Goal: Information Seeking & Learning: Check status

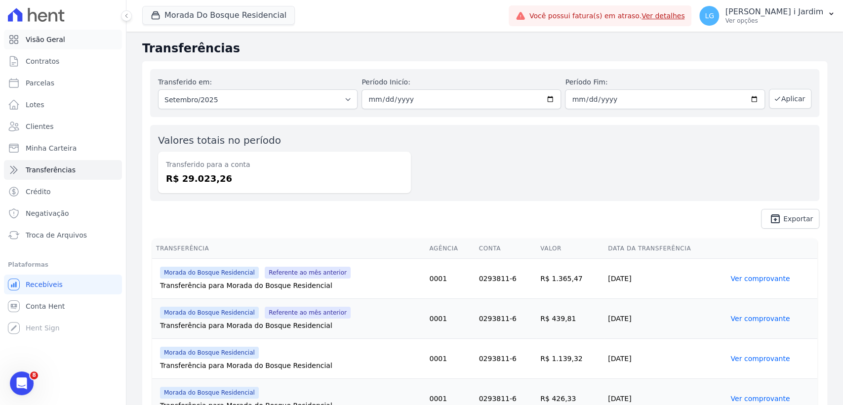
click at [112, 35] on link "Visão Geral" at bounding box center [63, 40] width 118 height 20
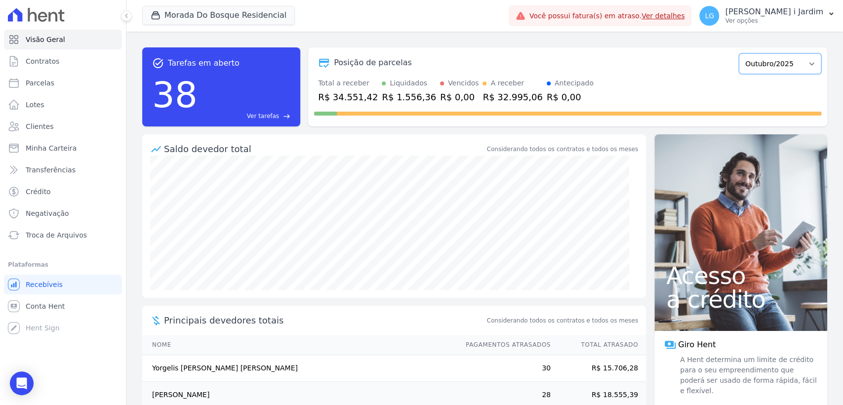
click at [782, 66] on select "Janeiro/2024 Fevereiro/2024 Março/2024 Abril/2024 Maio/2024 Junho/2024 Julho/20…" at bounding box center [780, 63] width 82 height 21
select select "09/2025"
click at [739, 53] on select "Janeiro/2024 Fevereiro/2024 Março/2024 Abril/2024 Maio/2024 Junho/2024 Julho/20…" at bounding box center [780, 63] width 82 height 21
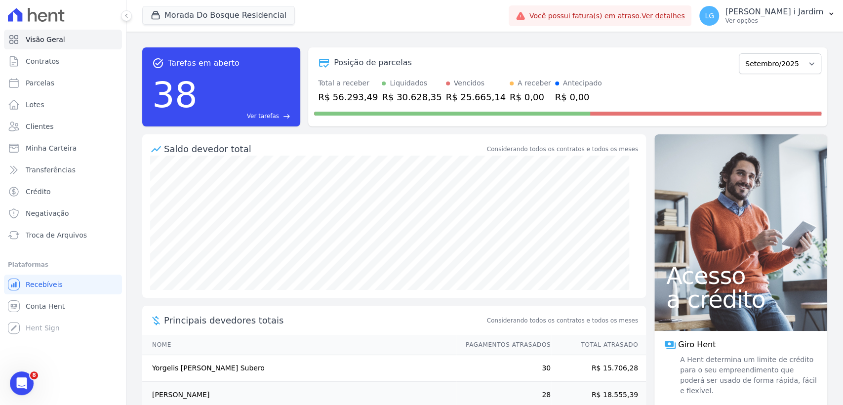
click at [350, 92] on div "R$ 56.293,49" at bounding box center [348, 96] width 60 height 13
copy div "56.293,49"
click at [345, 127] on div "task_alt Tarefas em aberto 38 Ver tarefas east Posição de parcelas Janeiro/2024…" at bounding box center [484, 87] width 685 height 95
click at [346, 95] on div "R$ 56.293,49" at bounding box center [348, 96] width 60 height 13
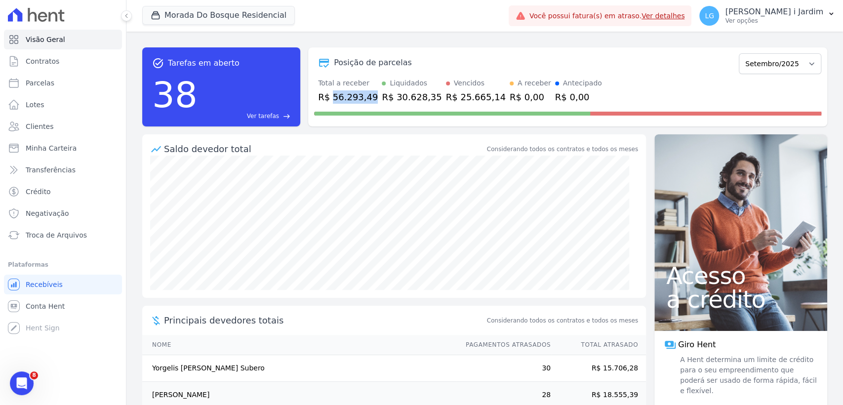
click at [346, 95] on div "R$ 56.293,49" at bounding box center [348, 96] width 60 height 13
copy div "56.293,49"
click at [222, 18] on button "Morada Do Bosque Residencial" at bounding box center [218, 15] width 153 height 19
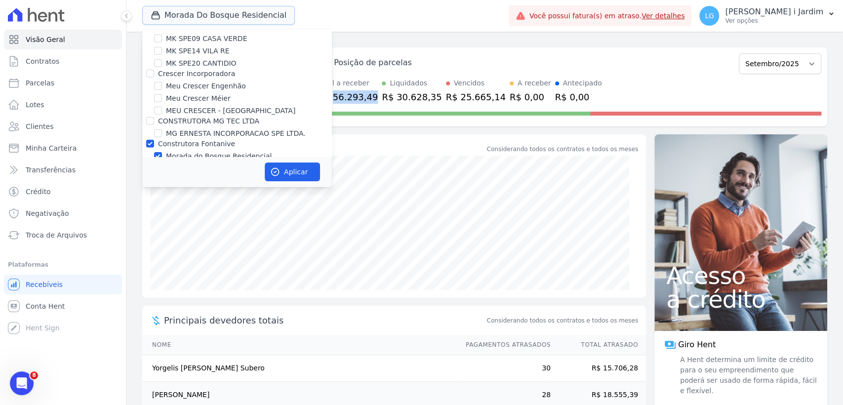
scroll to position [1920, 0]
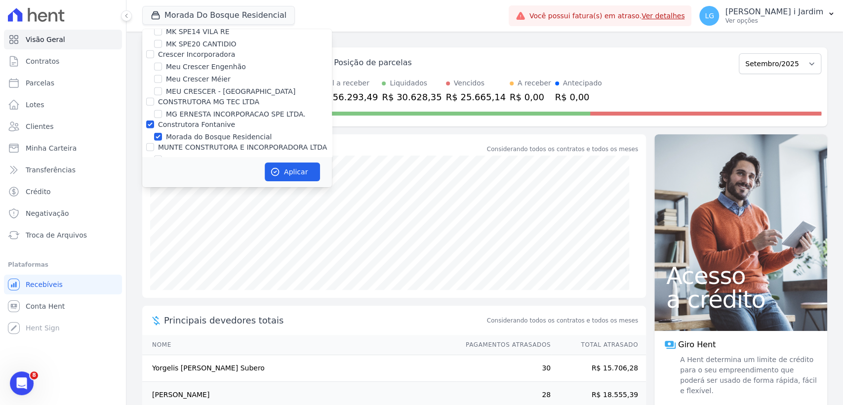
click at [209, 121] on label "Construtora Fontanive" at bounding box center [196, 125] width 77 height 8
click at [154, 121] on input "Construtora Fontanive" at bounding box center [150, 125] width 8 height 8
checkbox input "false"
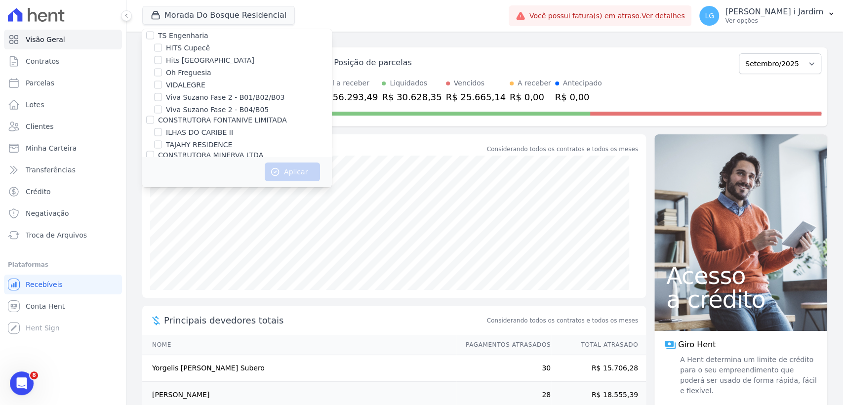
click at [215, 140] on label "TAJAHY RESIDENCE" at bounding box center [199, 145] width 66 height 10
click at [162, 141] on input "TAJAHY RESIDENCE" at bounding box center [158, 145] width 8 height 8
checkbox input "true"
click at [272, 176] on icon "button" at bounding box center [275, 172] width 10 height 10
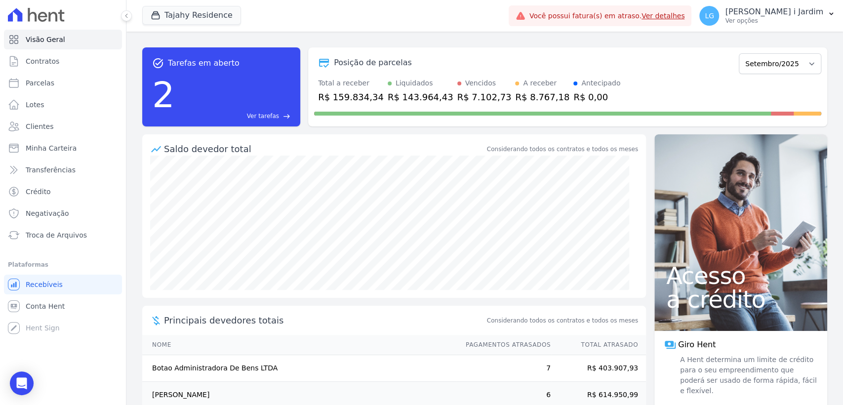
click at [347, 99] on div "R$ 159.834,34" at bounding box center [351, 96] width 66 height 13
copy div "159.834,34"
click at [66, 165] on span "Transferências" at bounding box center [51, 170] width 50 height 10
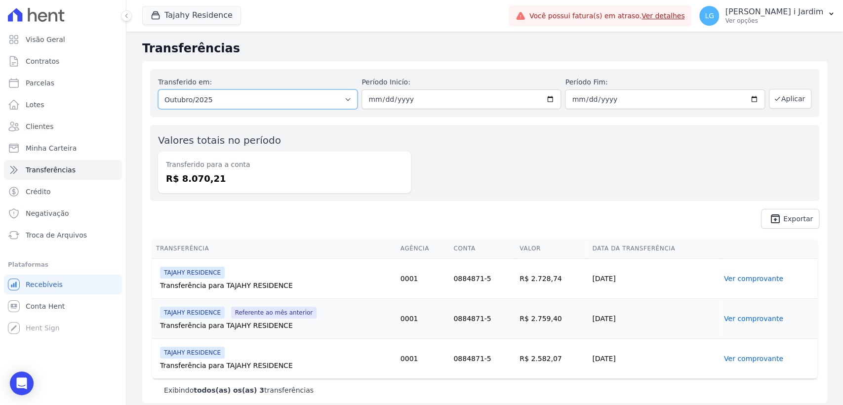
click at [221, 100] on select "Todos os meses Fevereiro/2025 Março/2025 Abril/2025 Maio/2025 Junho/2025 Julho/…" at bounding box center [258, 99] width 200 height 20
select select "09/2025"
click at [158, 89] on select "Todos os meses Fevereiro/2025 Março/2025 Abril/2025 Maio/2025 Junho/2025 Julho/…" at bounding box center [258, 99] width 200 height 20
click at [782, 92] on button "Aplicar" at bounding box center [790, 99] width 42 height 20
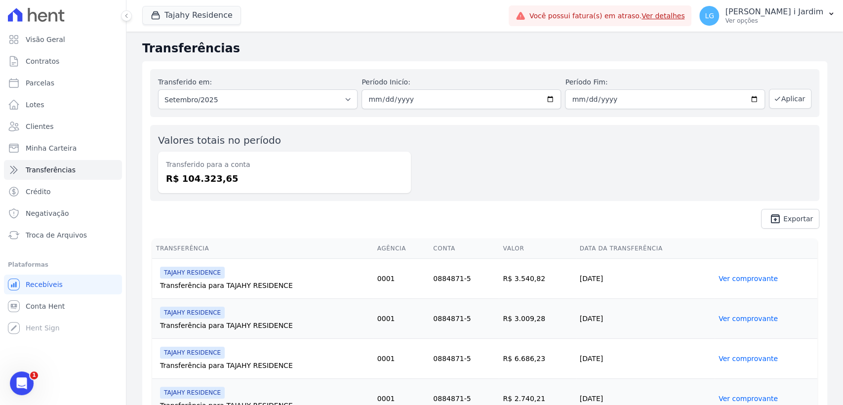
click at [223, 177] on dd "R$ 104.323,65" at bounding box center [284, 178] width 237 height 13
click at [213, 180] on dd "R$ 104.323,65" at bounding box center [284, 178] width 237 height 13
copy dd "104.323,65"
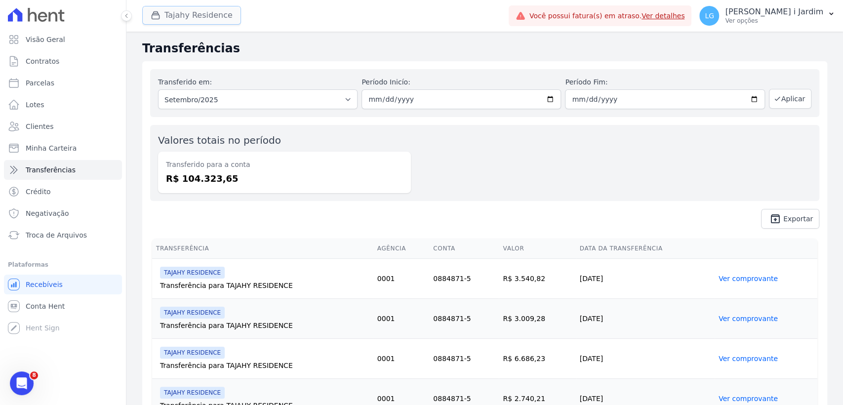
click at [199, 17] on button "Tajahy Residence" at bounding box center [191, 15] width 99 height 19
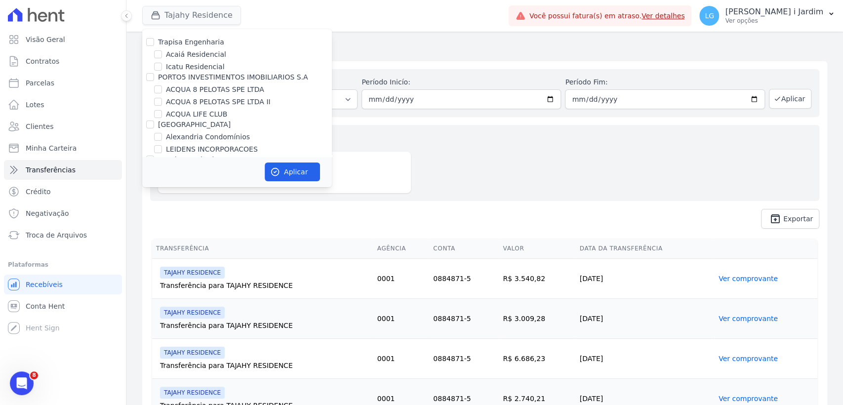
scroll to position [936, 0]
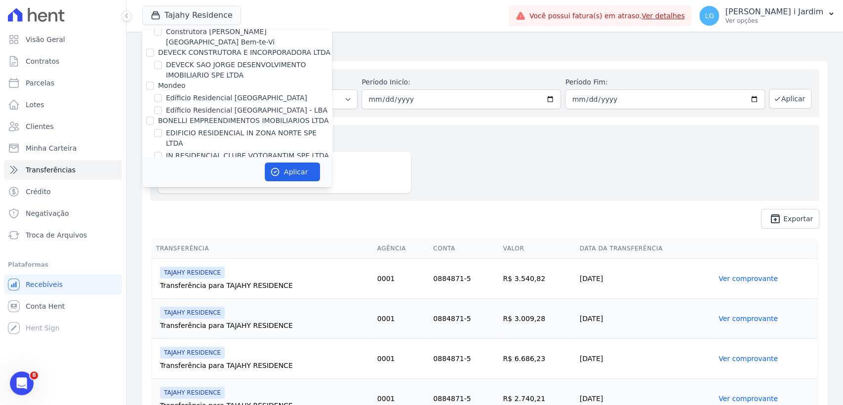
click at [203, 173] on label "[GEOGRAPHIC_DATA]" at bounding box center [202, 178] width 73 height 10
click at [162, 174] on input "[GEOGRAPHIC_DATA]" at bounding box center [158, 178] width 8 height 8
checkbox input "true"
click at [292, 176] on button "Aplicar" at bounding box center [292, 171] width 55 height 19
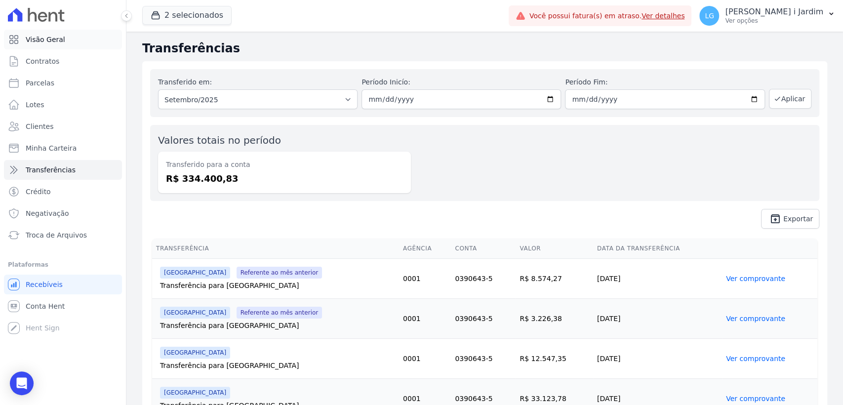
click at [36, 41] on span "Visão Geral" at bounding box center [46, 40] width 40 height 10
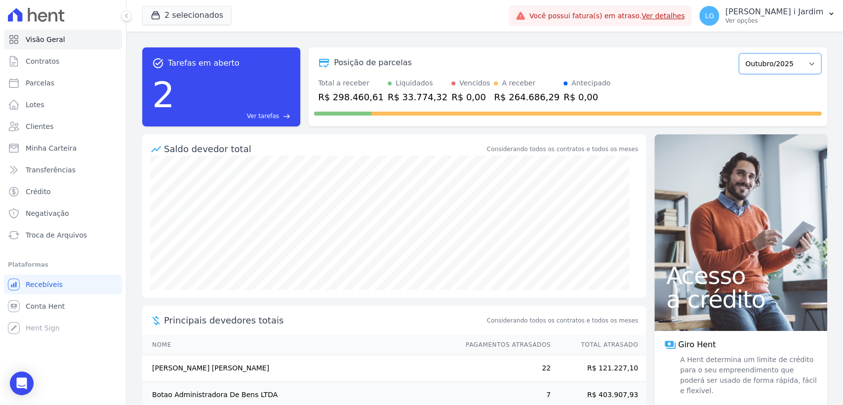
click at [761, 60] on select "Abril/2023 Maio/2023 Junho/2023 Julho/2023 Agosto/2023 Setembro/2023 Outubro/20…" at bounding box center [780, 63] width 82 height 21
select select "09/2025"
click at [739, 53] on select "Abril/2023 Maio/2023 Junho/2023 Julho/2023 Agosto/2023 Setembro/2023 Outubro/20…" at bounding box center [780, 63] width 82 height 21
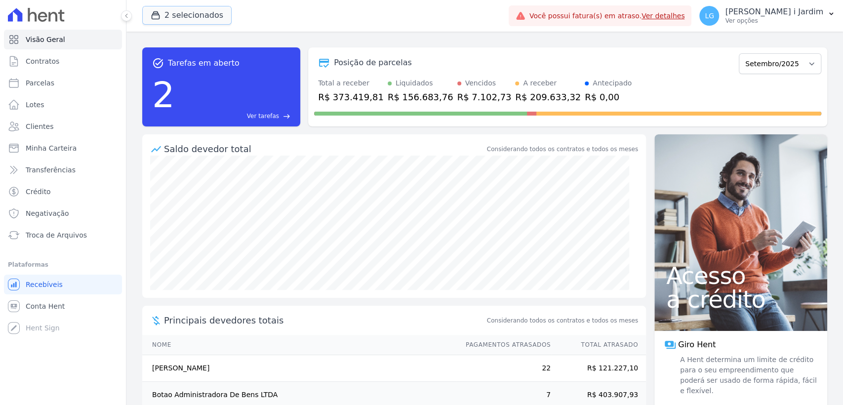
click at [205, 21] on button "2 selecionados" at bounding box center [186, 15] width 89 height 19
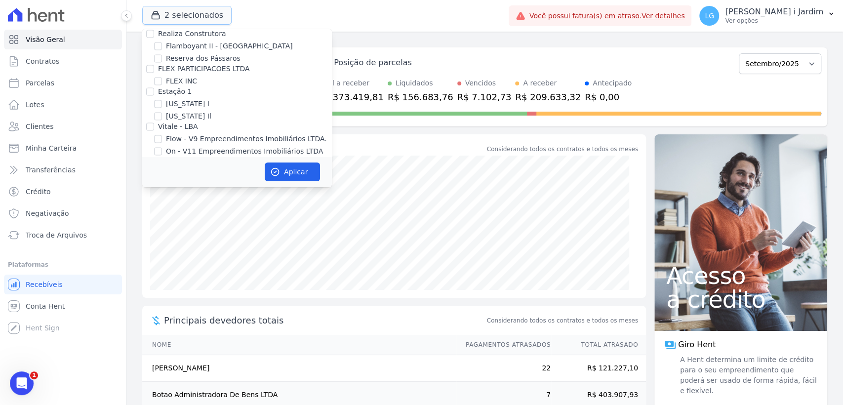
scroll to position [932, 0]
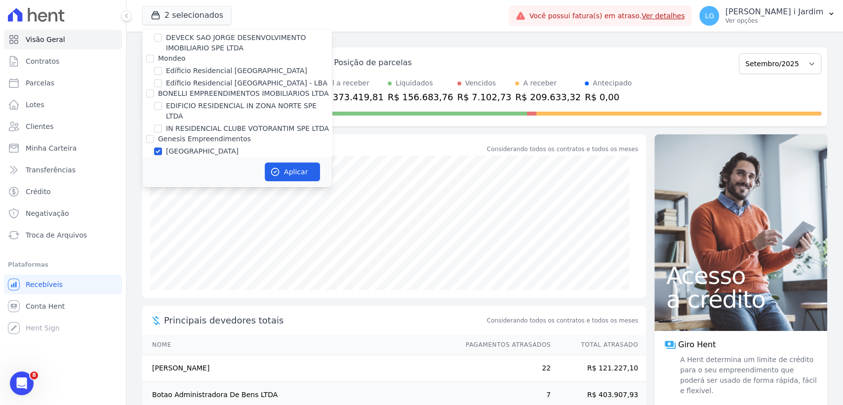
click at [174, 146] on label "[GEOGRAPHIC_DATA]" at bounding box center [202, 151] width 73 height 10
click at [162, 147] on input "[GEOGRAPHIC_DATA]" at bounding box center [158, 151] width 8 height 8
checkbox input "false"
click at [174, 159] on label "FLOW" at bounding box center [176, 164] width 20 height 10
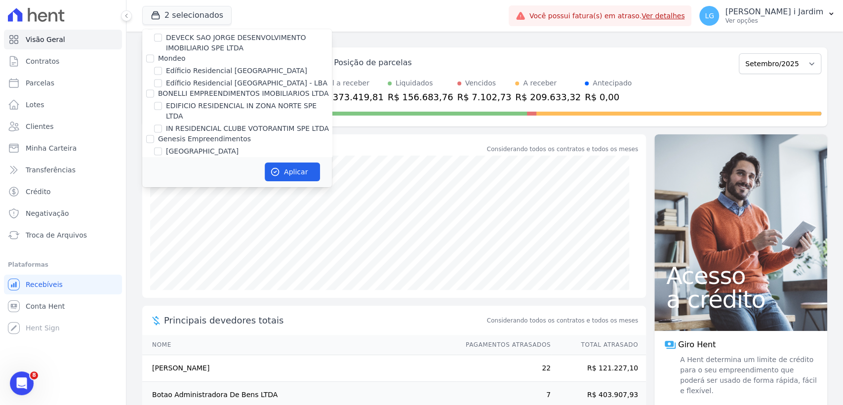
click at [162, 160] on input "FLOW" at bounding box center [158, 164] width 8 height 8
checkbox input "true"
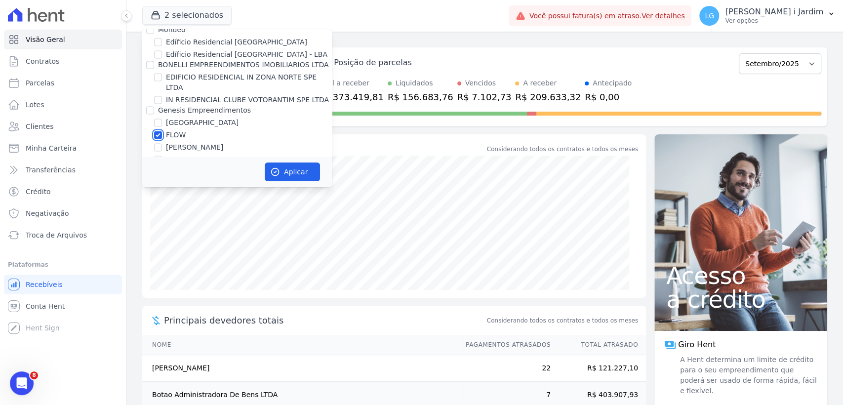
scroll to position [988, 0]
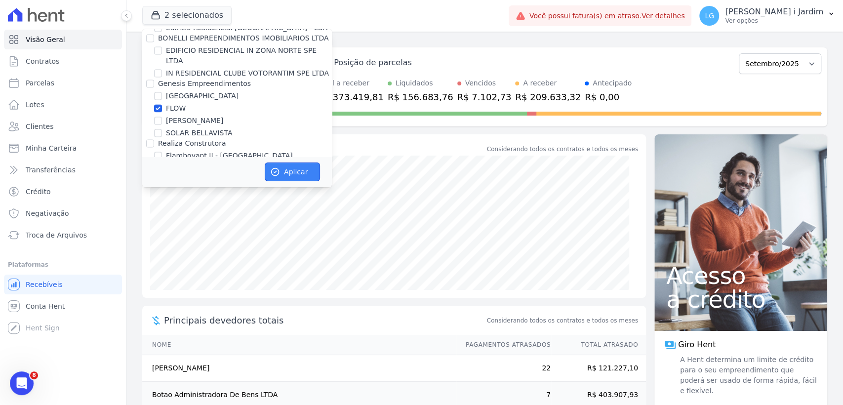
click at [277, 170] on icon "button" at bounding box center [275, 172] width 10 height 10
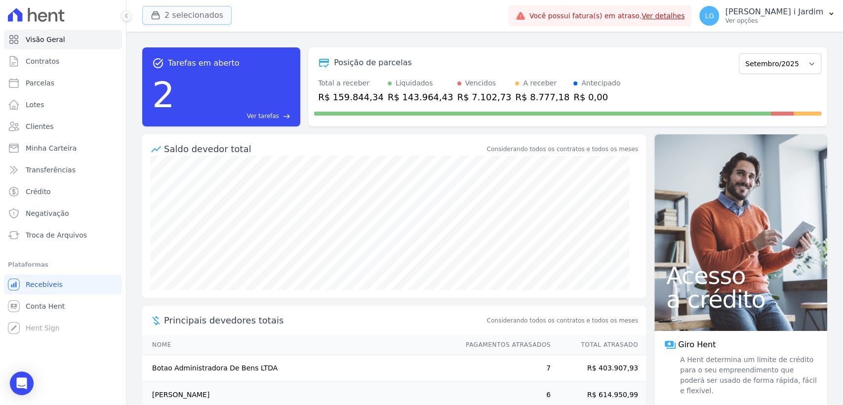
click at [186, 24] on button "2 selecionados" at bounding box center [186, 15] width 89 height 19
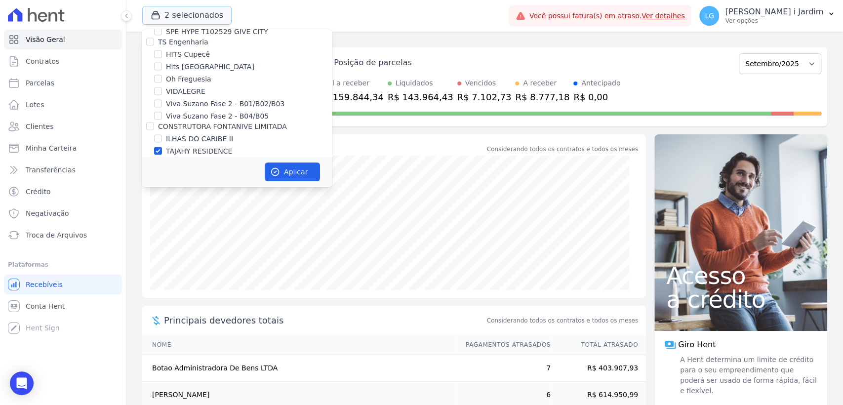
scroll to position [1426, 0]
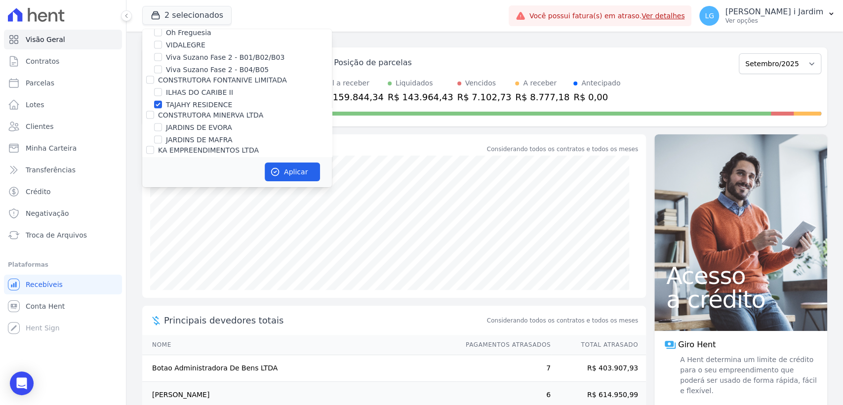
click at [210, 100] on label "TAJAHY RESIDENCE" at bounding box center [199, 105] width 66 height 10
click at [162, 101] on input "TAJAHY RESIDENCE" at bounding box center [158, 105] width 8 height 8
checkbox input "false"
click at [282, 170] on button "Aplicar" at bounding box center [292, 171] width 55 height 19
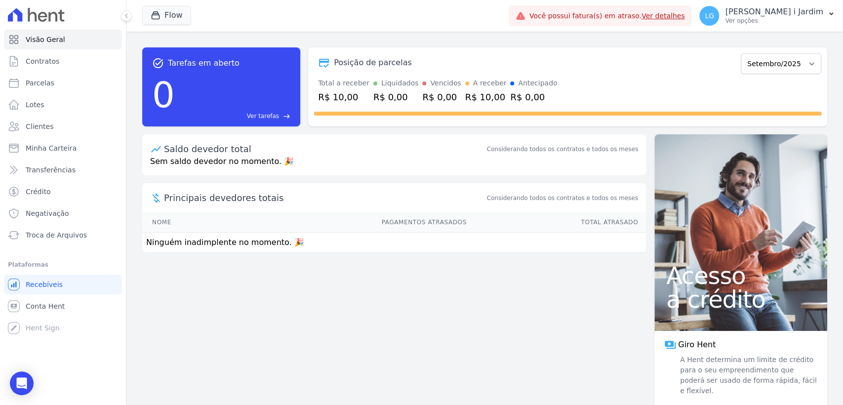
click at [790, 51] on form "Setembro/2025 Outubro/2025" at bounding box center [781, 62] width 81 height 23
click at [782, 63] on select "Setembro/2025 Outubro/2025" at bounding box center [781, 63] width 81 height 21
select select "10/2025"
click at [741, 53] on select "Setembro/2025 Outubro/2025" at bounding box center [781, 63] width 81 height 21
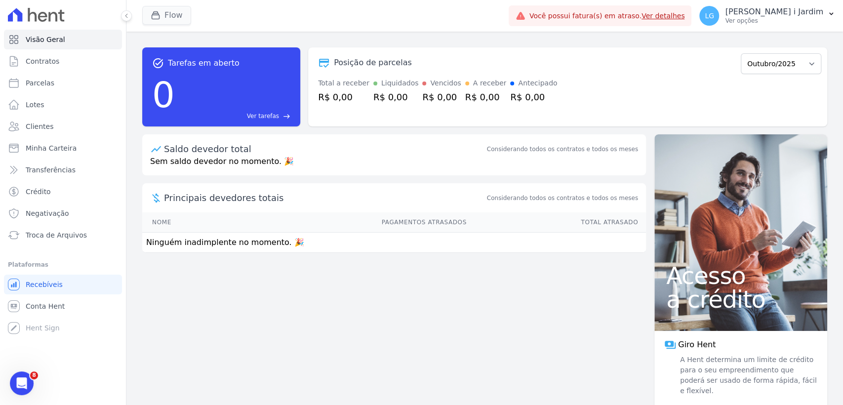
click at [191, 22] on div "Flow Trapisa Engenharia Acaiá Residencial Icatu Residencial PORTO5 INVESTIMENTO…" at bounding box center [323, 16] width 363 height 33
click at [175, 16] on button "Flow" at bounding box center [166, 15] width 49 height 19
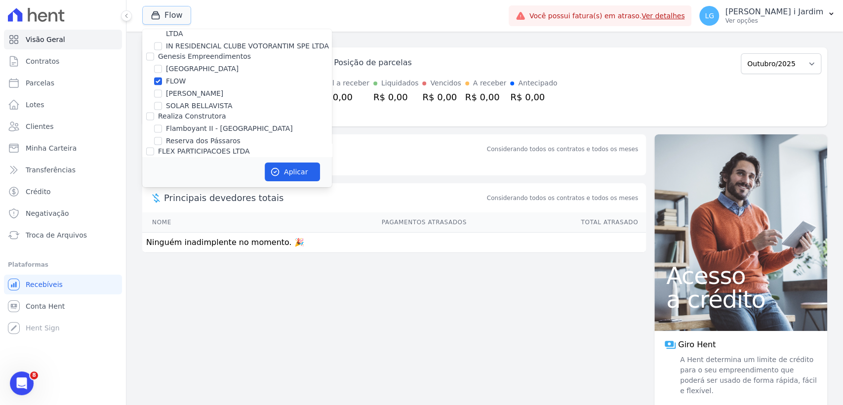
scroll to position [988, 0]
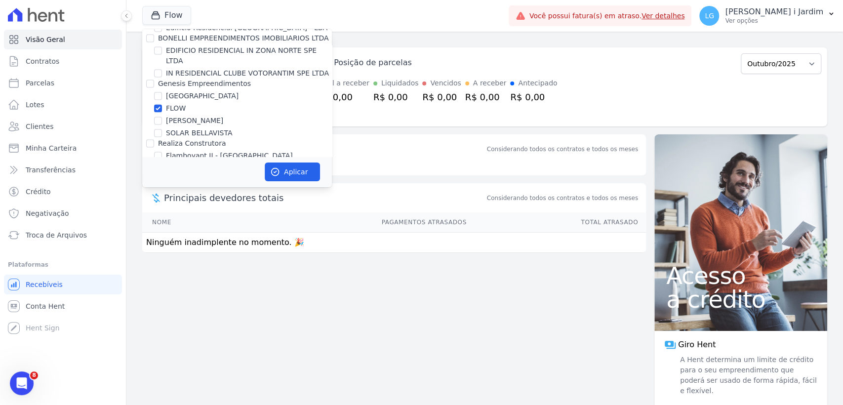
click at [193, 116] on label "[PERSON_NAME]" at bounding box center [194, 121] width 57 height 10
click at [162, 117] on input "[PERSON_NAME]" at bounding box center [158, 121] width 8 height 8
checkbox input "true"
click at [178, 103] on label "FLOW" at bounding box center [176, 108] width 20 height 10
click at [162, 104] on input "FLOW" at bounding box center [158, 108] width 8 height 8
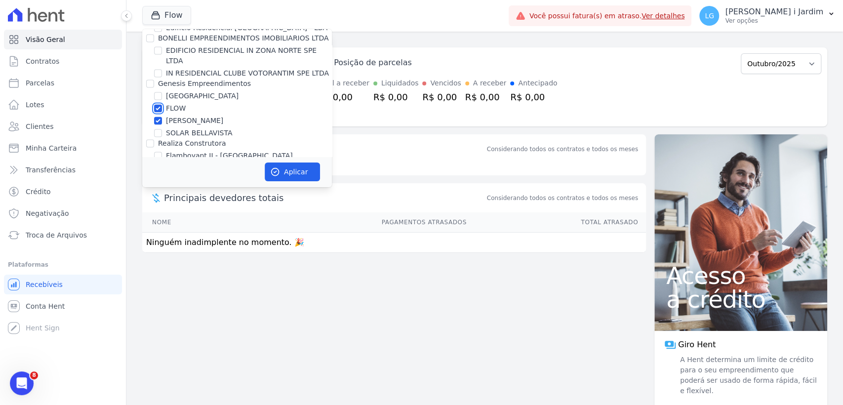
checkbox input "false"
click at [180, 116] on label "[PERSON_NAME]" at bounding box center [194, 121] width 57 height 10
click at [162, 117] on input "[PERSON_NAME]" at bounding box center [158, 121] width 8 height 8
checkbox input "false"
click at [184, 128] on label "SOLAR BELLAVISTA" at bounding box center [199, 133] width 66 height 10
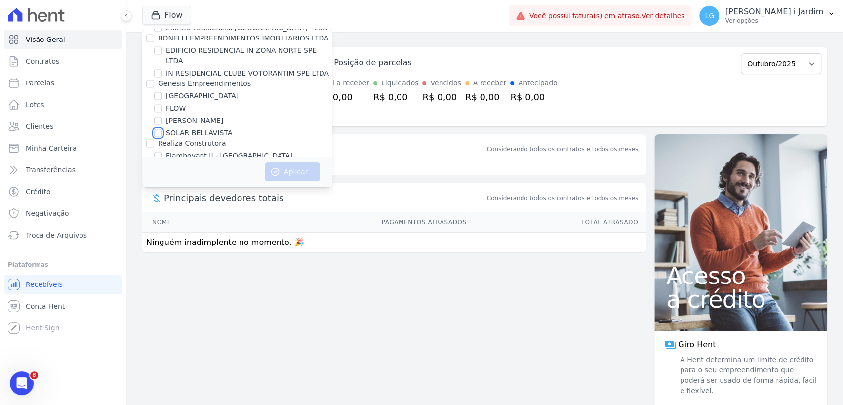
click at [162, 129] on input "SOLAR BELLAVISTA" at bounding box center [158, 133] width 8 height 8
checkbox input "true"
click at [272, 164] on button "Aplicar" at bounding box center [292, 171] width 55 height 19
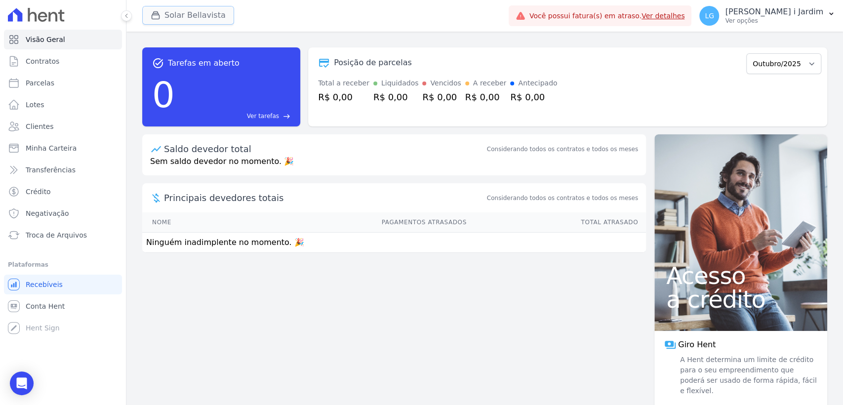
click at [209, 21] on button "Solar Bellavista" at bounding box center [188, 15] width 92 height 19
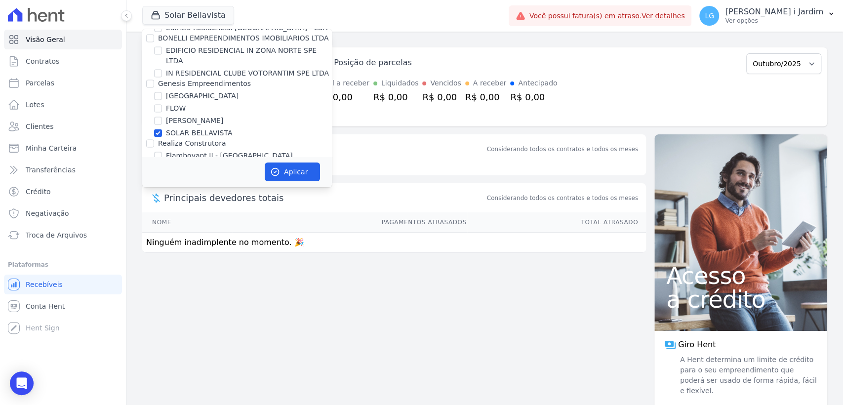
click at [203, 116] on label "[PERSON_NAME]" at bounding box center [194, 121] width 57 height 10
click at [162, 117] on input "[PERSON_NAME]" at bounding box center [158, 121] width 8 height 8
checkbox input "true"
click at [209, 128] on label "SOLAR BELLAVISTA" at bounding box center [199, 133] width 66 height 10
click at [162, 129] on input "SOLAR BELLAVISTA" at bounding box center [158, 133] width 8 height 8
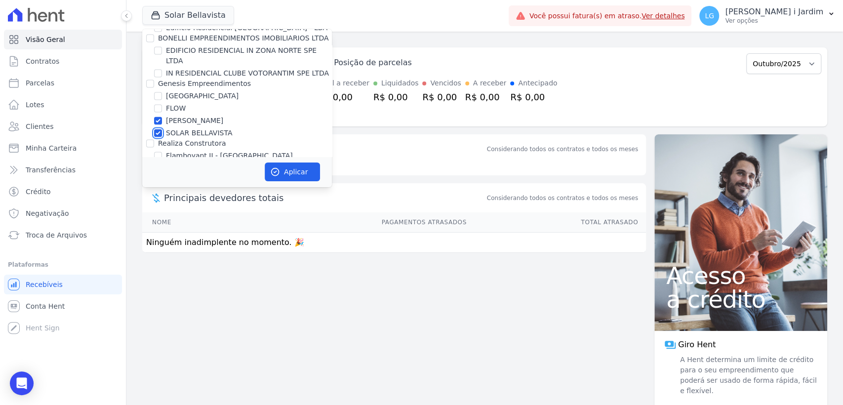
checkbox input "false"
click at [293, 172] on button "Aplicar" at bounding box center [292, 171] width 55 height 19
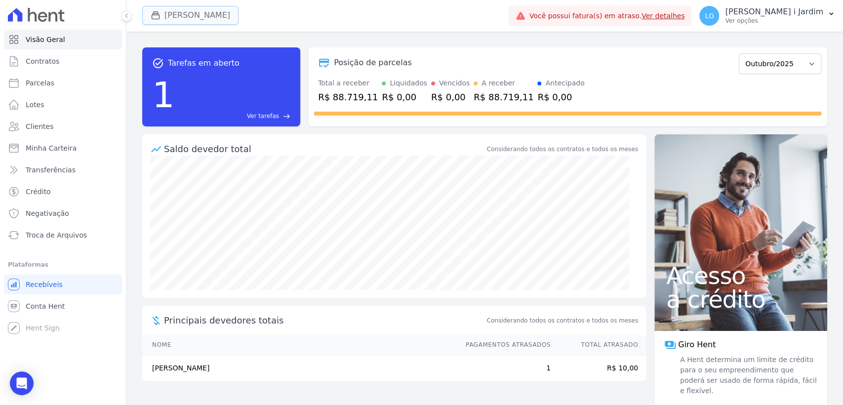
click at [220, 13] on button "Hildegardo De Noronha" at bounding box center [190, 15] width 96 height 19
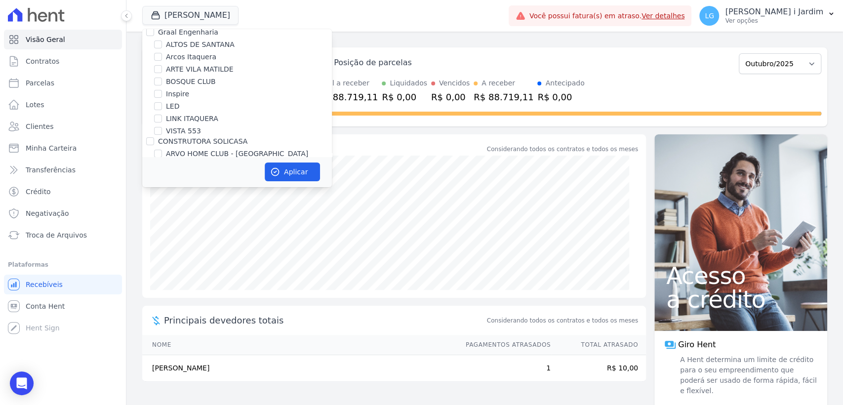
scroll to position [0, 0]
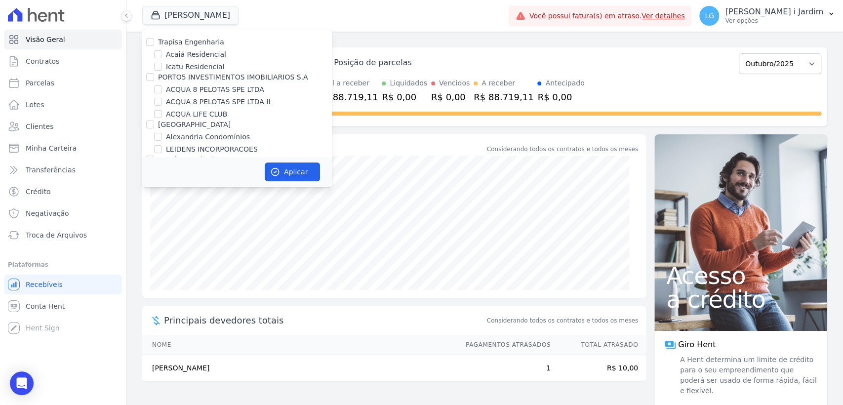
click at [456, 32] on div "task_alt Tarefas em aberto 1 Ver tarefas east Posição de parcelas Agosto/2025 S…" at bounding box center [484, 218] width 717 height 373
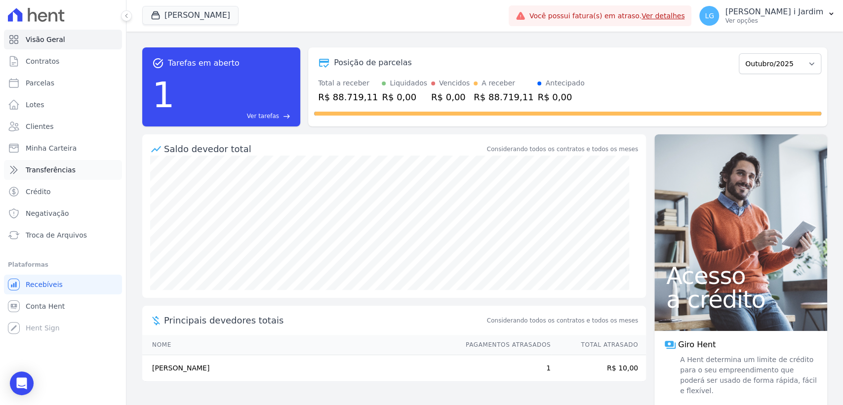
click at [86, 167] on link "Transferências" at bounding box center [63, 170] width 118 height 20
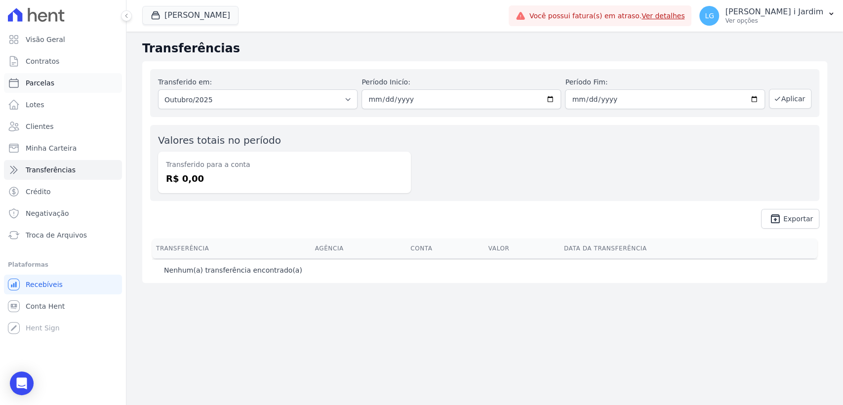
click at [40, 84] on span "Parcelas" at bounding box center [40, 83] width 29 height 10
select select
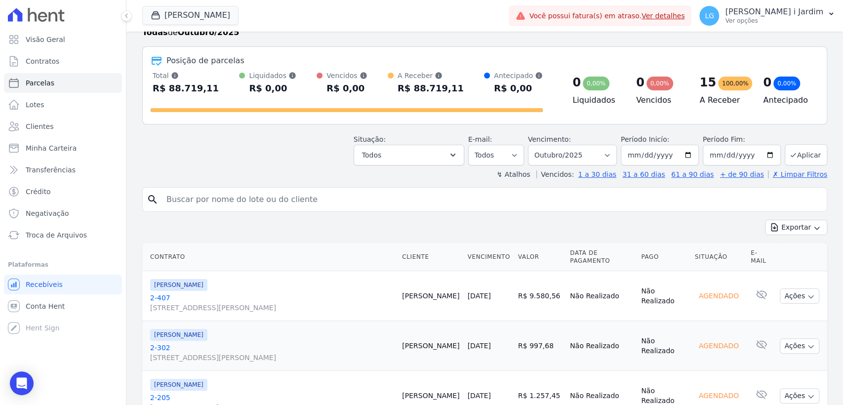
scroll to position [55, 0]
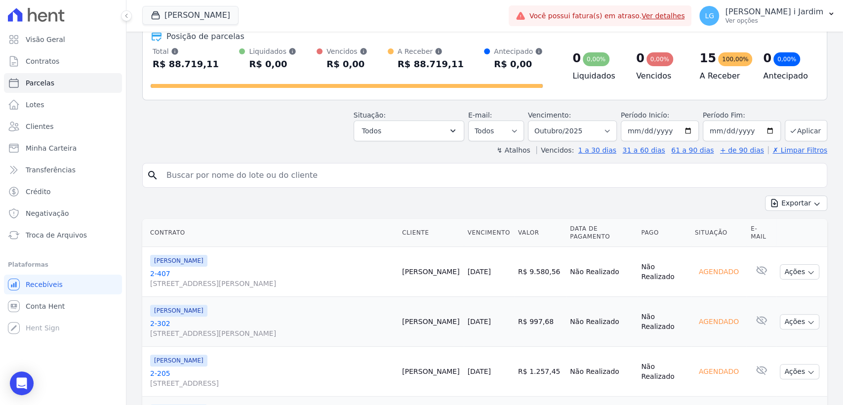
click at [491, 268] on link "10/10/2025" at bounding box center [479, 272] width 23 height 8
click at [184, 115] on div "Situação: Agendado Em Aberto Pago Processando Cancelado Vencido Transferindo De…" at bounding box center [484, 123] width 685 height 35
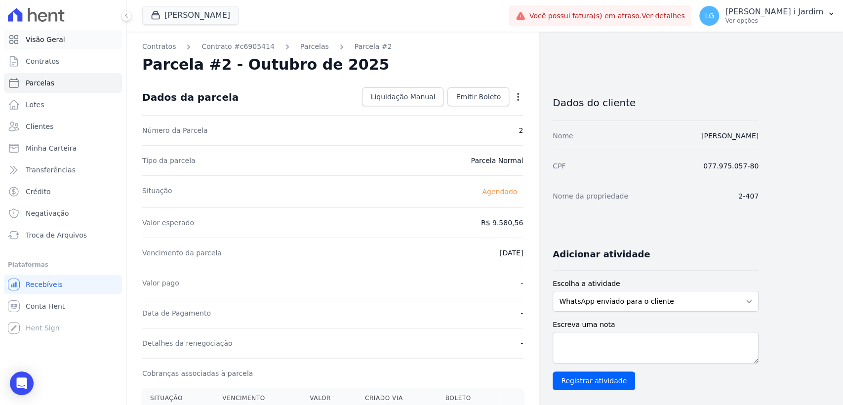
click at [43, 47] on link "Visão Geral" at bounding box center [63, 40] width 118 height 20
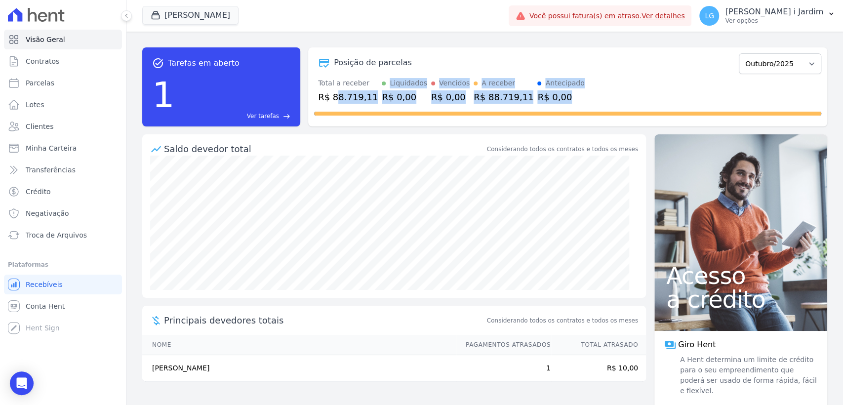
drag, startPoint x: 334, startPoint y: 95, endPoint x: 551, endPoint y: 96, distance: 216.3
click at [545, 96] on div "Total a receber R$ 88.719,11 Liquidados R$ 0,00 Vencidos R$ 0,00 A receber R$ 8…" at bounding box center [567, 91] width 507 height 26
click at [560, 95] on div "Total a receber R$ 88.719,11 Liquidados R$ 0,00 Vencidos R$ 0,00 A receber R$ 8…" at bounding box center [567, 91] width 507 height 26
click at [555, 100] on div "R$ 0,00" at bounding box center [560, 96] width 47 height 13
drag, startPoint x: 543, startPoint y: 104, endPoint x: 312, endPoint y: 77, distance: 232.2
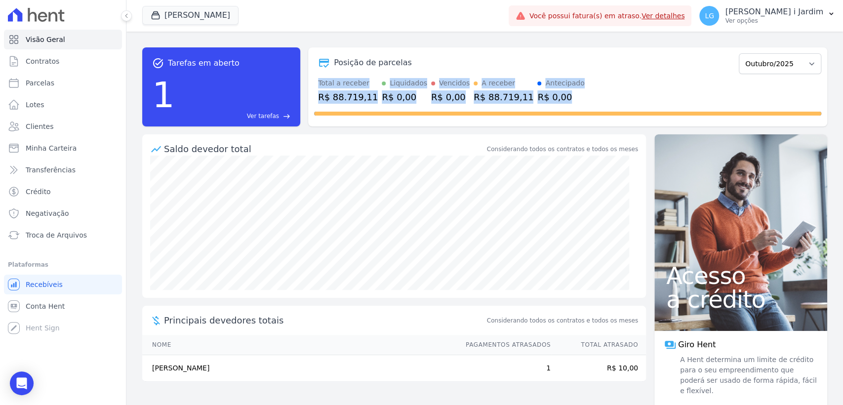
click at [312, 77] on div "Posição de parcelas Agosto/2025 Setembro/2025 Outubro/2025 Novembro/2025 Dezemb…" at bounding box center [567, 86] width 519 height 79
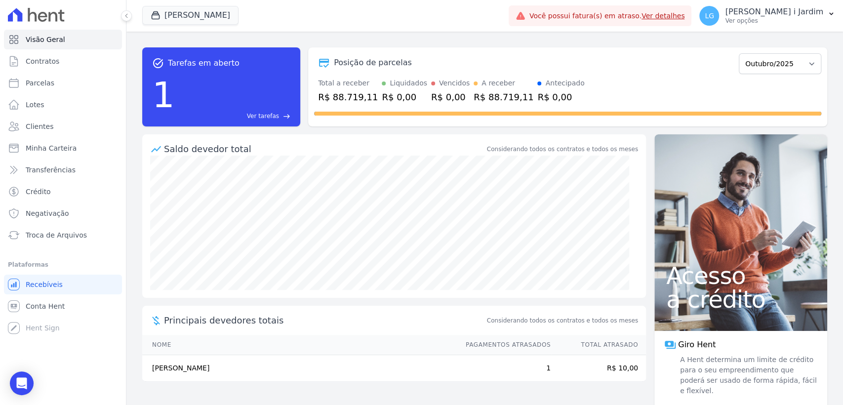
click at [308, 70] on div "Posição de parcelas Agosto/2025 Setembro/2025 Outubro/2025 Novembro/2025 Dezemb…" at bounding box center [567, 86] width 519 height 79
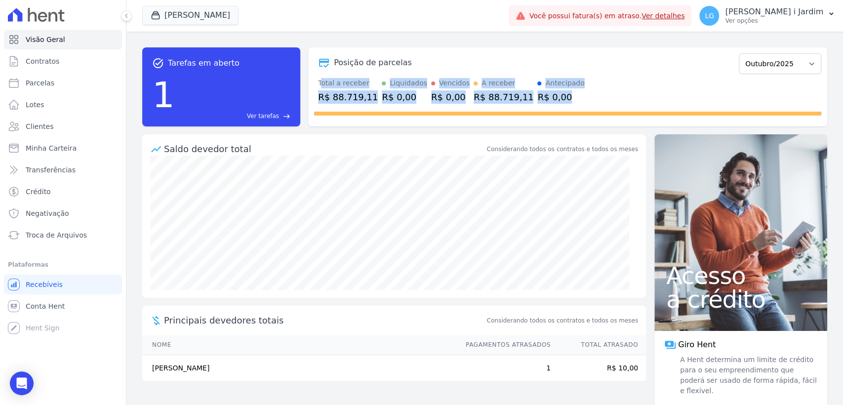
drag, startPoint x: 320, startPoint y: 83, endPoint x: 545, endPoint y: 103, distance: 226.1
click at [541, 99] on div "Total a receber R$ 88.719,11 Liquidados R$ 0,00 Vencidos R$ 0,00 A receber R$ 8…" at bounding box center [567, 91] width 507 height 26
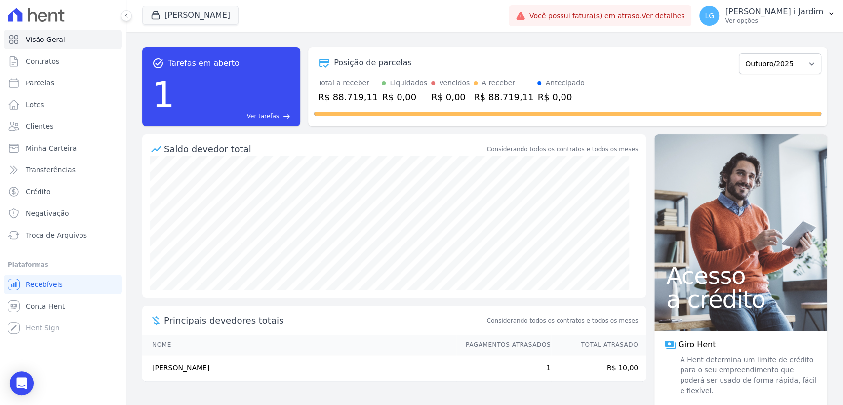
click at [548, 105] on div at bounding box center [567, 112] width 507 height 16
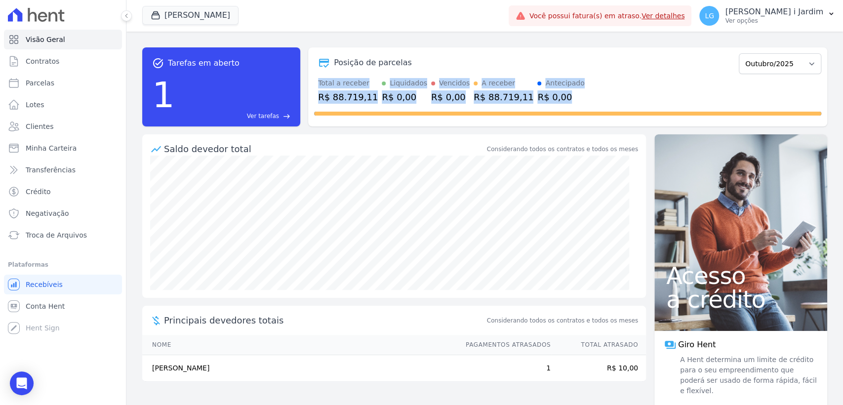
drag, startPoint x: 550, startPoint y: 105, endPoint x: 310, endPoint y: 79, distance: 241.4
click at [310, 79] on div "Posição de parcelas Agosto/2025 Setembro/2025 Outubro/2025 Novembro/2025 Dezemb…" at bounding box center [567, 86] width 519 height 79
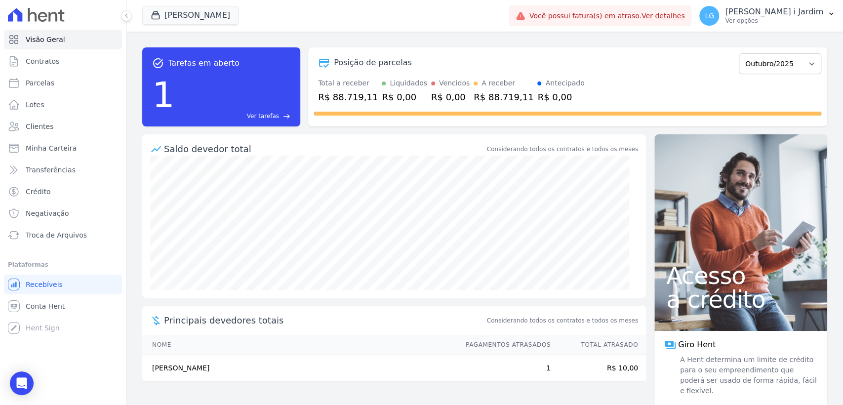
click at [303, 89] on div "task_alt Tarefas em aberto 1 Ver tarefas east Posição de parcelas Agosto/2025 S…" at bounding box center [484, 86] width 685 height 79
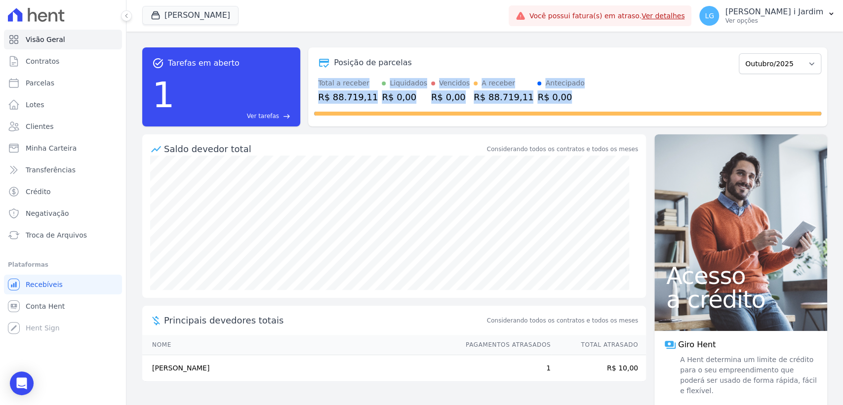
drag, startPoint x: 316, startPoint y: 88, endPoint x: 547, endPoint y: 100, distance: 231.4
click at [544, 98] on div "Total a receber R$ 88.719,11 Liquidados R$ 0,00 Vencidos R$ 0,00 A receber R$ 8…" at bounding box center [567, 91] width 507 height 26
click at [553, 104] on div at bounding box center [567, 112] width 507 height 16
drag, startPoint x: 554, startPoint y: 104, endPoint x: 350, endPoint y: 88, distance: 204.6
click at [350, 88] on div "Posição de parcelas Agosto/2025 Setembro/2025 Outubro/2025 Novembro/2025 Dezemb…" at bounding box center [567, 86] width 519 height 79
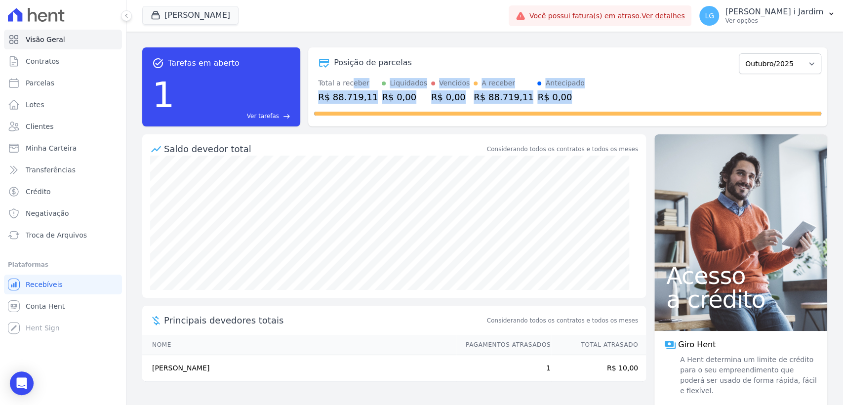
click at [562, 124] on div "Posição de parcelas Agosto/2025 Setembro/2025 Outubro/2025 Novembro/2025 Dezemb…" at bounding box center [567, 86] width 519 height 79
drag, startPoint x: 555, startPoint y: 90, endPoint x: 309, endPoint y: 84, distance: 246.0
click at [301, 79] on div "task_alt Tarefas em aberto 1 Ver tarefas east Posição de parcelas Agosto/2025 S…" at bounding box center [484, 86] width 685 height 79
click at [309, 85] on div "Posição de parcelas Agosto/2025 Setembro/2025 Outubro/2025 Novembro/2025 Dezemb…" at bounding box center [567, 86] width 519 height 79
click at [316, 90] on div "Total a receber R$ 88.719,11 Liquidados R$ 0,00 Vencidos R$ 0,00 A receber R$ 8…" at bounding box center [567, 91] width 507 height 26
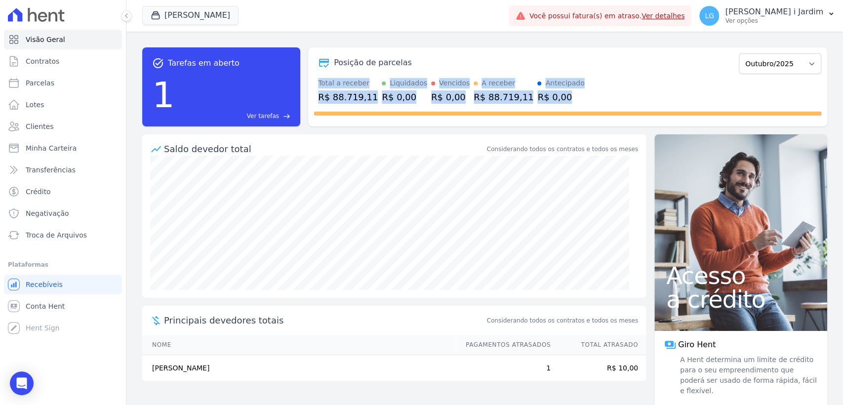
drag, startPoint x: 318, startPoint y: 76, endPoint x: 552, endPoint y: 100, distance: 235.3
click at [549, 99] on div "Posição de parcelas Agosto/2025 Setembro/2025 Outubro/2025 Novembro/2025 Dezemb…" at bounding box center [567, 86] width 519 height 79
click at [555, 102] on div "R$ 0,00" at bounding box center [560, 96] width 47 height 13
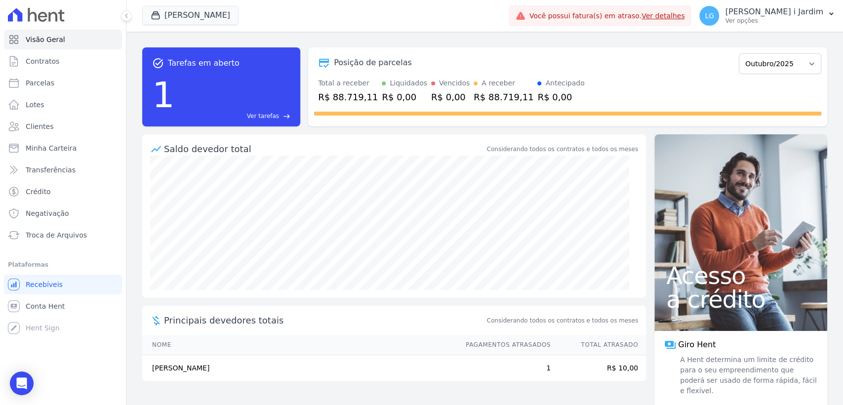
click at [551, 109] on div at bounding box center [567, 112] width 507 height 16
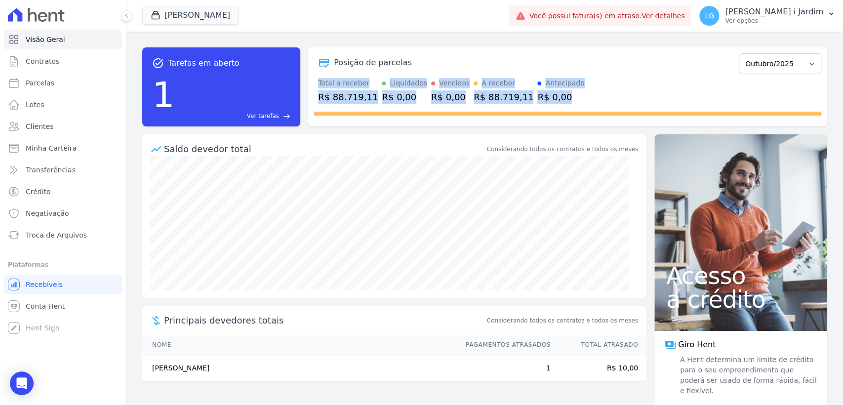
drag, startPoint x: 537, startPoint y: 101, endPoint x: 318, endPoint y: 88, distance: 219.2
click at [318, 87] on div "Posição de parcelas Agosto/2025 Setembro/2025 Outubro/2025 Novembro/2025 Dezemb…" at bounding box center [567, 86] width 519 height 79
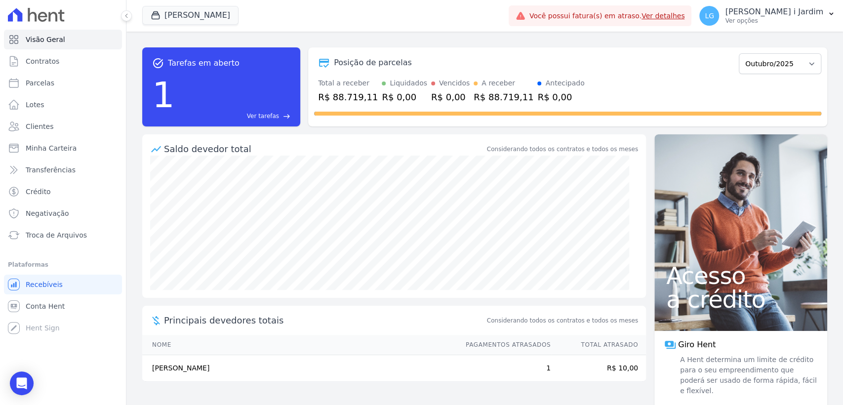
click at [404, 40] on div "task_alt Tarefas em aberto 1 Ver tarefas east Posição de parcelas Agosto/2025 S…" at bounding box center [484, 87] width 685 height 95
click at [36, 88] on link "Parcelas" at bounding box center [63, 83] width 118 height 20
select select
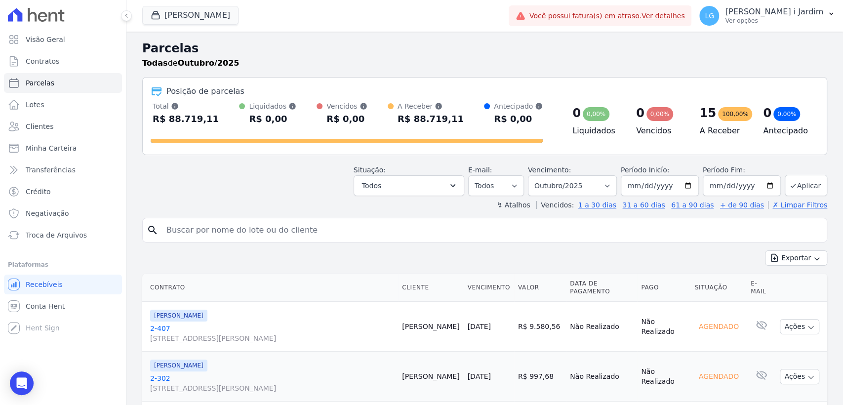
click at [292, 179] on div "Situação: Agendado Em Aberto Pago Processando Cancelado Vencido Transferindo De…" at bounding box center [484, 178] width 685 height 35
click at [182, 21] on button "Hildegardo De Noronha" at bounding box center [190, 15] width 96 height 19
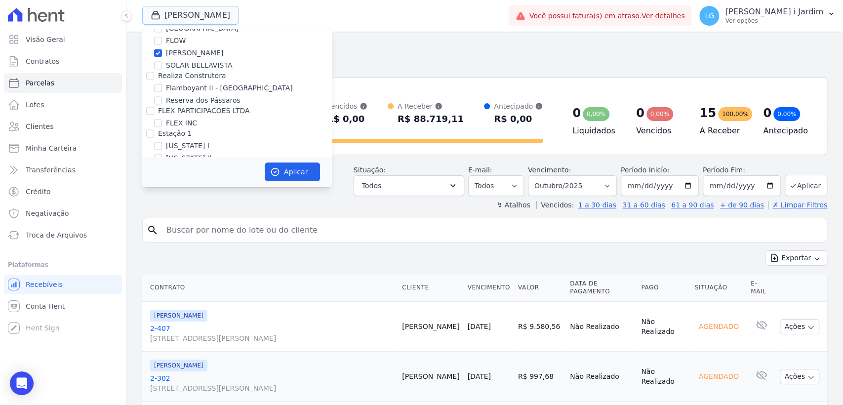
scroll to position [988, 0]
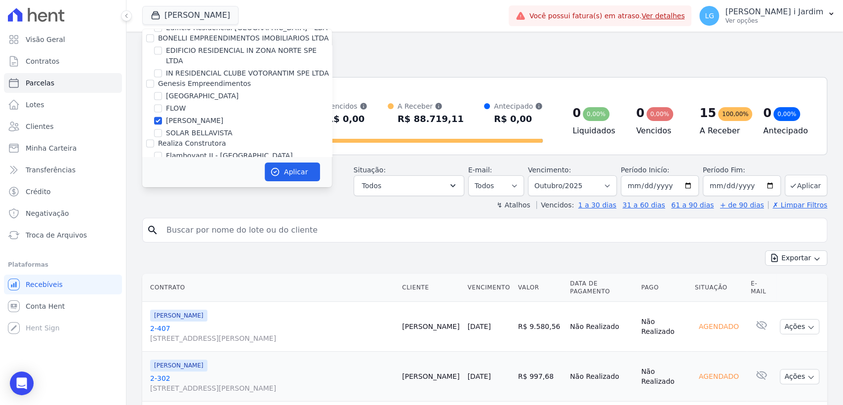
click at [188, 116] on label "[PERSON_NAME]" at bounding box center [194, 121] width 57 height 10
click at [162, 117] on input "[PERSON_NAME]" at bounding box center [158, 121] width 8 height 8
checkbox input "false"
click at [194, 128] on label "SOLAR BELLAVISTA" at bounding box center [199, 133] width 66 height 10
click at [162, 129] on input "SOLAR BELLAVISTA" at bounding box center [158, 133] width 8 height 8
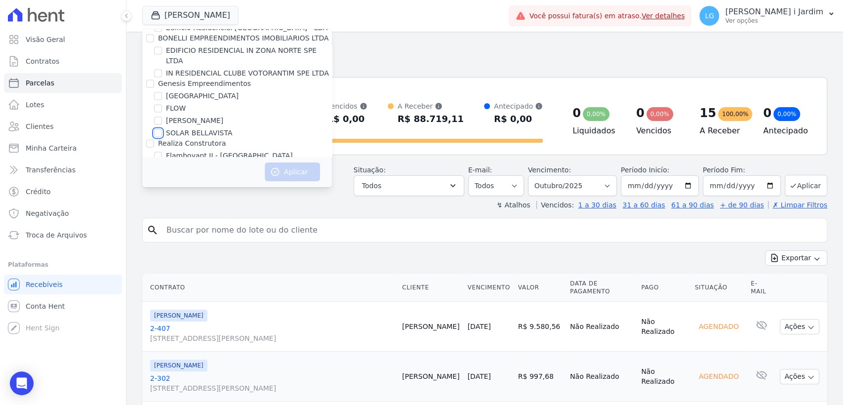
checkbox input "true"
click at [277, 171] on icon "button" at bounding box center [275, 172] width 10 height 10
select select
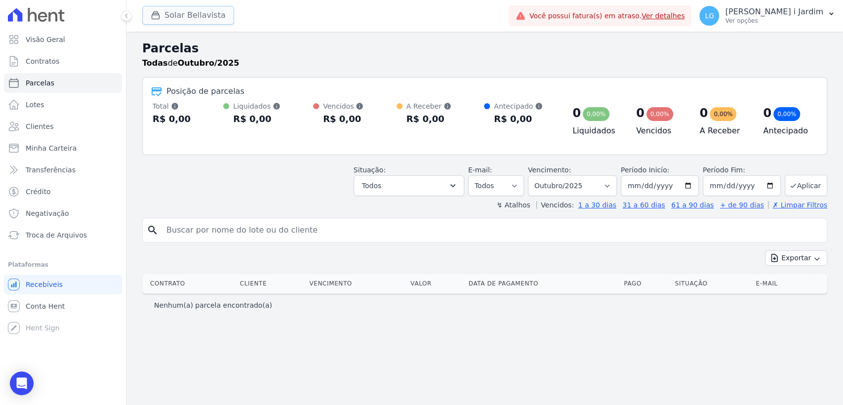
drag, startPoint x: 171, startPoint y: 24, endPoint x: 175, endPoint y: 18, distance: 6.7
click at [172, 22] on button "Solar Bellavista" at bounding box center [188, 15] width 92 height 19
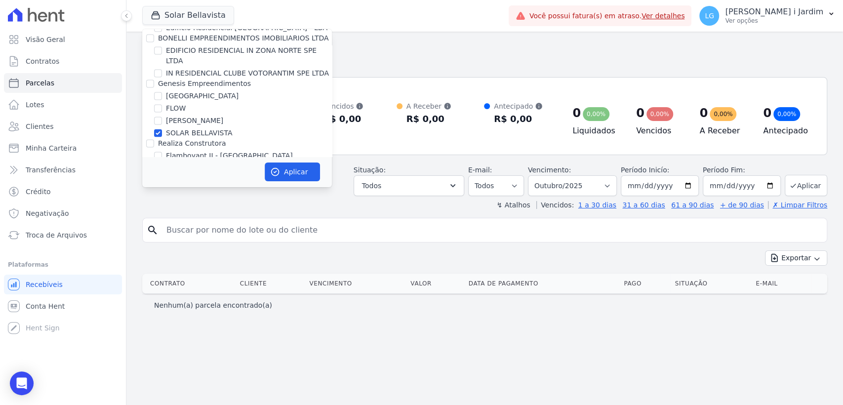
click at [167, 103] on label "FLOW" at bounding box center [176, 108] width 20 height 10
click at [162, 104] on input "FLOW" at bounding box center [158, 108] width 8 height 8
checkbox input "true"
click at [290, 171] on button "Aplicar" at bounding box center [292, 171] width 55 height 19
select select
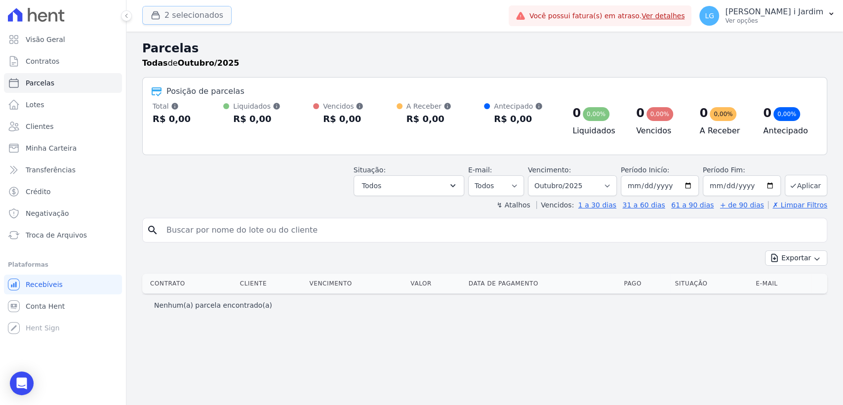
click at [171, 21] on button "2 selecionados" at bounding box center [186, 15] width 89 height 19
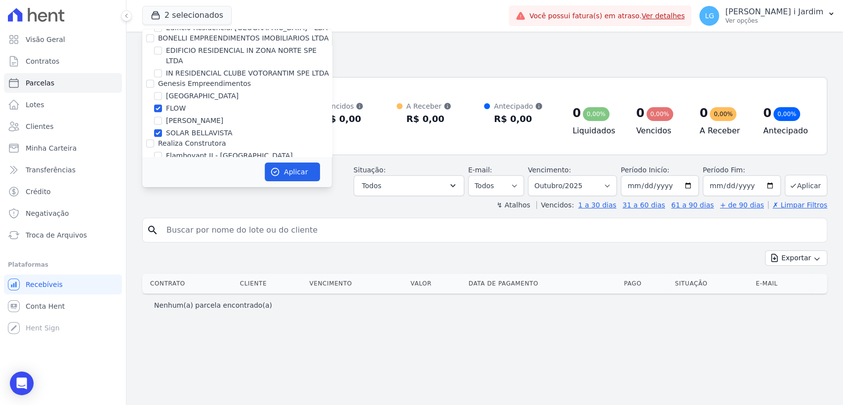
click at [196, 116] on label "[PERSON_NAME]" at bounding box center [194, 121] width 57 height 10
click at [162, 117] on input "[PERSON_NAME]" at bounding box center [158, 121] width 8 height 8
checkbox input "true"
click at [292, 175] on button "Aplicar" at bounding box center [292, 171] width 55 height 19
select select
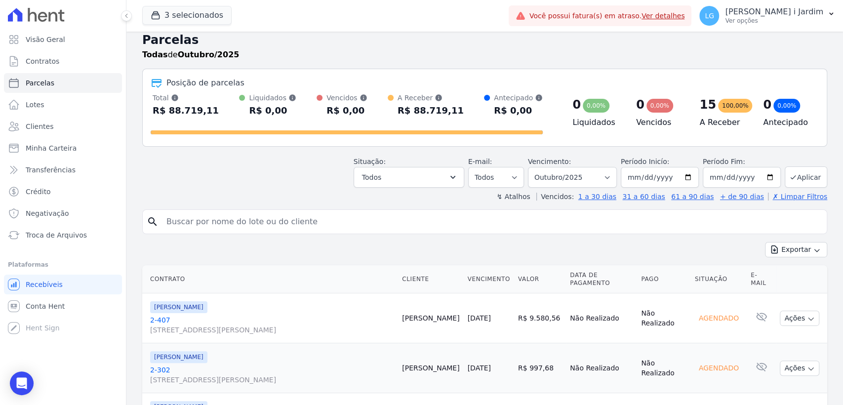
scroll to position [0, 0]
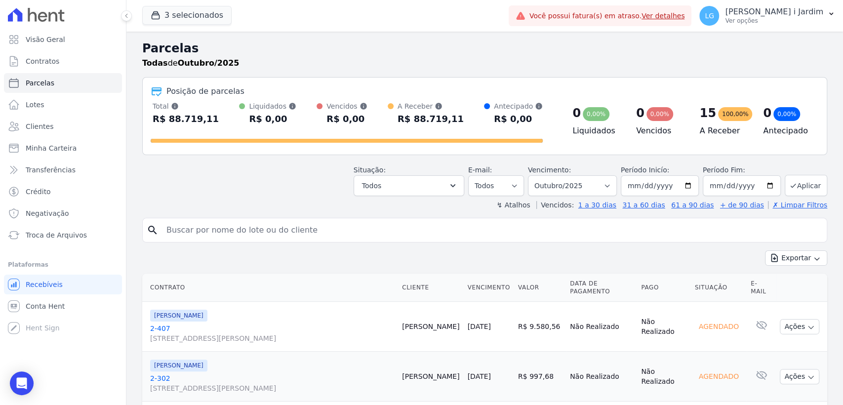
click at [192, 9] on button "3 selecionados" at bounding box center [186, 15] width 89 height 19
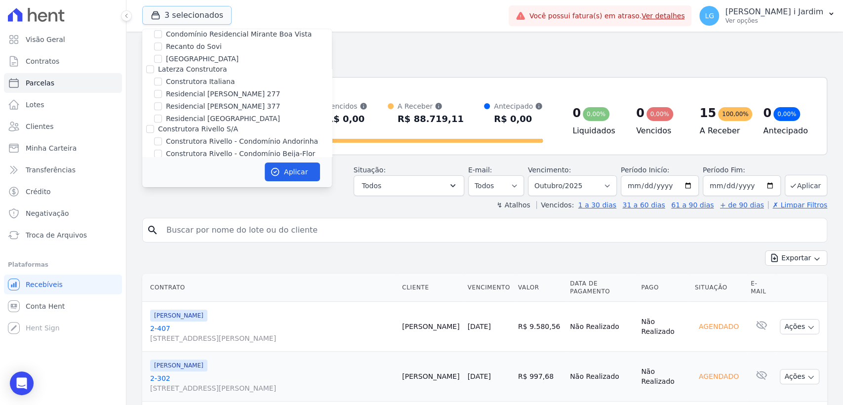
scroll to position [988, 0]
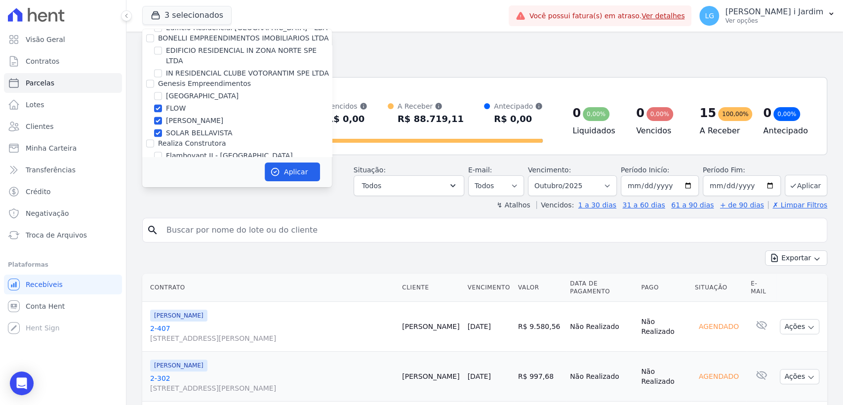
click at [182, 103] on label "FLOW" at bounding box center [176, 108] width 20 height 10
click at [162, 104] on input "FLOW" at bounding box center [158, 108] width 8 height 8
checkbox input "false"
drag, startPoint x: 186, startPoint y: 77, endPoint x: 190, endPoint y: 90, distance: 13.8
click at [187, 116] on label "[PERSON_NAME]" at bounding box center [194, 121] width 57 height 10
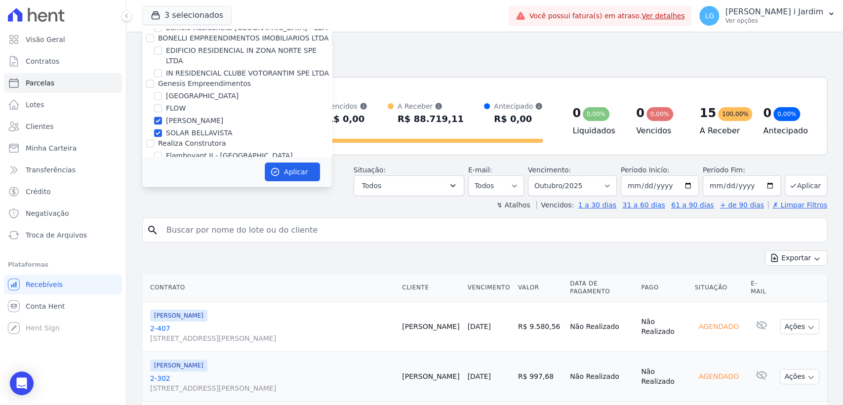
click at [162, 117] on input "[PERSON_NAME]" at bounding box center [158, 121] width 8 height 8
checkbox input "false"
click at [190, 128] on label "SOLAR BELLAVISTA" at bounding box center [199, 133] width 66 height 10
click at [162, 129] on input "SOLAR BELLAVISTA" at bounding box center [158, 133] width 8 height 8
checkbox input "false"
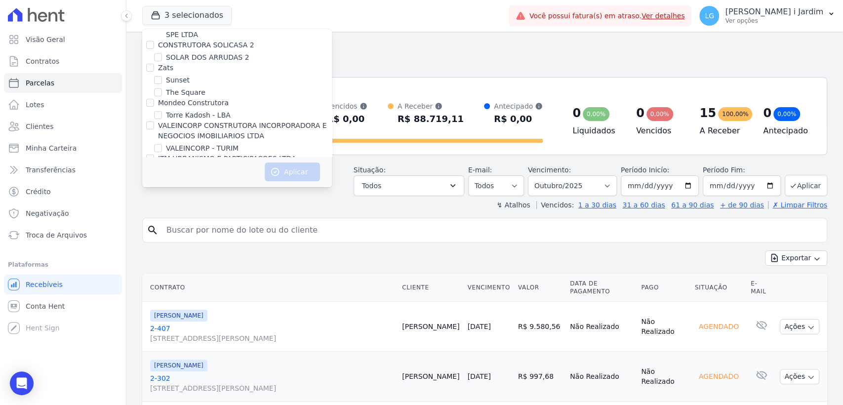
scroll to position [973, 0]
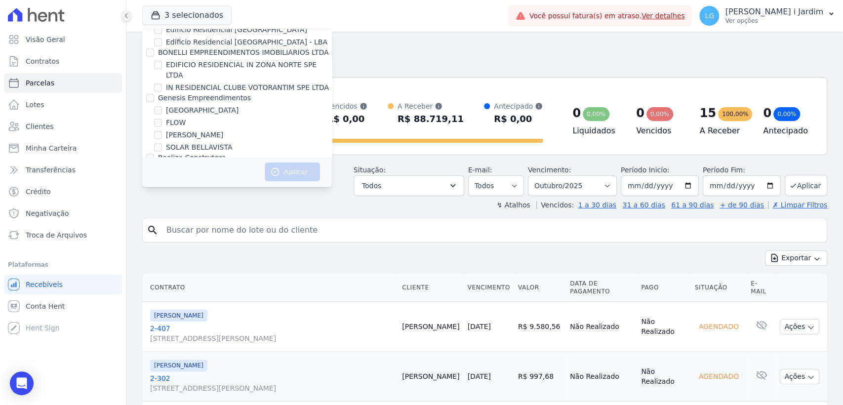
click at [223, 130] on label "[PERSON_NAME]" at bounding box center [194, 135] width 57 height 10
click at [162, 131] on input "[PERSON_NAME]" at bounding box center [158, 135] width 8 height 8
checkbox input "true"
click at [284, 173] on button "Aplicar" at bounding box center [292, 171] width 55 height 19
select select
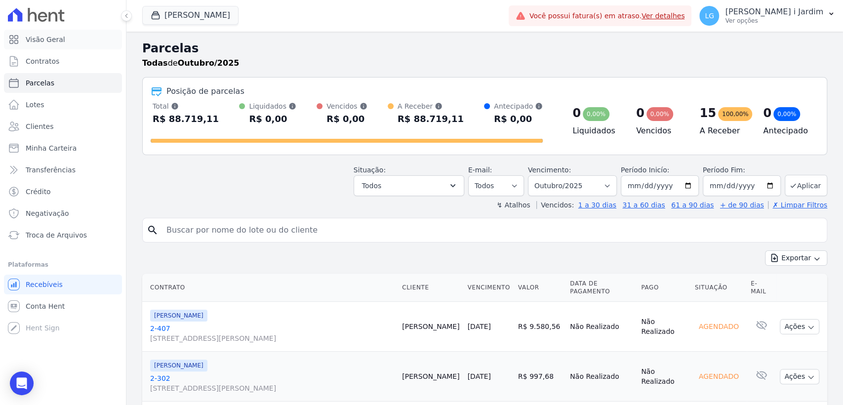
click at [57, 40] on span "Visão Geral" at bounding box center [46, 40] width 40 height 10
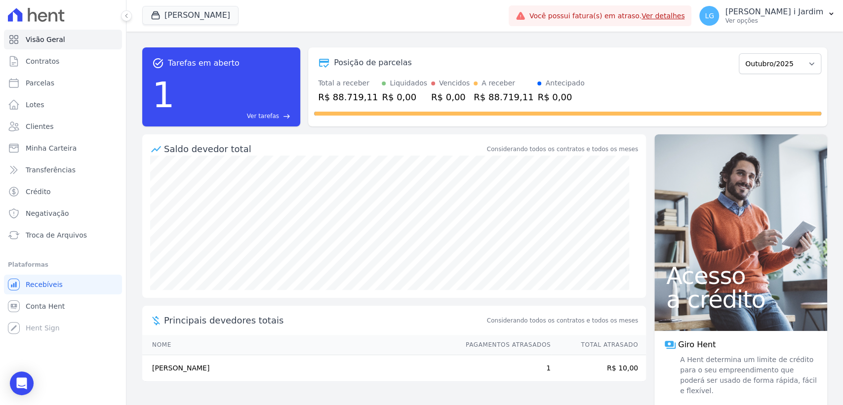
click at [795, 52] on form "Agosto/2025 Setembro/2025 Outubro/2025 Novembro/2025 Dezembro/2025 Janeiro/2026…" at bounding box center [780, 62] width 82 height 23
click at [794, 62] on select "Agosto/2025 Setembro/2025 Outubro/2025 Novembro/2025 Dezembro/2025 Janeiro/2026…" at bounding box center [780, 63] width 82 height 21
select select "09/2025"
click at [739, 53] on select "Agosto/2025 Setembro/2025 Outubro/2025 Novembro/2025 Dezembro/2025 Janeiro/2026…" at bounding box center [780, 63] width 82 height 21
click at [342, 88] on div "Total a receber" at bounding box center [351, 83] width 66 height 10
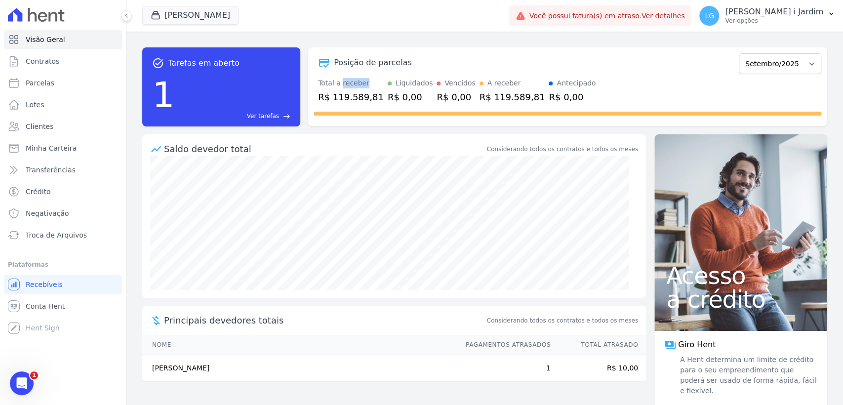
click at [342, 88] on div "Total a receber" at bounding box center [351, 83] width 66 height 10
click at [751, 119] on div "Posição de parcelas Agosto/2025 Setembro/2025 Outubro/2025 Novembro/2025 Dezemb…" at bounding box center [567, 86] width 519 height 79
click at [343, 100] on div "R$ 119.589,81" at bounding box center [351, 96] width 66 height 13
click at [227, 14] on button "Hildegardo De Noronha" at bounding box center [190, 15] width 96 height 19
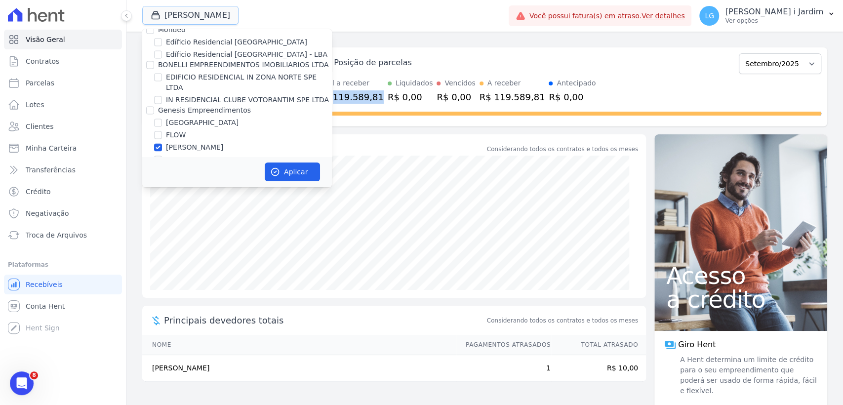
scroll to position [932, 0]
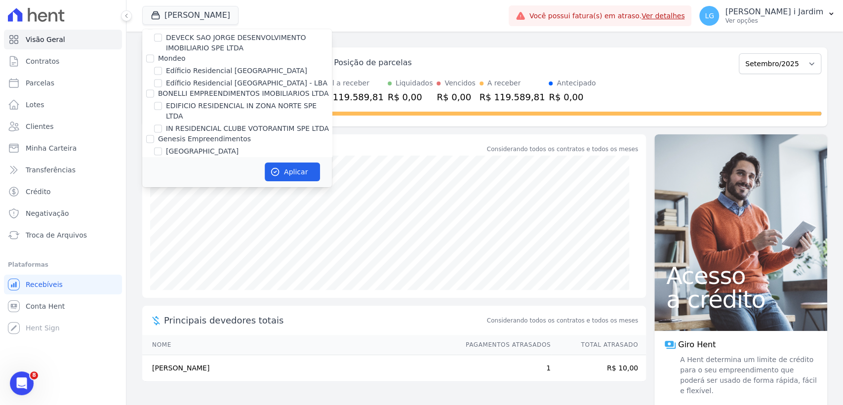
click at [201, 171] on label "[PERSON_NAME]" at bounding box center [194, 176] width 57 height 10
click at [162, 172] on input "[PERSON_NAME]" at bounding box center [158, 176] width 8 height 8
checkbox input "false"
click at [198, 135] on label "Genesis Empreendimentos" at bounding box center [204, 139] width 93 height 8
click at [154, 135] on input "Genesis Empreendimentos" at bounding box center [150, 139] width 8 height 8
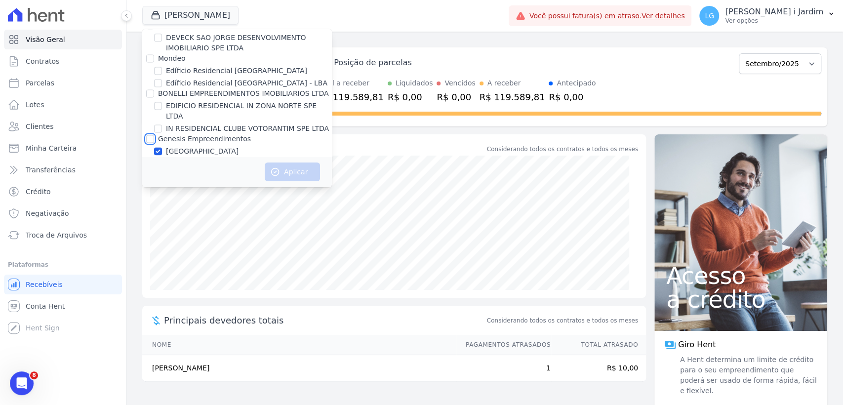
checkbox input "true"
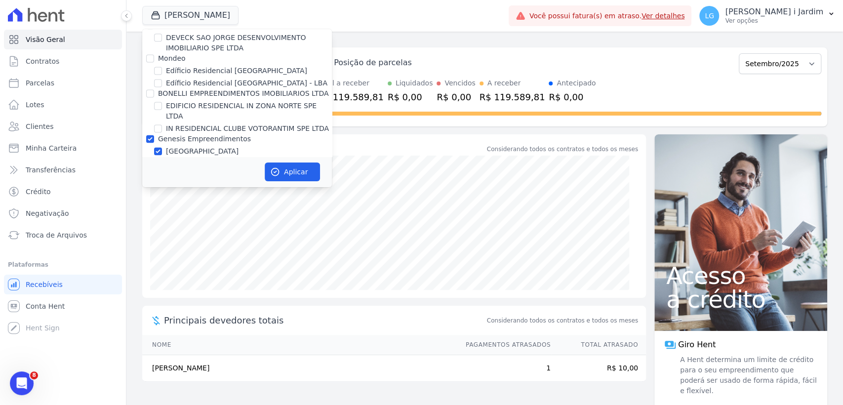
click at [204, 146] on label "[GEOGRAPHIC_DATA]" at bounding box center [202, 151] width 73 height 10
click at [162, 147] on input "[GEOGRAPHIC_DATA]" at bounding box center [158, 151] width 8 height 8
checkbox input "false"
click at [209, 135] on label "Genesis Empreendimentos" at bounding box center [204, 139] width 93 height 8
click at [154, 135] on input "Genesis Empreendimentos" at bounding box center [150, 139] width 8 height 8
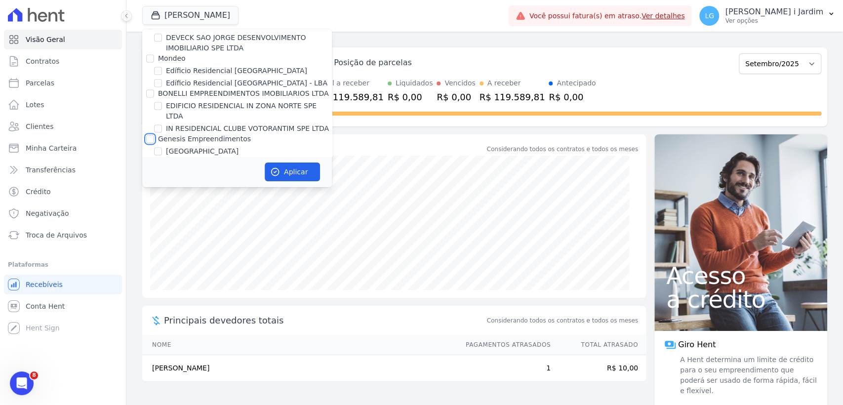
checkbox input "true"
click at [209, 135] on label "Genesis Empreendimentos" at bounding box center [204, 139] width 93 height 8
click at [154, 135] on input "Genesis Empreendimentos" at bounding box center [150, 139] width 8 height 8
checkbox input "false"
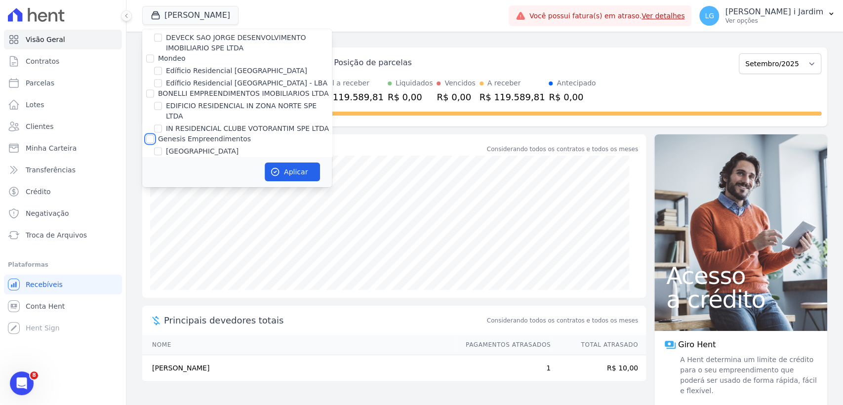
checkbox input "false"
click at [201, 146] on label "[GEOGRAPHIC_DATA]" at bounding box center [202, 151] width 73 height 10
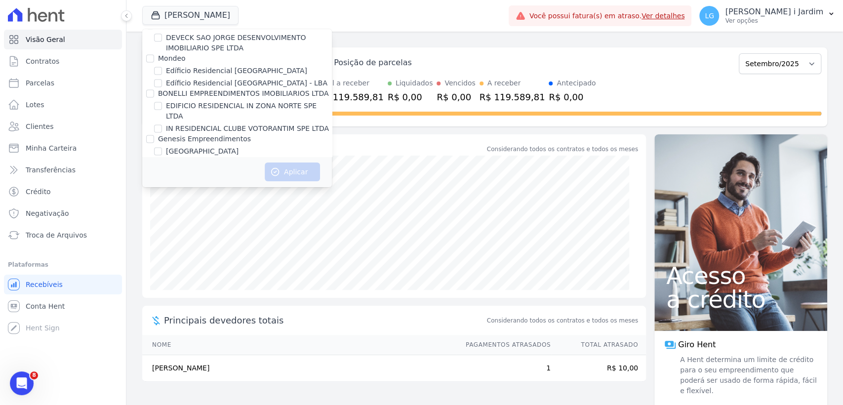
click at [162, 147] on input "[GEOGRAPHIC_DATA]" at bounding box center [158, 151] width 8 height 8
checkbox input "true"
click at [301, 171] on button "Aplicar" at bounding box center [292, 171] width 55 height 19
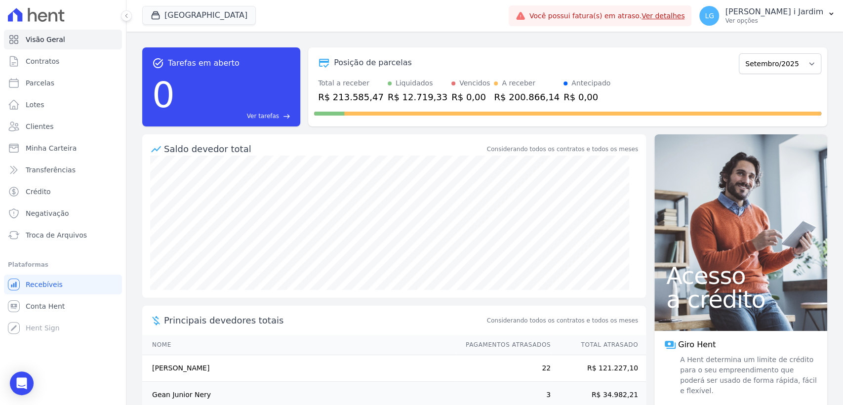
click at [356, 100] on div "R$ 213.585,47" at bounding box center [351, 96] width 66 height 13
copy div "213.585,47"
click at [56, 79] on link "Parcelas" at bounding box center [63, 83] width 118 height 20
select select
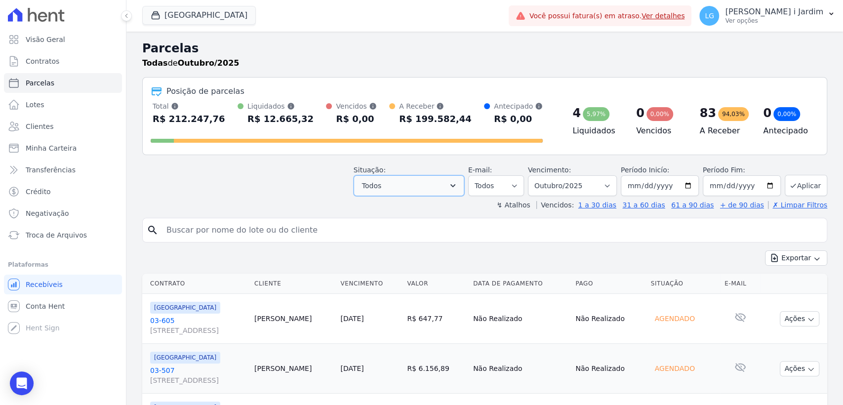
click at [452, 178] on button "Todos" at bounding box center [409, 185] width 111 height 21
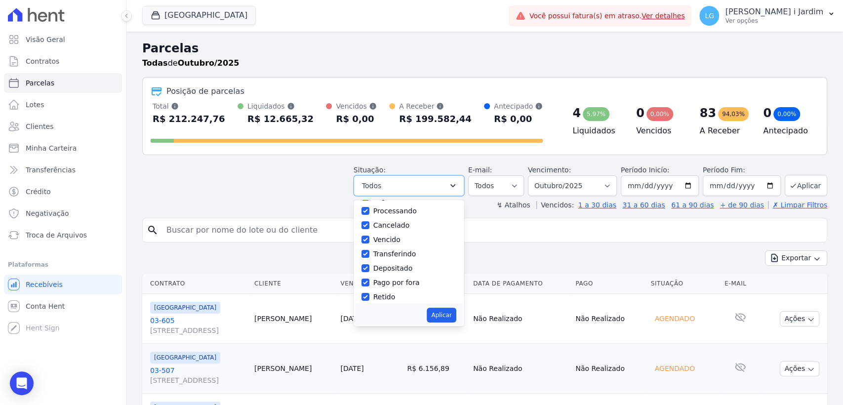
scroll to position [66, 0]
drag, startPoint x: 585, startPoint y: 188, endPoint x: 578, endPoint y: 202, distance: 16.1
click at [585, 188] on select "Filtrar por período ──────── Todos os meses Abril/2023 Maio/2023 Junho/2023 Jul…" at bounding box center [572, 185] width 89 height 21
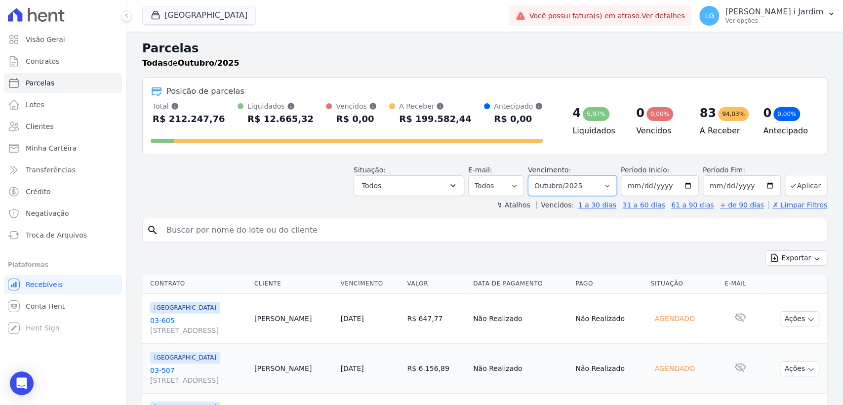
select select "09/2025"
click at [534, 175] on select "Filtrar por período ──────── Todos os meses Abril/2023 Maio/2023 Junho/2023 Jul…" at bounding box center [572, 185] width 89 height 21
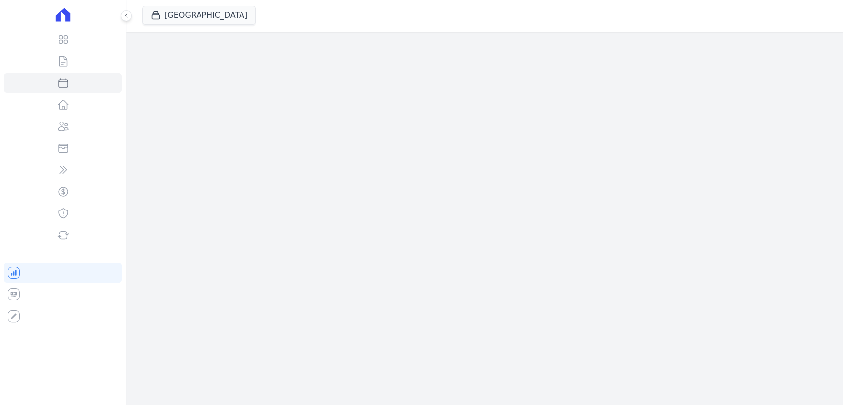
select select
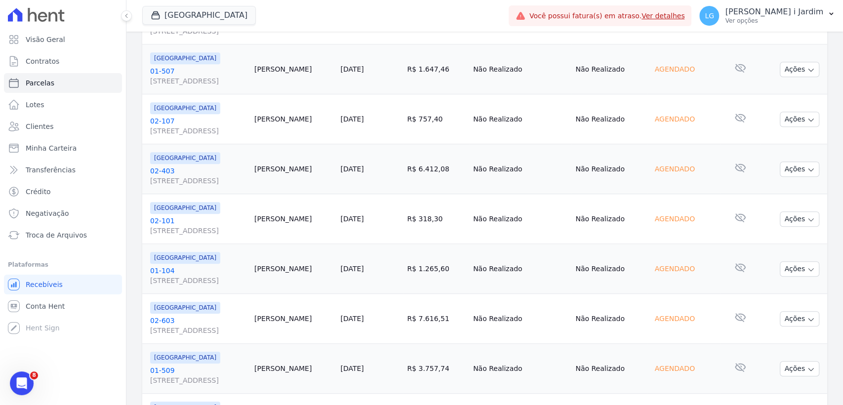
scroll to position [439, 0]
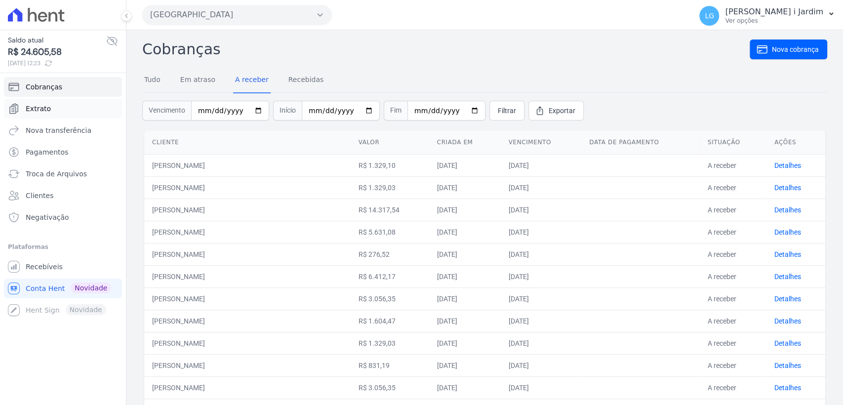
click at [58, 105] on link "Extrato" at bounding box center [63, 109] width 118 height 20
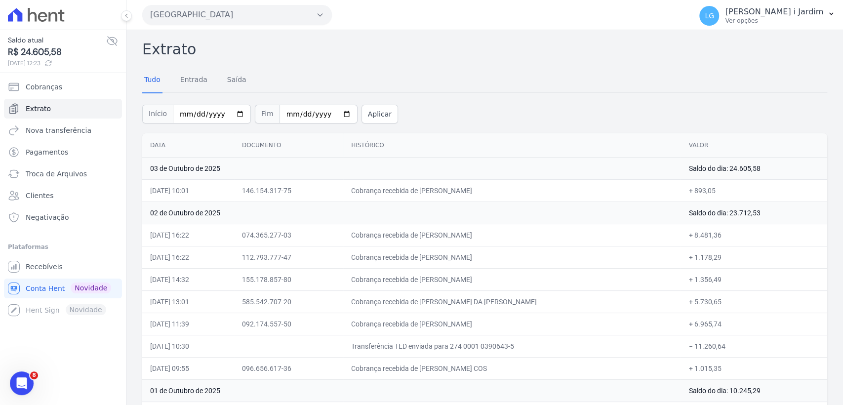
click at [177, 86] on div "Tudo Entrada [GEOGRAPHIC_DATA]" at bounding box center [195, 81] width 106 height 26
click at [194, 81] on link "Entrada" at bounding box center [193, 81] width 31 height 26
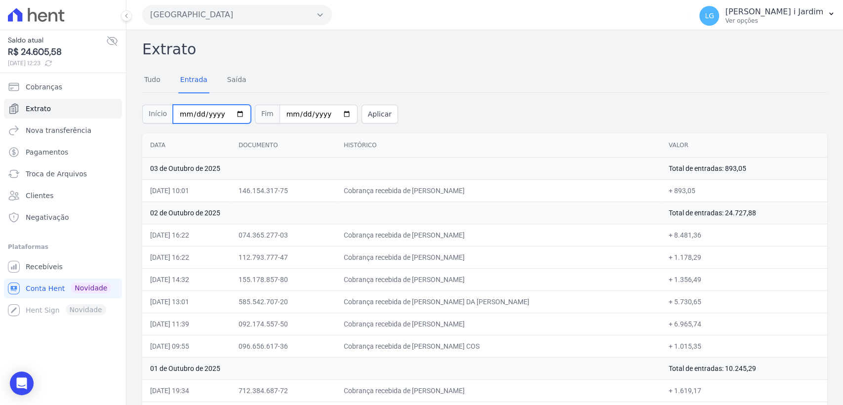
click at [233, 112] on input "[DATE]" at bounding box center [212, 114] width 78 height 19
type input "[DATE]"
click at [66, 76] on div "Saldo atual R$ 24.605,58 03/10/2025, 12:23 Cobranças Extrato Nova transferência…" at bounding box center [63, 175] width 118 height 290
click at [67, 84] on link "Cobranças" at bounding box center [63, 87] width 118 height 20
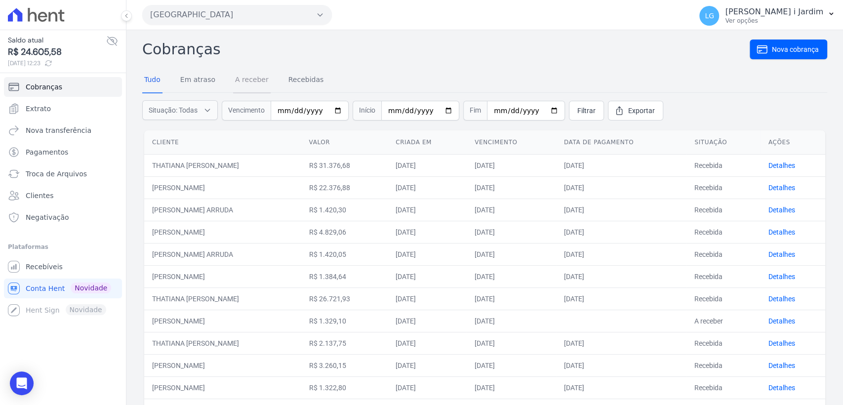
click at [242, 83] on link "A receber" at bounding box center [252, 81] width 38 height 26
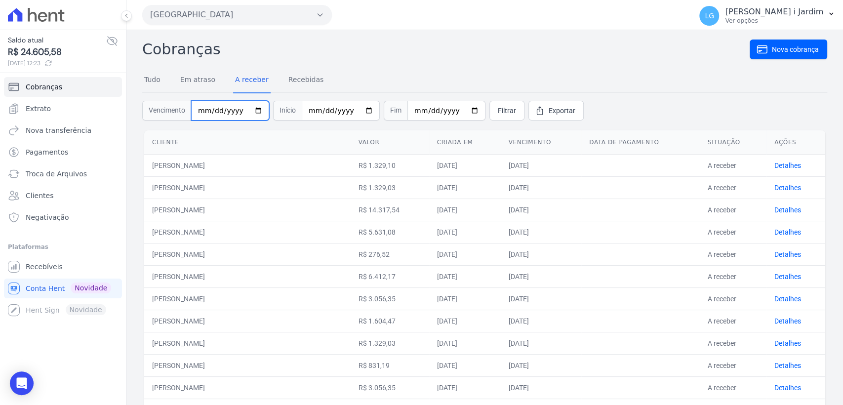
click at [254, 109] on input "date" at bounding box center [230, 111] width 78 height 20
type input "[DATE]"
click at [357, 108] on input "date" at bounding box center [341, 111] width 78 height 20
type input "[DATE]"
click at [500, 112] on link "Filtrar" at bounding box center [506, 111] width 35 height 20
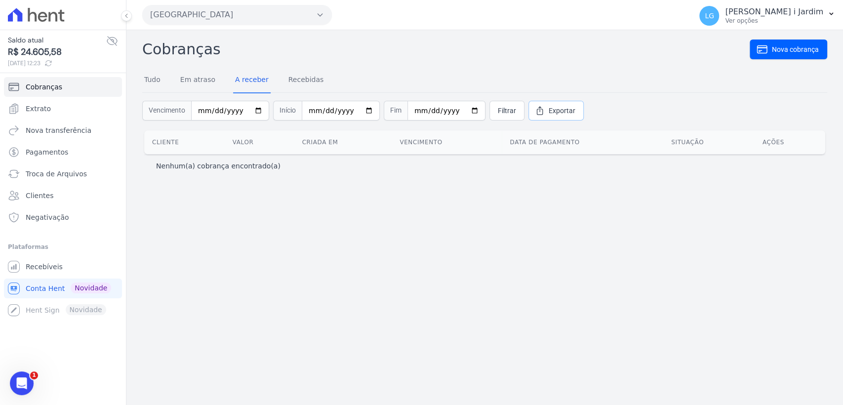
click at [549, 112] on span "Exportar" at bounding box center [562, 111] width 27 height 10
click at [437, 195] on div "Cobranças Nova cobrança Tudo Em atraso A receber Recebidas Vencimento [DATE] In…" at bounding box center [484, 217] width 717 height 375
click at [246, 78] on link "A receber" at bounding box center [252, 81] width 38 height 26
click at [181, 87] on link "Em atraso" at bounding box center [197, 81] width 39 height 26
click at [304, 82] on link "Recebidas" at bounding box center [306, 81] width 40 height 26
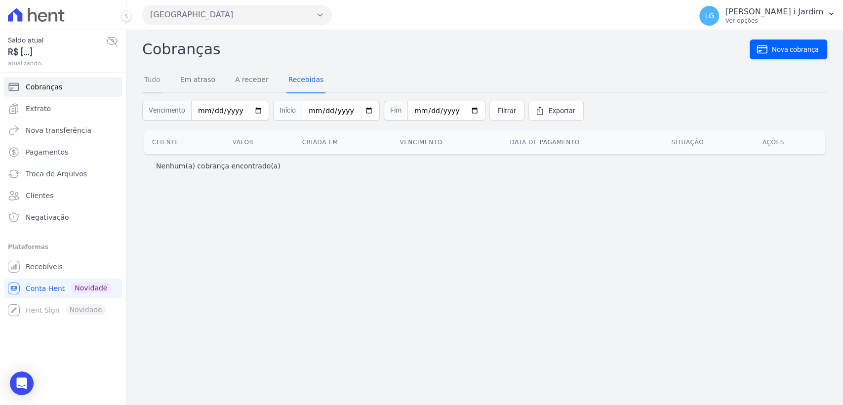
click at [159, 77] on link "Tudo" at bounding box center [152, 81] width 20 height 26
click at [79, 149] on link "Pagamentos" at bounding box center [63, 152] width 118 height 20
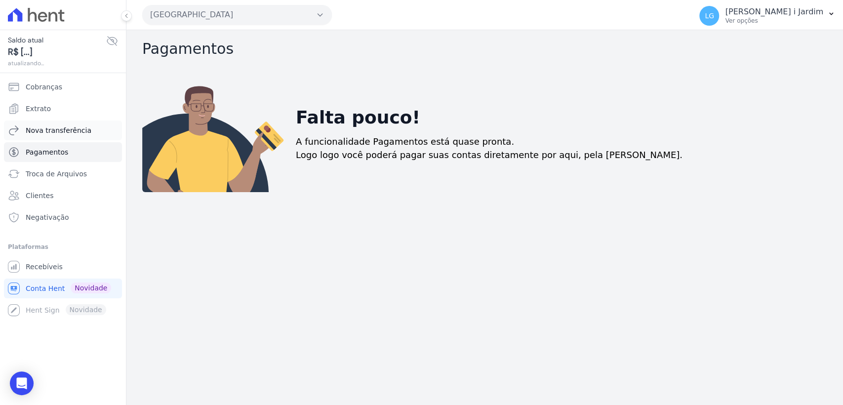
click at [71, 130] on span "Nova transferência" at bounding box center [59, 130] width 66 height 10
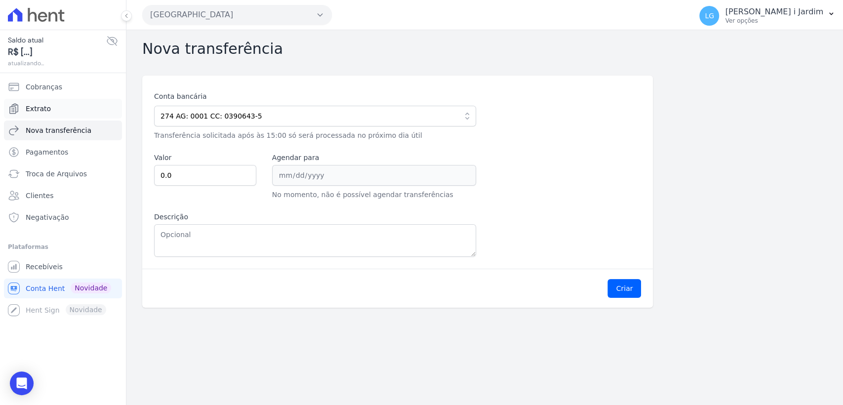
click at [72, 106] on link "Extrato" at bounding box center [63, 109] width 118 height 20
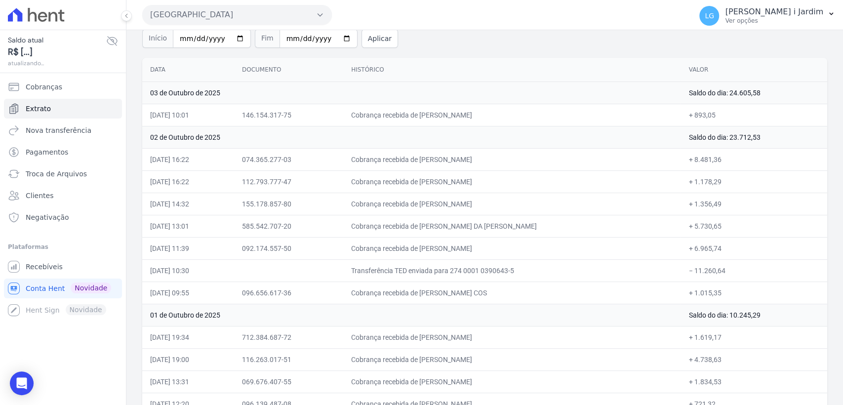
scroll to position [136, 0]
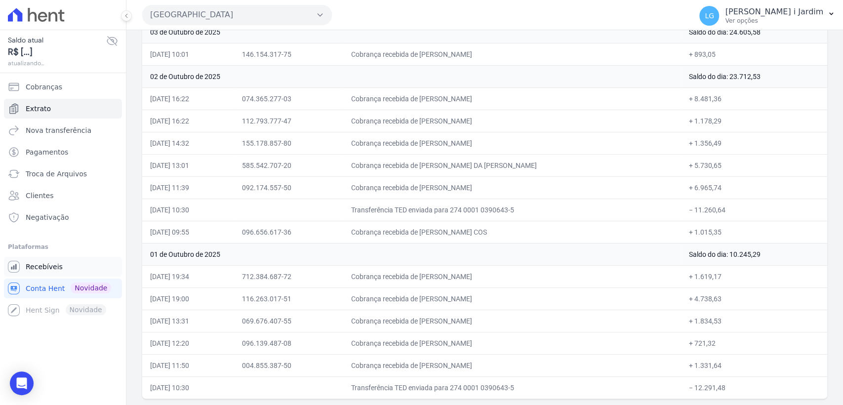
click at [63, 264] on link "Recebíveis" at bounding box center [63, 267] width 118 height 20
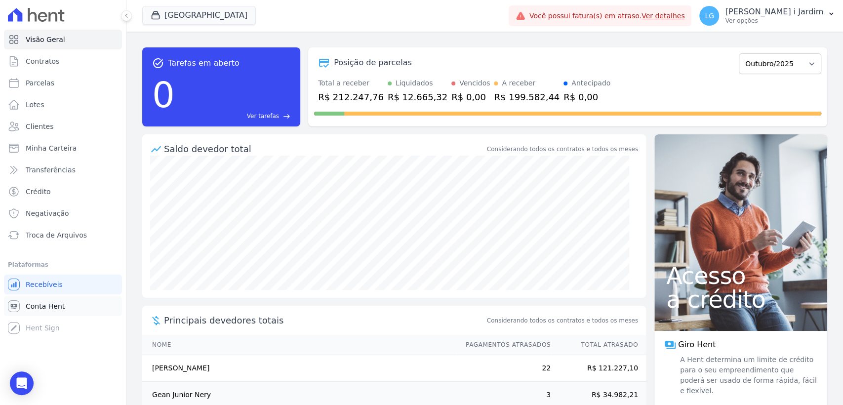
click at [49, 310] on span "Conta Hent" at bounding box center [45, 306] width 39 height 10
click at [787, 62] on select "Abril/2023 Maio/2023 Junho/2023 Julho/2023 Agosto/2023 Setembro/2023 Outubro/20…" at bounding box center [780, 63] width 82 height 21
select select "09/2025"
click at [739, 53] on select "Abril/2023 Maio/2023 Junho/2023 Julho/2023 Agosto/2023 Setembro/2023 Outubro/20…" at bounding box center [780, 63] width 82 height 21
click at [58, 175] on link "Transferências" at bounding box center [63, 170] width 118 height 20
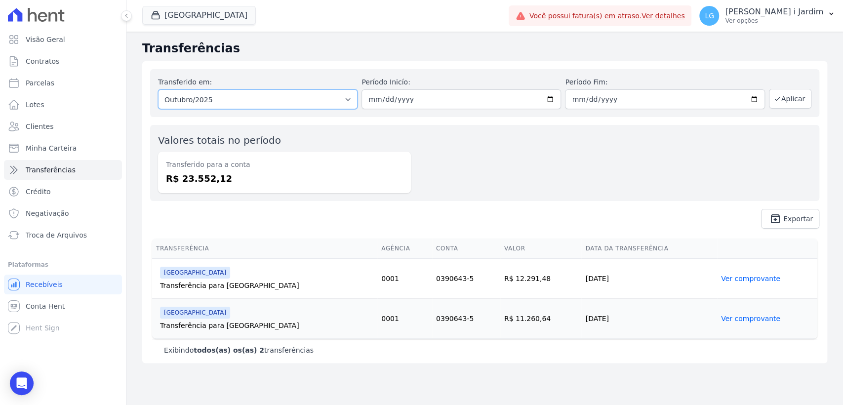
click at [249, 102] on select "Todos os meses Maio/2024 Junho/2024 Julho/2024 Agosto/2024 Setembro/2024 Outubr…" at bounding box center [258, 99] width 200 height 20
select select "09/2025"
click at [158, 89] on select "Todos os meses Maio/2024 Junho/2024 Julho/2024 Agosto/2024 Setembro/2024 Outubr…" at bounding box center [258, 99] width 200 height 20
click at [805, 96] on button "Aplicar" at bounding box center [790, 99] width 42 height 20
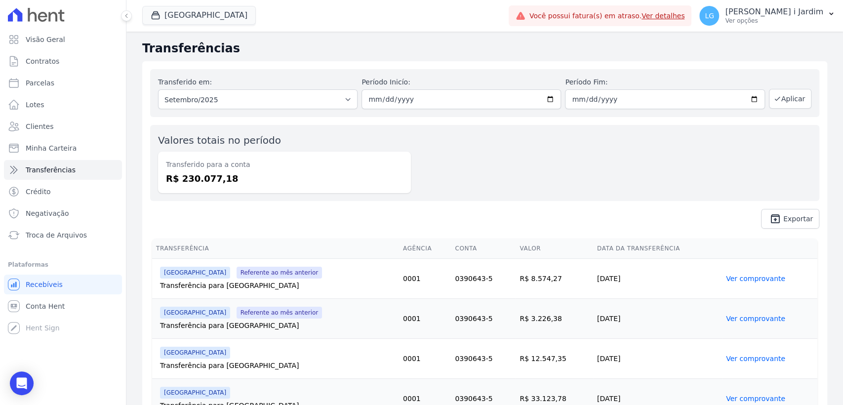
click at [209, 180] on dd "R$ 230.077,18" at bounding box center [284, 178] width 237 height 13
copy dd "230.077,18"
click at [248, 191] on div "Transferido para a conta R$ 230.077,18" at bounding box center [284, 172] width 253 height 41
click at [195, 175] on dd "R$ 230.077,18" at bounding box center [284, 178] width 237 height 13
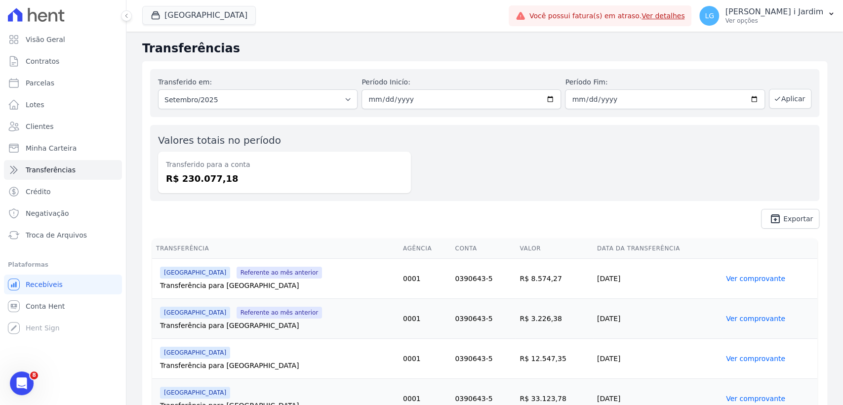
click at [195, 175] on dd "R$ 230.077,18" at bounding box center [284, 178] width 237 height 13
copy dd "230.077,18"
click at [477, 149] on div "Valores totais no período Transferido para a conta R$ 230.077,18" at bounding box center [484, 163] width 669 height 76
click at [58, 303] on span "Conta Hent" at bounding box center [45, 306] width 39 height 10
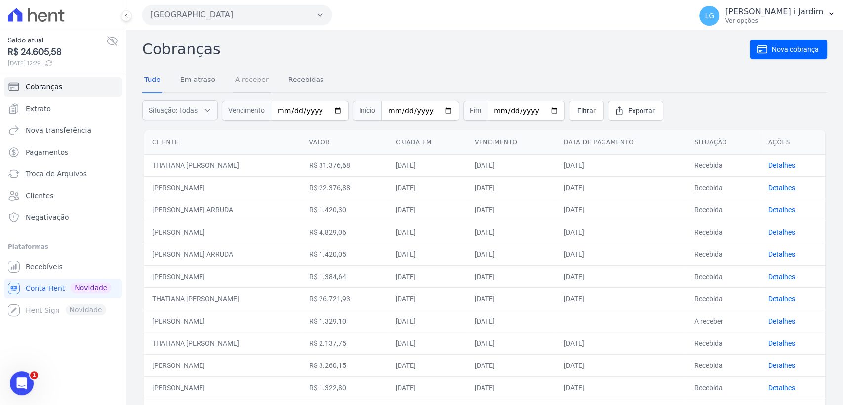
click at [237, 81] on link "A receber" at bounding box center [252, 81] width 38 height 26
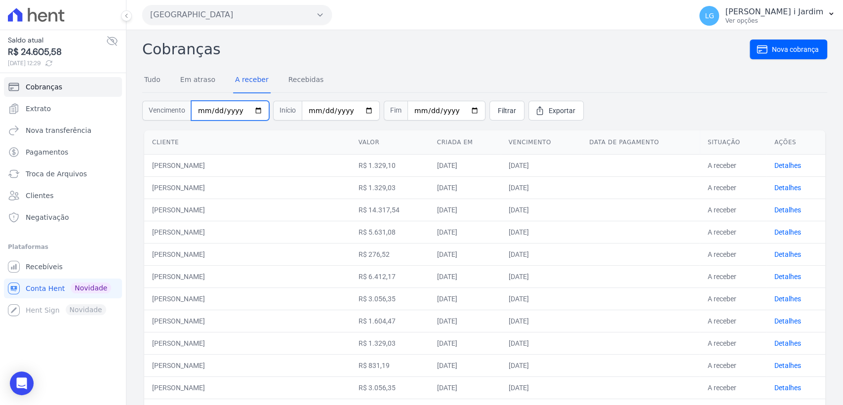
click at [249, 107] on input "date" at bounding box center [230, 111] width 78 height 20
type input "[DATE]"
click at [201, 87] on link "Em atraso" at bounding box center [197, 81] width 39 height 26
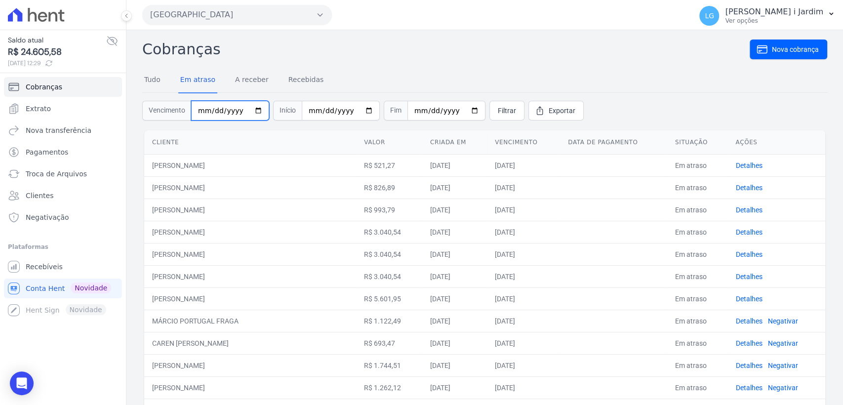
click at [253, 108] on input "date" at bounding box center [230, 111] width 78 height 20
type input "2025-09-01"
click at [355, 112] on input "date" at bounding box center [341, 111] width 78 height 20
type input "2025-09-30"
click at [486, 121] on form "Vencimento 2025-09-01 Início 2025-09-30 Fim Filtrar Exportar" at bounding box center [484, 111] width 685 height 36
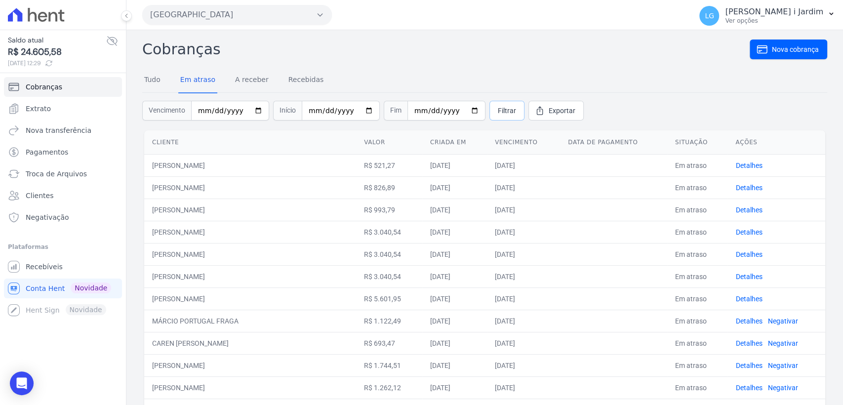
click at [498, 114] on span "Filtrar" at bounding box center [507, 111] width 18 height 10
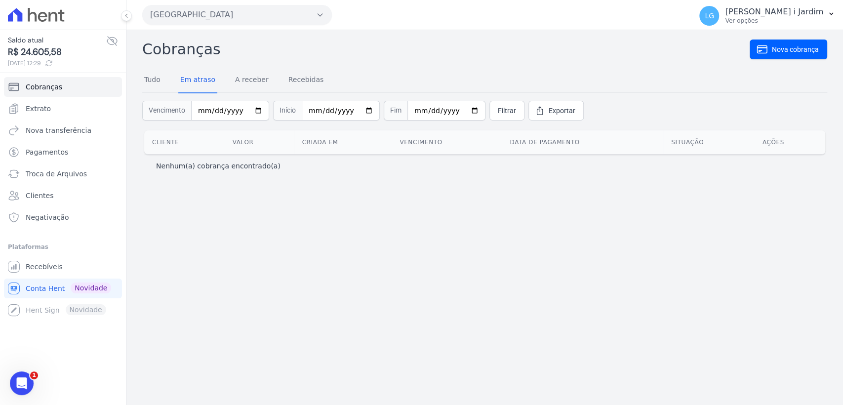
drag, startPoint x: 270, startPoint y: 165, endPoint x: 162, endPoint y: 163, distance: 107.7
click at [162, 163] on div "Nenhum(a) cobrança encontrado(a)" at bounding box center [484, 166] width 657 height 10
click at [210, 230] on div "Cobranças Nova cobrança Tudo Em atraso A receber Recebidas Vencimento [DATE] In…" at bounding box center [484, 217] width 717 height 375
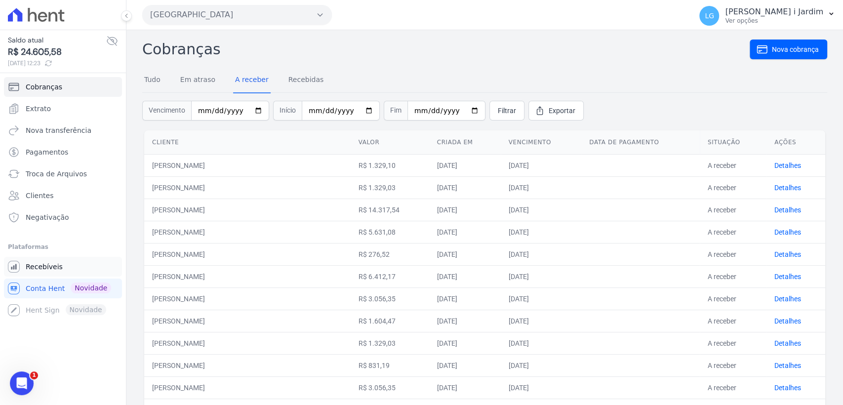
click at [67, 270] on link "Recebíveis" at bounding box center [63, 267] width 118 height 20
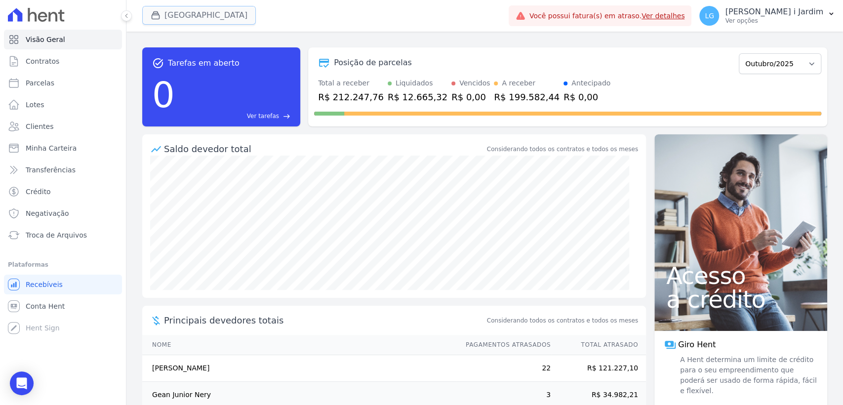
click at [192, 21] on button "[GEOGRAPHIC_DATA]" at bounding box center [199, 15] width 114 height 19
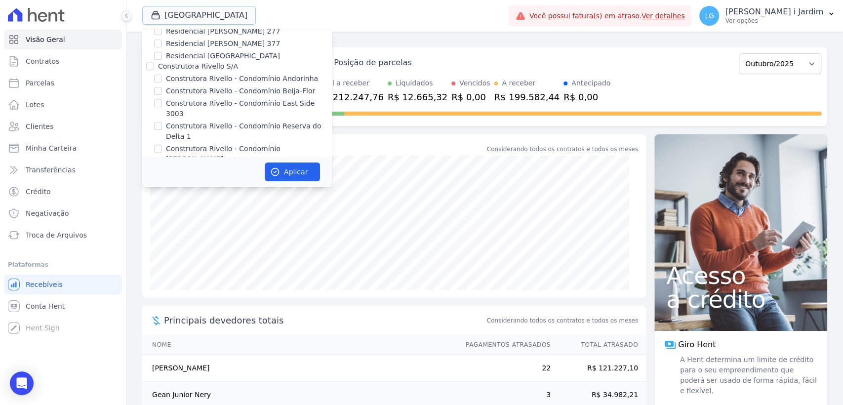
scroll to position [988, 0]
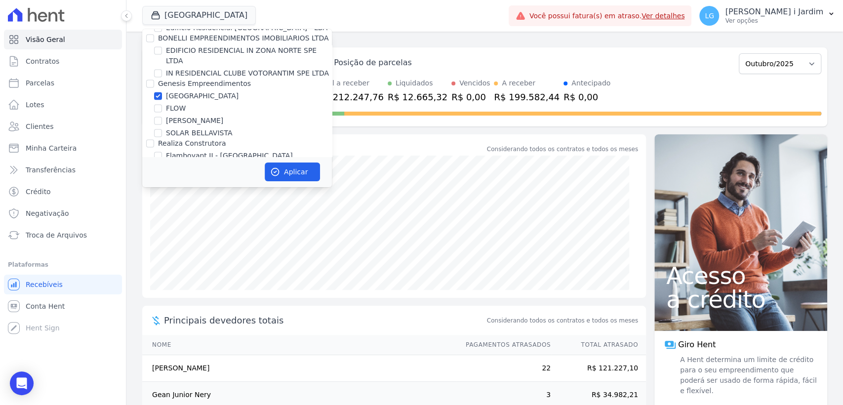
click at [202, 91] on label "[GEOGRAPHIC_DATA]" at bounding box center [202, 96] width 73 height 10
click at [162, 92] on input "[GEOGRAPHIC_DATA]" at bounding box center [158, 96] width 8 height 8
checkbox input "false"
click at [210, 116] on label "[PERSON_NAME]" at bounding box center [194, 121] width 57 height 10
click at [162, 117] on input "[PERSON_NAME]" at bounding box center [158, 121] width 8 height 8
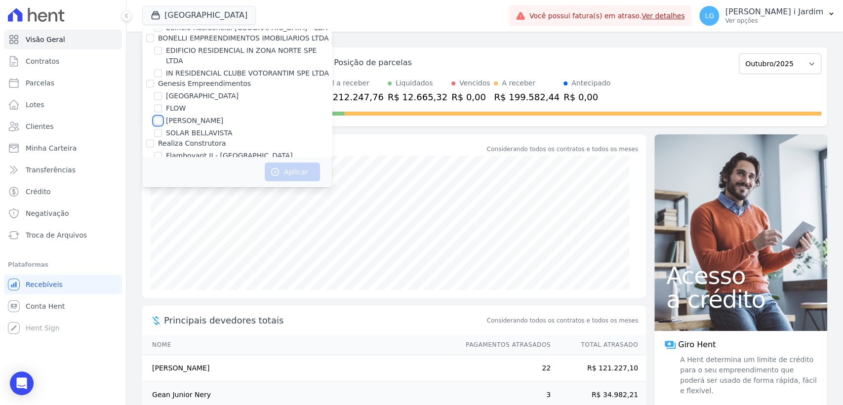
checkbox input "true"
click at [288, 167] on button "Aplicar" at bounding box center [292, 171] width 55 height 19
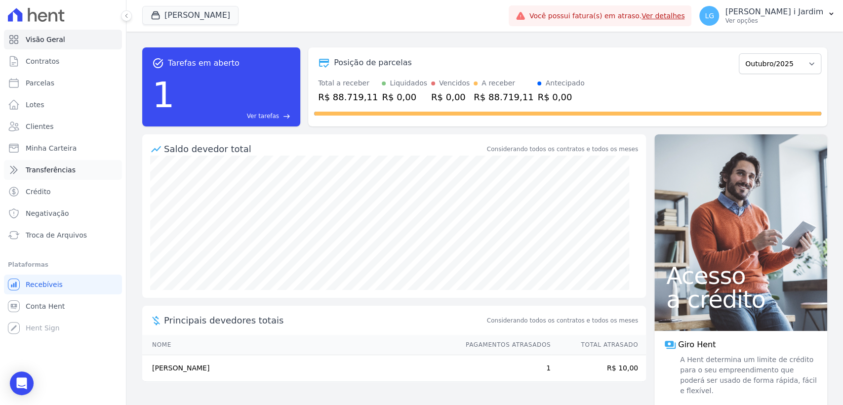
click at [75, 179] on link "Transferências" at bounding box center [63, 170] width 118 height 20
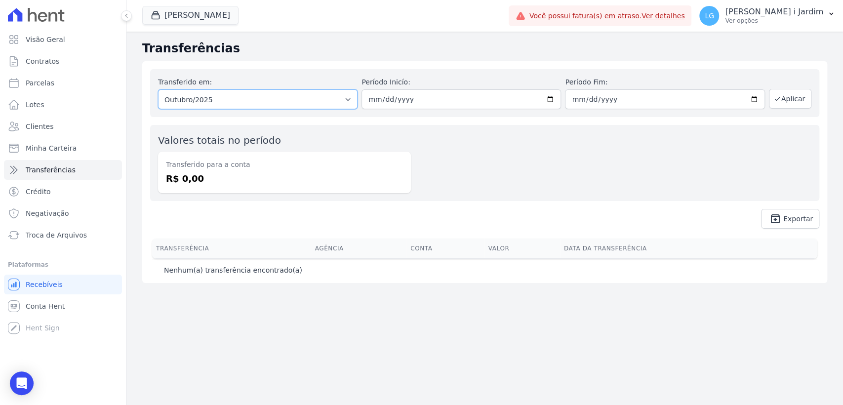
click at [232, 103] on select "Todos os meses Setembro/2025 Outubro/2025" at bounding box center [258, 99] width 200 height 20
select select "09/2025"
click at [158, 89] on select "Todos os meses Setembro/2025 Outubro/2025" at bounding box center [258, 99] width 200 height 20
click at [794, 101] on button "Aplicar" at bounding box center [790, 99] width 42 height 20
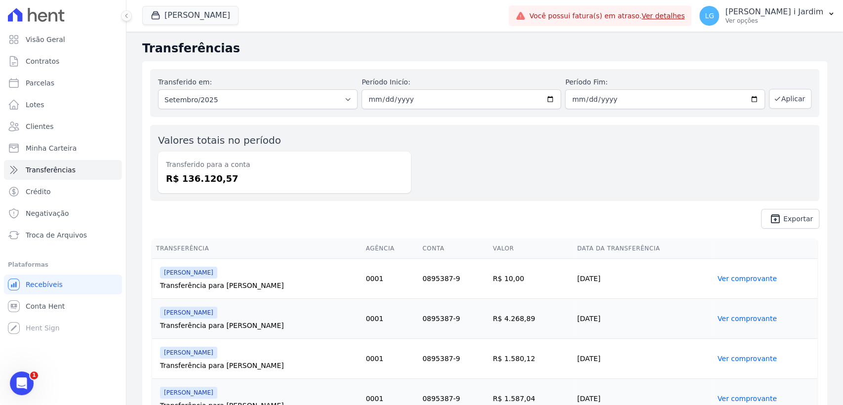
click at [206, 184] on dd "R$ 136.120,57" at bounding box center [284, 178] width 237 height 13
copy dd "136.120,57"
click at [97, 39] on link "Visão Geral" at bounding box center [63, 40] width 118 height 20
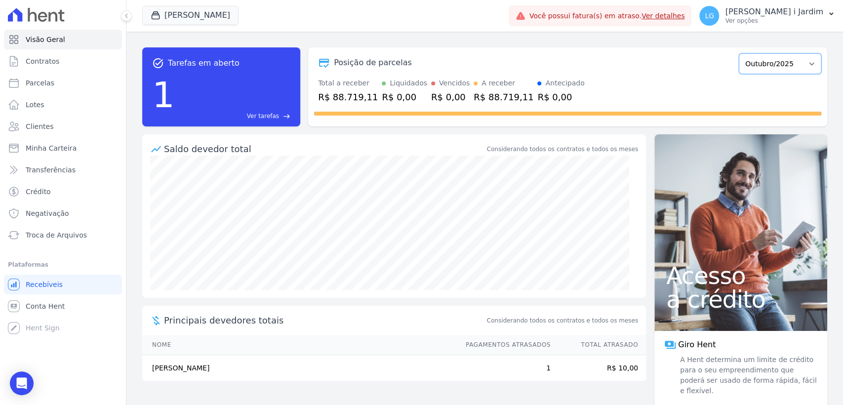
click at [767, 61] on select "Agosto/2025 Setembro/2025 Outubro/2025 Novembro/2025 Dezembro/2025 Janeiro/2026…" at bounding box center [780, 63] width 82 height 21
select select "09/2025"
click at [739, 53] on select "Agosto/2025 Setembro/2025 Outubro/2025 Novembro/2025 Dezembro/2025 Janeiro/2026…" at bounding box center [780, 63] width 82 height 21
click at [360, 98] on div "R$ 119.589,81" at bounding box center [351, 96] width 66 height 13
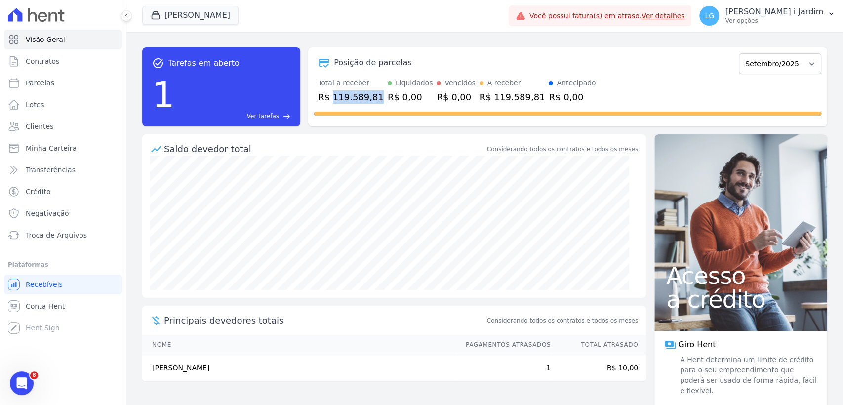
copy div "119.589,81"
click at [235, 8] on button "[PERSON_NAME]" at bounding box center [190, 15] width 96 height 19
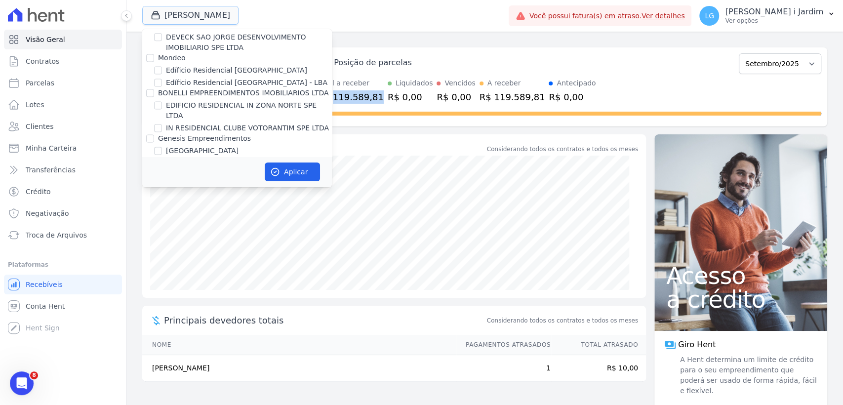
scroll to position [932, 0]
click at [223, 171] on label "[PERSON_NAME]" at bounding box center [194, 176] width 57 height 10
click at [162, 172] on input "[PERSON_NAME]" at bounding box center [158, 176] width 8 height 8
checkbox input "false"
click at [209, 146] on label "[GEOGRAPHIC_DATA]" at bounding box center [202, 151] width 73 height 10
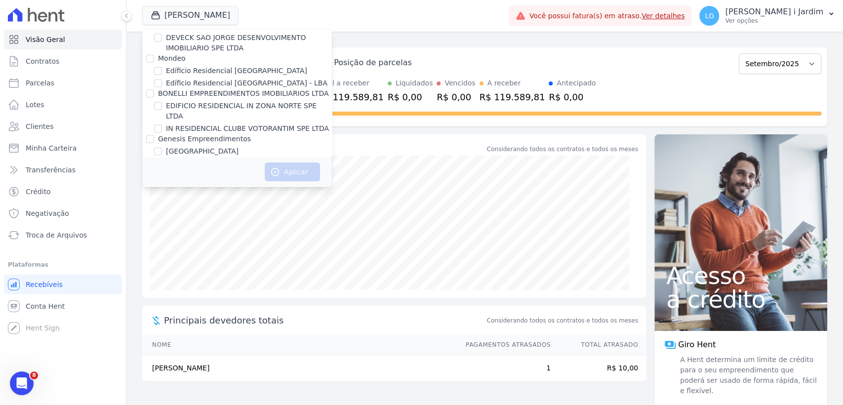
click at [162, 147] on input "[GEOGRAPHIC_DATA]" at bounding box center [158, 151] width 8 height 8
checkbox input "true"
click at [320, 171] on button "Aplicar" at bounding box center [292, 171] width 55 height 19
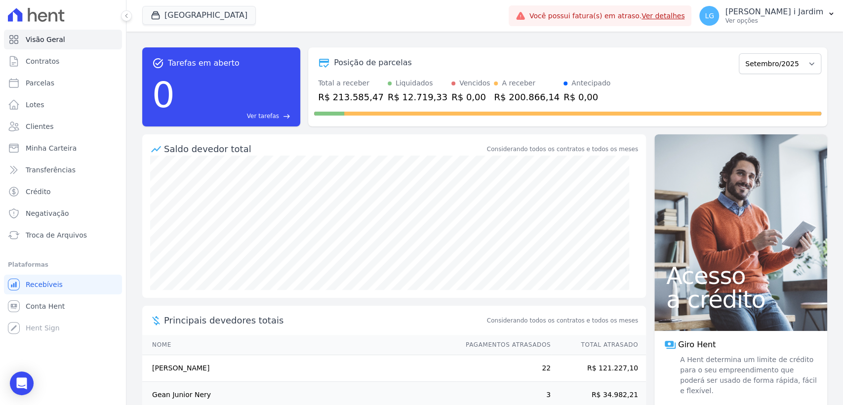
click at [363, 95] on div "R$ 213.585,47" at bounding box center [351, 96] width 66 height 13
copy div "213.585,47"
click at [162, 18] on div "button" at bounding box center [158, 15] width 14 height 10
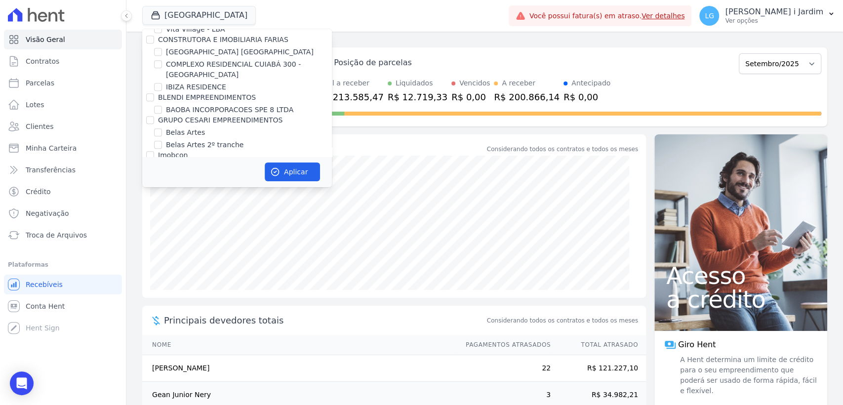
scroll to position [2339, 0]
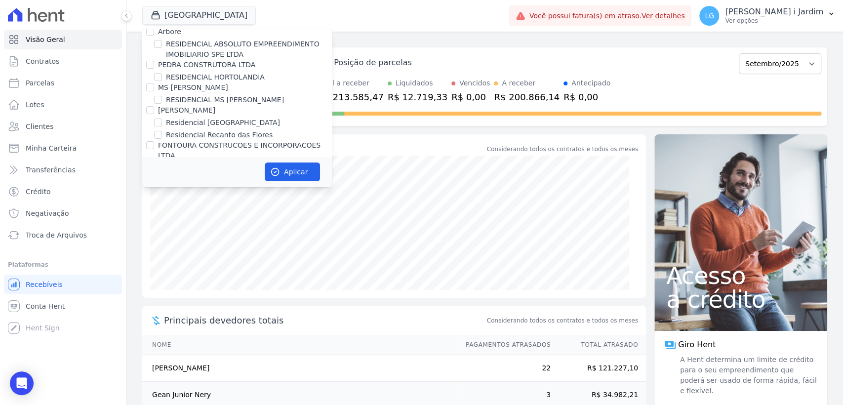
click at [188, 141] on label "FONTOURA CONSTRUCOES E INCORPORACOES LTDA" at bounding box center [239, 150] width 162 height 18
click at [154, 141] on input "FONTOURA CONSTRUCOES E INCORPORACOES LTDA" at bounding box center [150, 145] width 8 height 8
checkbox input "true"
click at [291, 176] on button "Aplicar" at bounding box center [292, 171] width 55 height 19
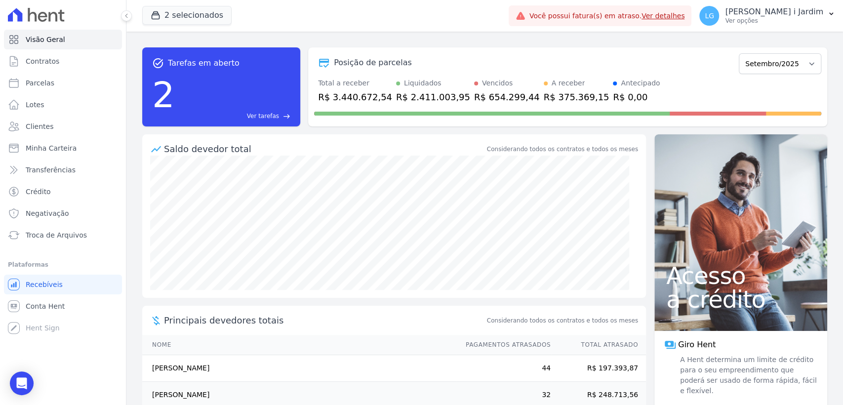
click at [193, 28] on div "2 selecionados Trapisa Engenharia Acaiá Residencial Icatu Residencial PORTO5 IN…" at bounding box center [323, 16] width 363 height 33
click at [199, 14] on button "2 selecionados" at bounding box center [186, 15] width 89 height 19
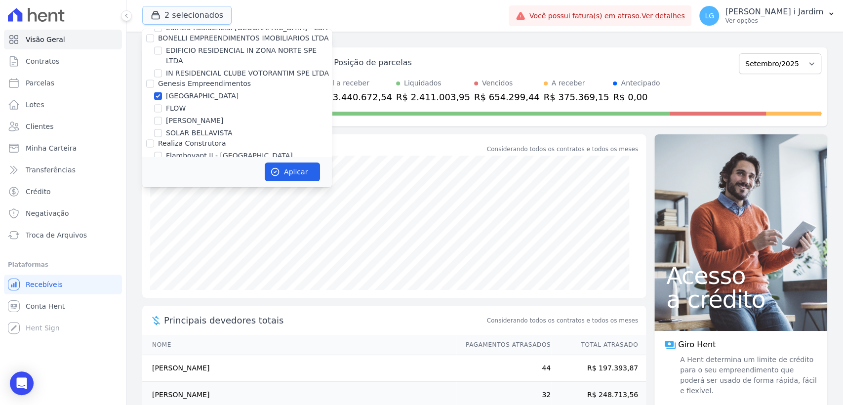
scroll to position [932, 0]
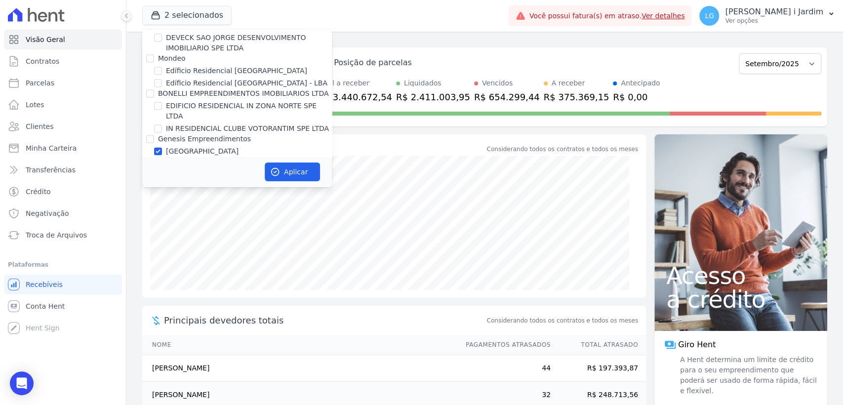
click at [186, 146] on label "[GEOGRAPHIC_DATA]" at bounding box center [202, 151] width 73 height 10
click at [162, 147] on input "[GEOGRAPHIC_DATA]" at bounding box center [158, 151] width 8 height 8
checkbox input "false"
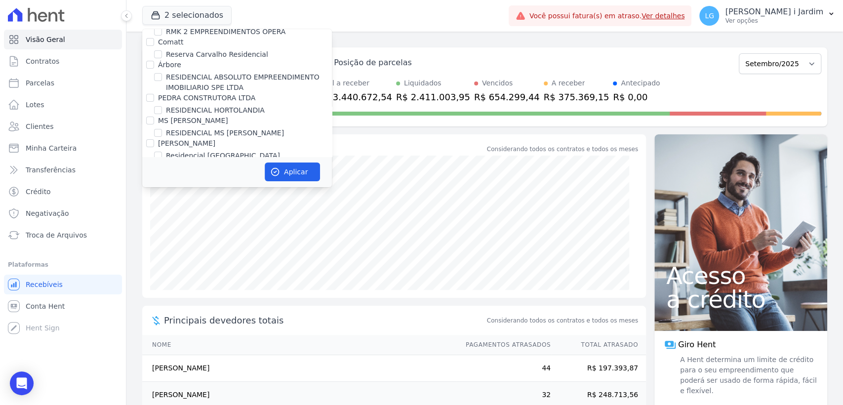
scroll to position [2304, 0]
click at [293, 174] on button "Aplicar" at bounding box center [292, 171] width 55 height 19
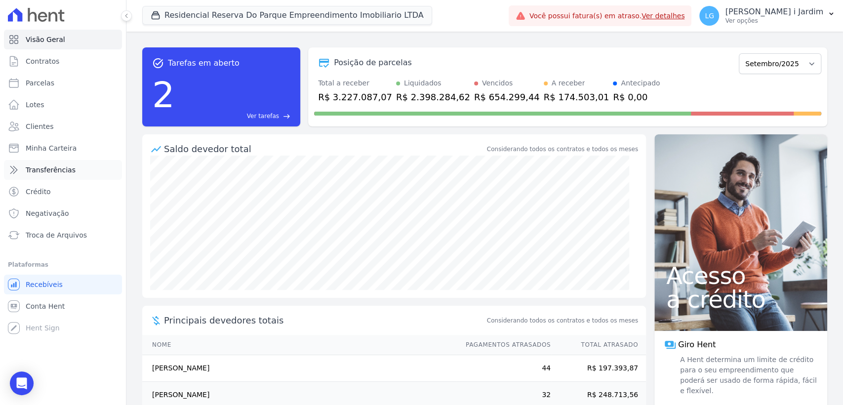
click at [63, 168] on span "Transferências" at bounding box center [51, 170] width 50 height 10
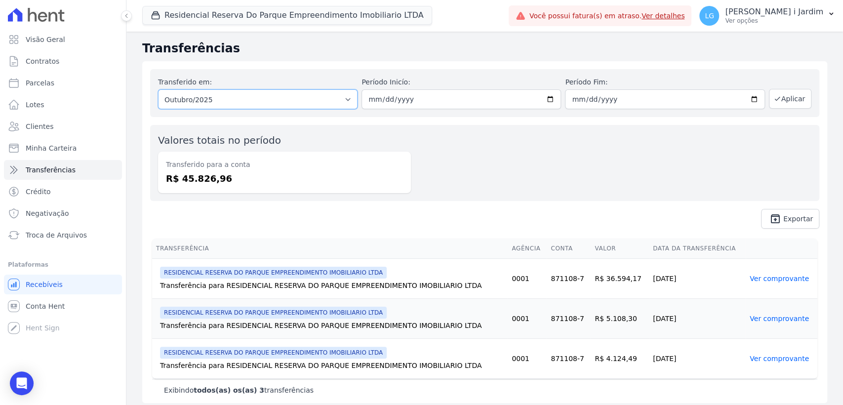
click at [278, 103] on select "Todos os meses Novembro/2024 Dezembro/2024 Janeiro/2025 Fevereiro/2025 Março/20…" at bounding box center [258, 99] width 200 height 20
select select "09/2025"
click at [158, 89] on select "Todos os meses Novembro/2024 Dezembro/2024 Janeiro/2025 Fevereiro/2025 Março/20…" at bounding box center [258, 99] width 200 height 20
click at [793, 97] on button "Aplicar" at bounding box center [790, 99] width 42 height 20
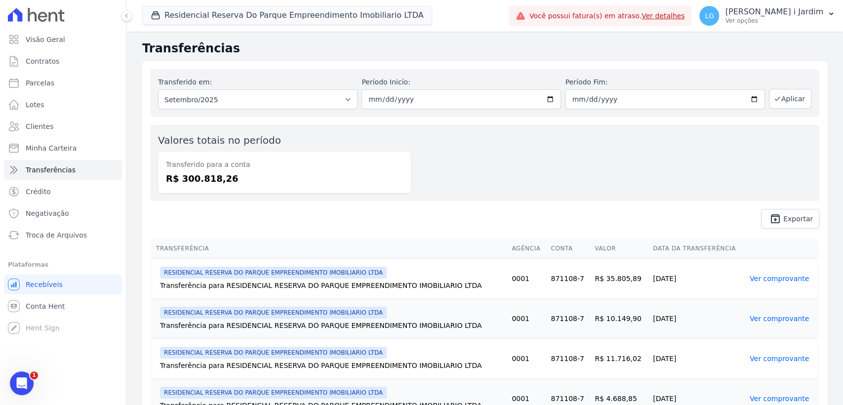
click at [201, 184] on dd "R$ 300.818,26" at bounding box center [284, 178] width 237 height 13
copy dd "300.818,26"
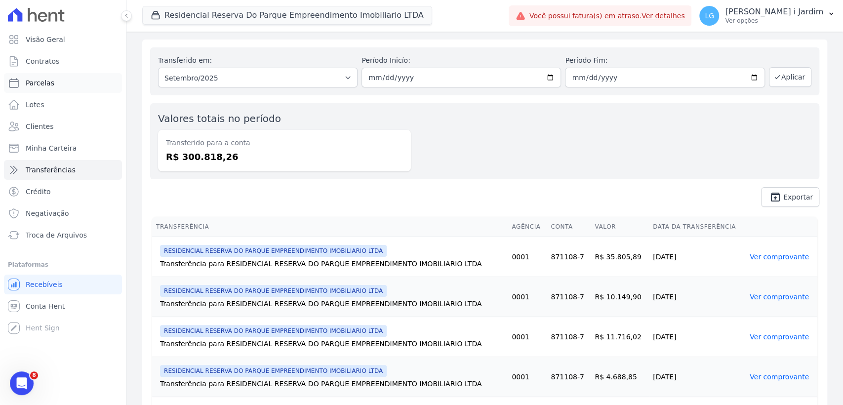
click at [90, 76] on link "Parcelas" at bounding box center [63, 83] width 118 height 20
select select
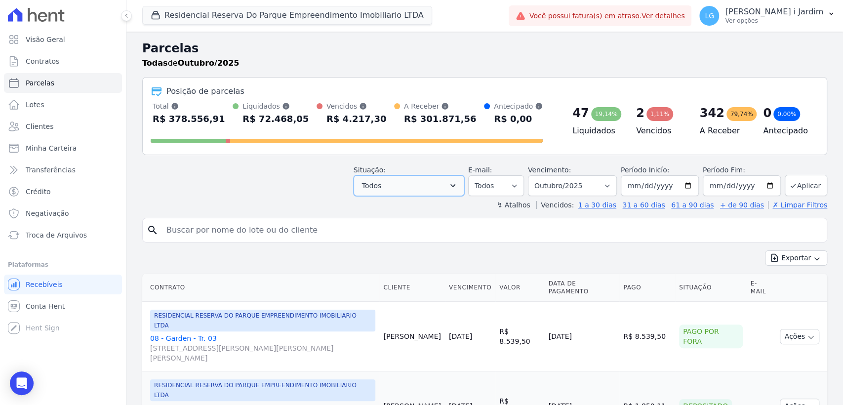
click at [434, 183] on button "Todos" at bounding box center [409, 185] width 111 height 21
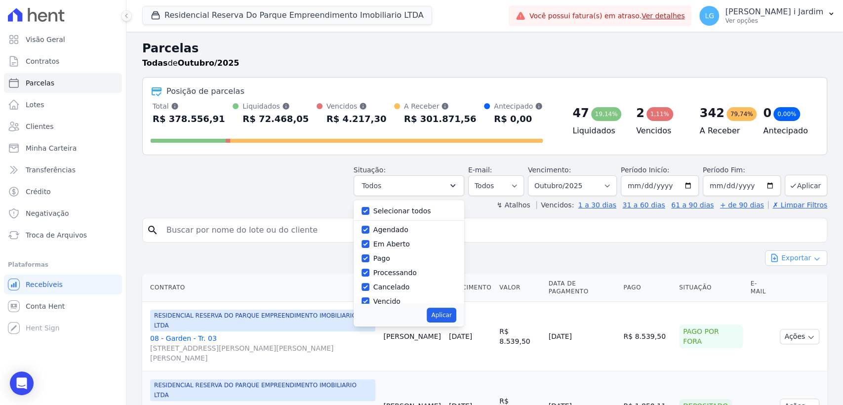
click at [786, 261] on button "Exportar" at bounding box center [796, 257] width 62 height 15
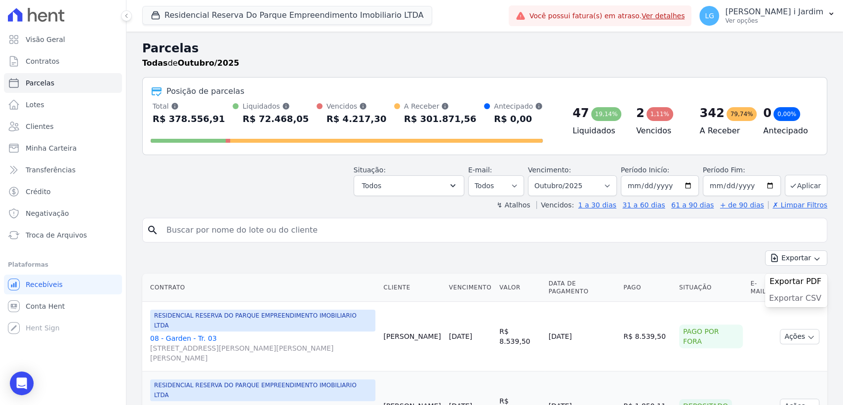
click at [791, 300] on span "Exportar CSV" at bounding box center [795, 298] width 52 height 10
click at [604, 176] on select "Filtrar por período ──────── Todos os meses Dezembro/[GEOGRAPHIC_DATA]/2024 Fev…" at bounding box center [572, 185] width 89 height 21
select select "09/2025"
click at [534, 175] on select "Filtrar por período ──────── Todos os meses Dezembro/[GEOGRAPHIC_DATA]/2024 Fev…" at bounding box center [572, 185] width 89 height 21
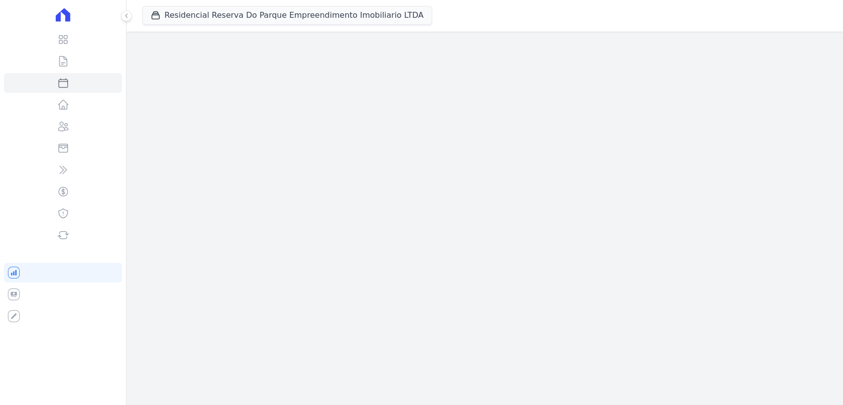
select select
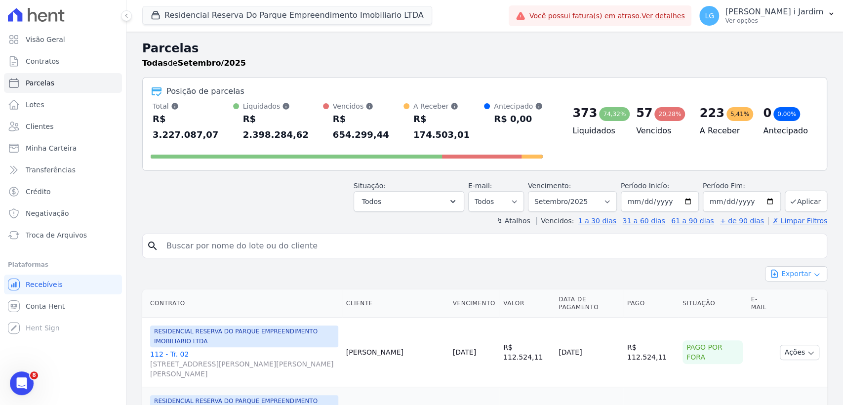
click at [813, 271] on icon "button" at bounding box center [817, 275] width 8 height 8
click at [798, 309] on span "Exportar CSV" at bounding box center [795, 314] width 52 height 10
drag, startPoint x: 644, startPoint y: 254, endPoint x: 653, endPoint y: 258, distance: 9.9
click at [644, 266] on div "Exportar Exportar PDF Exportar CSV" at bounding box center [484, 277] width 685 height 23
click at [784, 309] on span "Exportar CSV" at bounding box center [795, 314] width 52 height 10
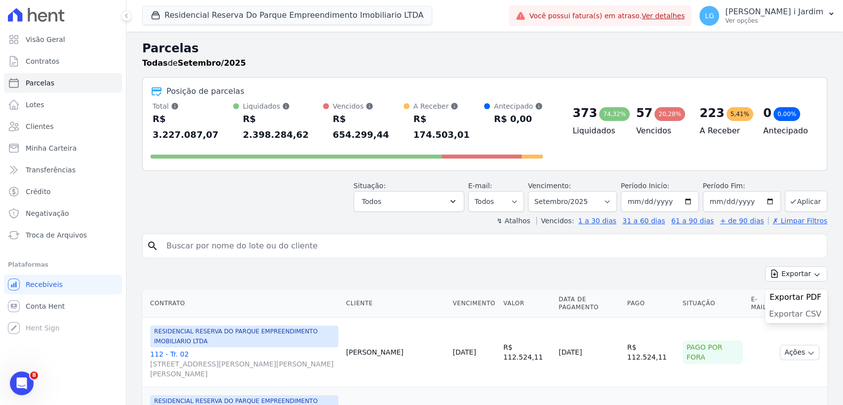
click at [787, 309] on span "Exportar CSV" at bounding box center [795, 314] width 52 height 10
click at [396, 21] on button "Residencial Reserva Do Parque Empreendimento Imobiliario LTDA" at bounding box center [287, 15] width 290 height 19
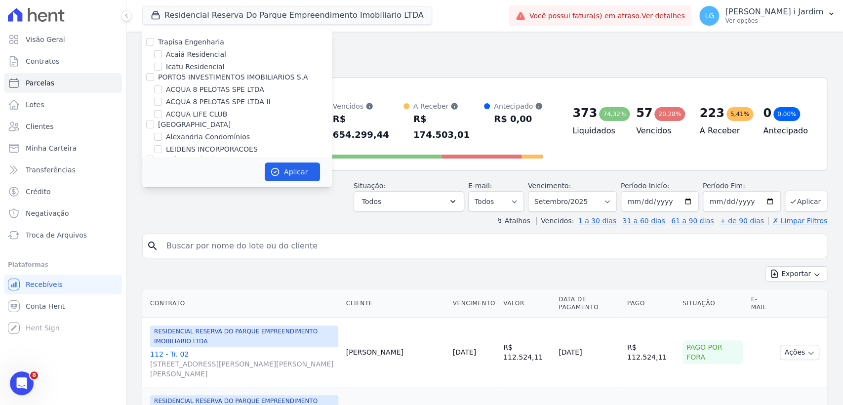
scroll to position [2382, 0]
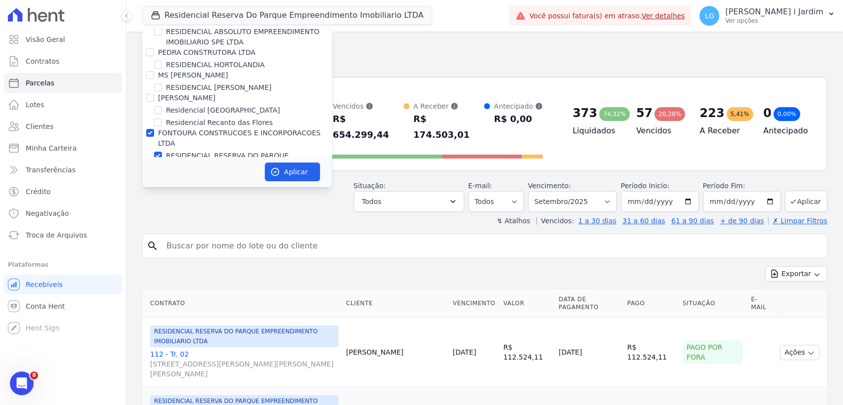
click at [210, 129] on label "FONTOURA CONSTRUCOES E INCORPORACOES LTDA" at bounding box center [239, 138] width 162 height 18
click at [154, 129] on input "FONTOURA CONSTRUCOES E INCORPORACOES LTDA" at bounding box center [150, 133] width 8 height 8
checkbox input "false"
click at [205, 184] on label "Residencial [GEOGRAPHIC_DATA]" at bounding box center [223, 189] width 114 height 10
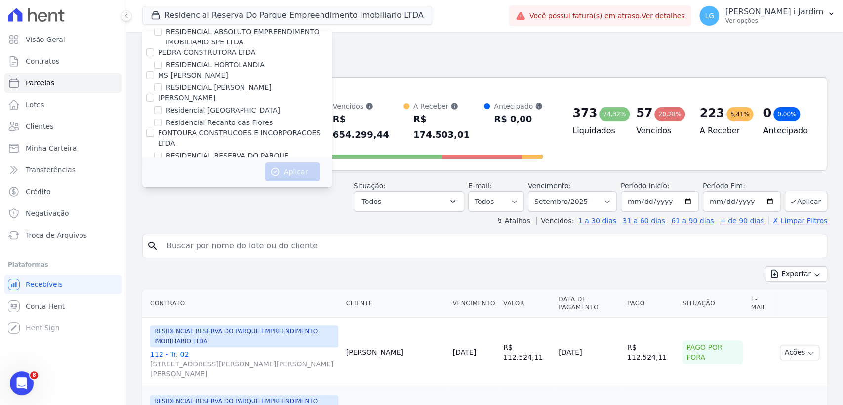
click at [162, 185] on input "Residencial [GEOGRAPHIC_DATA]" at bounding box center [158, 189] width 8 height 8
checkbox input "true"
click at [269, 167] on button "Aplicar" at bounding box center [292, 171] width 55 height 19
select select
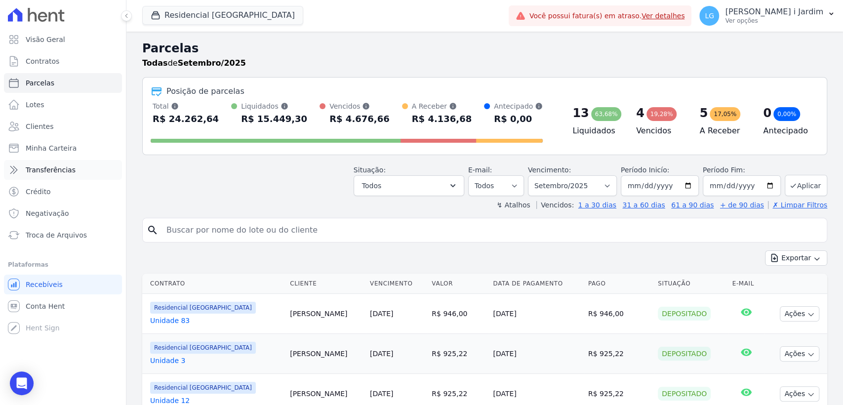
click at [76, 173] on link "Transferências" at bounding box center [63, 170] width 118 height 20
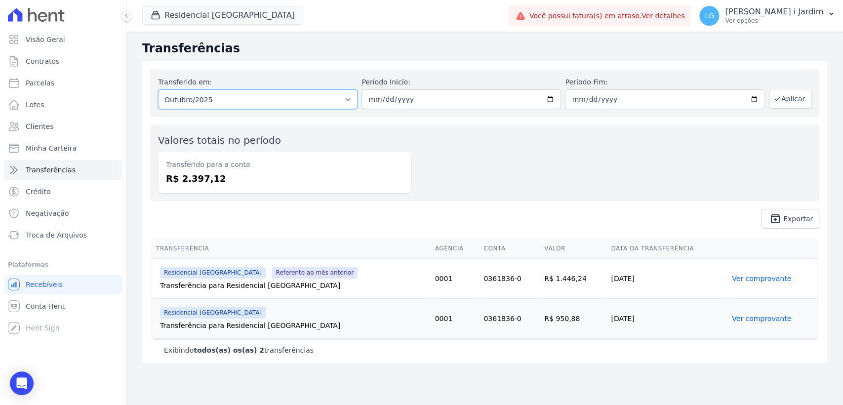
click at [248, 105] on select "Todos os meses Abril/2024 Maio/2024 Junho/2024 Julho/2024 Agosto/2024 Setembro/…" at bounding box center [258, 99] width 200 height 20
select select "09/2025"
click at [158, 89] on select "Todos os meses Abril/2024 Maio/2024 Junho/2024 Julho/2024 Agosto/2024 Setembro/…" at bounding box center [258, 99] width 200 height 20
click at [778, 99] on icon "button" at bounding box center [777, 99] width 8 height 8
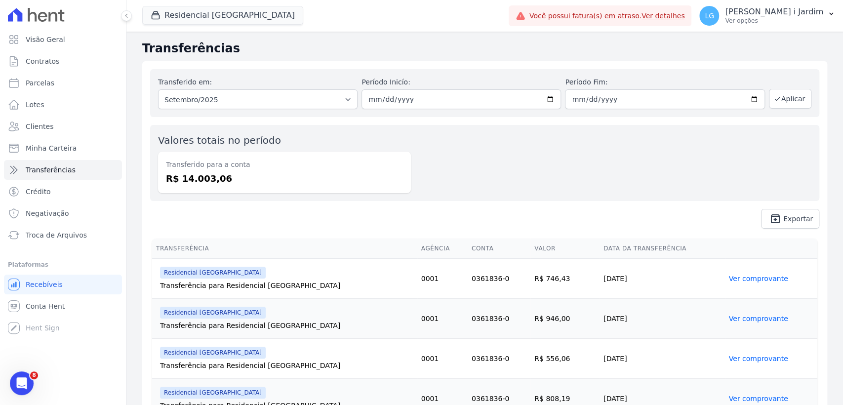
click at [193, 177] on dd "R$ 14.003,06" at bounding box center [284, 178] width 237 height 13
copy dd "14.003,06"
click at [56, 43] on span "Visão Geral" at bounding box center [46, 40] width 40 height 10
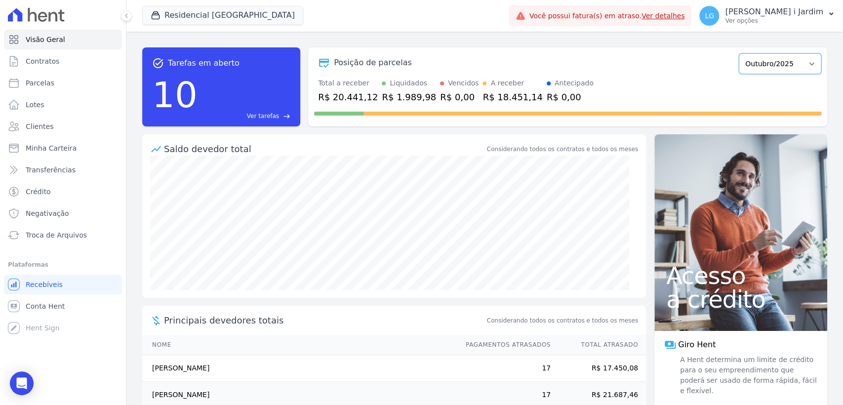
click at [764, 63] on select "Março/2024 Abril/2024 Maio/2024 Junho/2024 Julho/2024 Agosto/2024 Setembro/2024…" at bounding box center [780, 63] width 82 height 21
select select "09/2025"
click at [739, 53] on select "Março/2024 Abril/2024 Maio/2024 Junho/2024 Julho/2024 Agosto/2024 Setembro/2024…" at bounding box center [780, 63] width 82 height 21
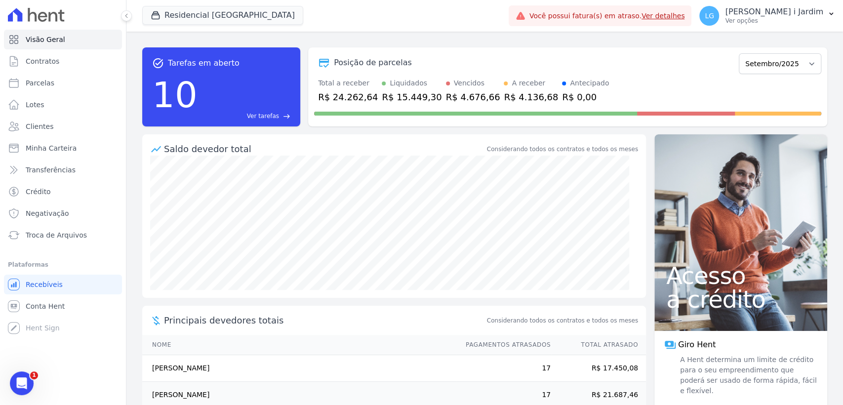
click at [353, 93] on div "R$ 24.262,64" at bounding box center [348, 96] width 60 height 13
copy div "24.262,64"
click at [504, 100] on div "R$ 4.136,68" at bounding box center [531, 96] width 54 height 13
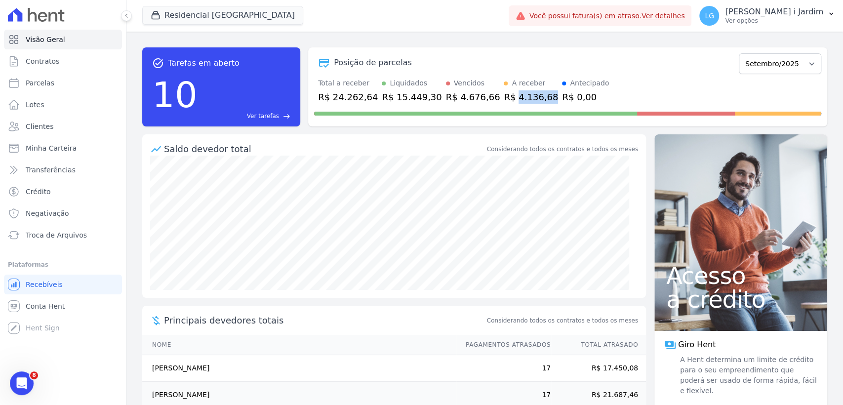
copy div "4.136,68"
click at [200, 24] on button "Residencial [GEOGRAPHIC_DATA]" at bounding box center [222, 15] width 161 height 19
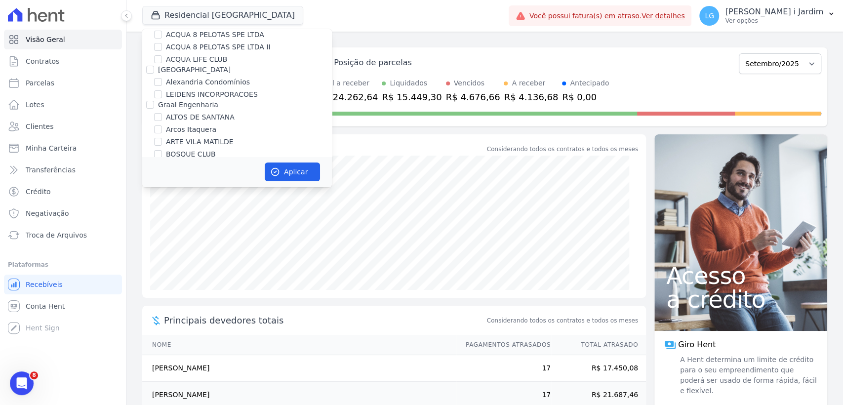
scroll to position [1159, 0]
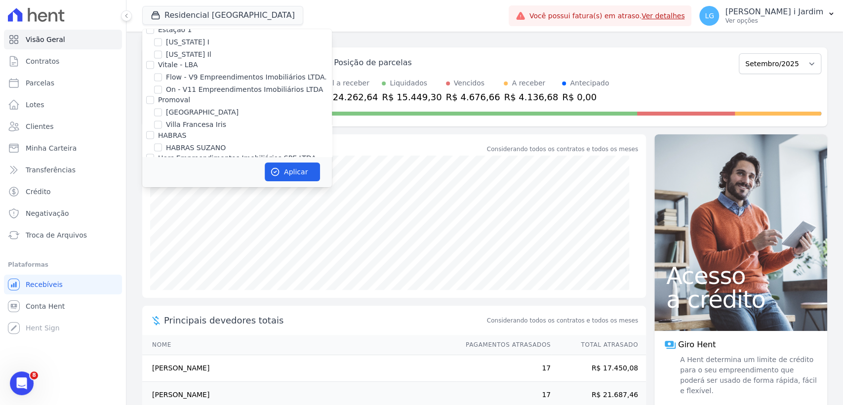
click at [201, 142] on label "HABRAS SUZANO" at bounding box center [196, 147] width 60 height 10
click at [162, 143] on input "HABRAS SUZANO" at bounding box center [158, 147] width 8 height 8
checkbox input "true"
click at [281, 170] on button "Aplicar" at bounding box center [292, 171] width 55 height 19
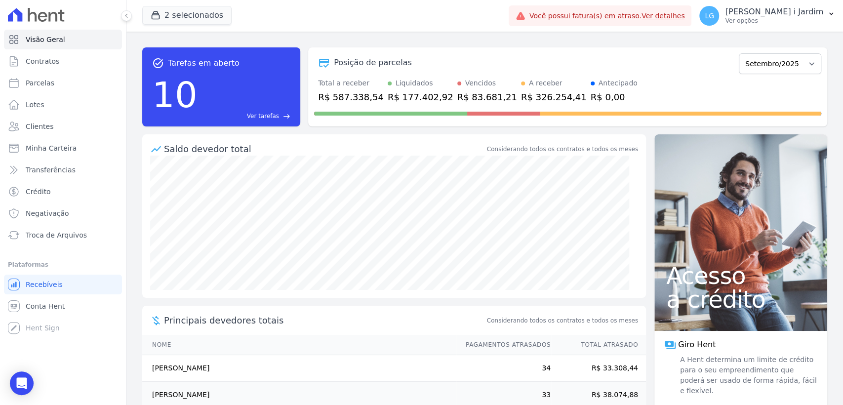
click at [368, 94] on div "R$ 587.338,54" at bounding box center [351, 96] width 66 height 13
copy div "587.338,54"
click at [531, 99] on div "R$ 326.254,41" at bounding box center [554, 96] width 66 height 13
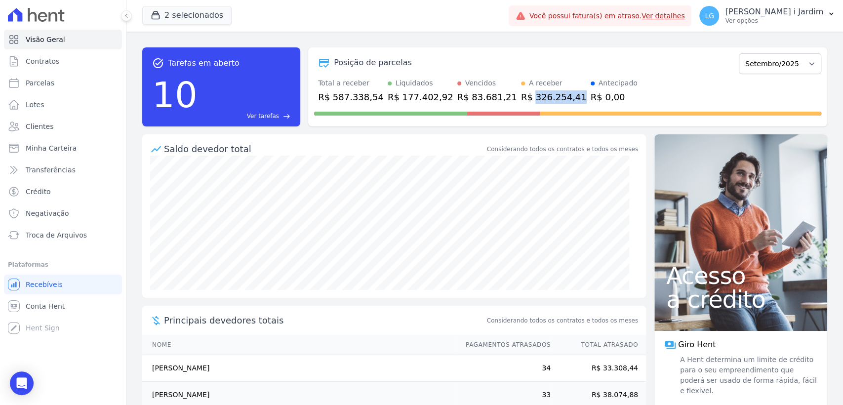
copy div "326.254,41"
click at [62, 167] on span "Transferências" at bounding box center [51, 170] width 50 height 10
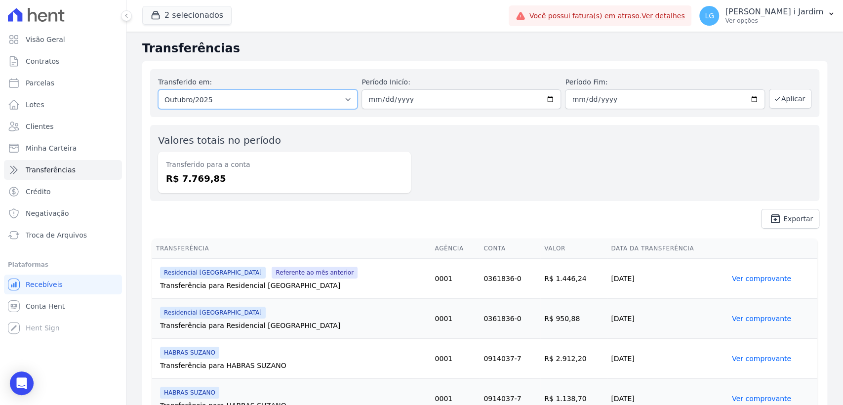
click at [224, 100] on select "Todos os meses Abril/2024 Maio/2024 Junho/2024 Julho/2024 Agosto/2024 Setembro/…" at bounding box center [258, 99] width 200 height 20
select select "09/2025"
click at [158, 89] on select "Todos os meses Abril/2024 Maio/2024 Junho/2024 Julho/2024 Agosto/2024 Setembro/…" at bounding box center [258, 99] width 200 height 20
click at [784, 99] on button "Aplicar" at bounding box center [790, 99] width 42 height 20
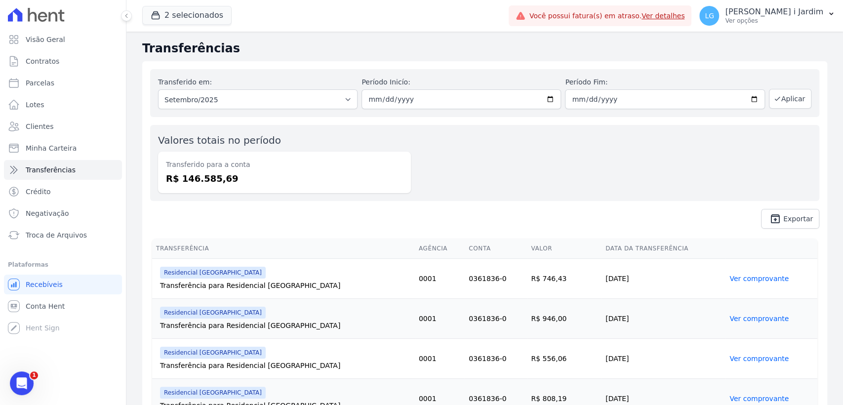
click at [213, 178] on dd "R$ 146.585,69" at bounding box center [284, 178] width 237 height 13
copy dd "146.585,69"
click at [165, 13] on button "2 selecionados" at bounding box center [186, 15] width 89 height 19
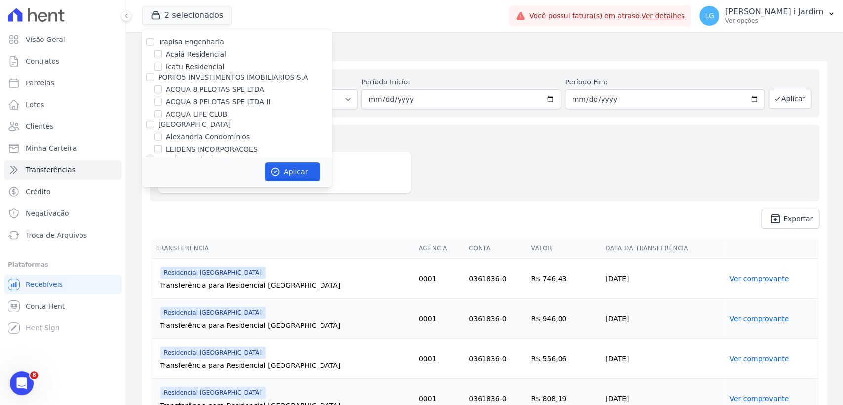
click at [209, 117] on label "ACQUA LIFE CLUB" at bounding box center [196, 114] width 61 height 10
click at [162, 117] on input "ACQUA LIFE CLUB" at bounding box center [158, 114] width 8 height 8
checkbox input "true"
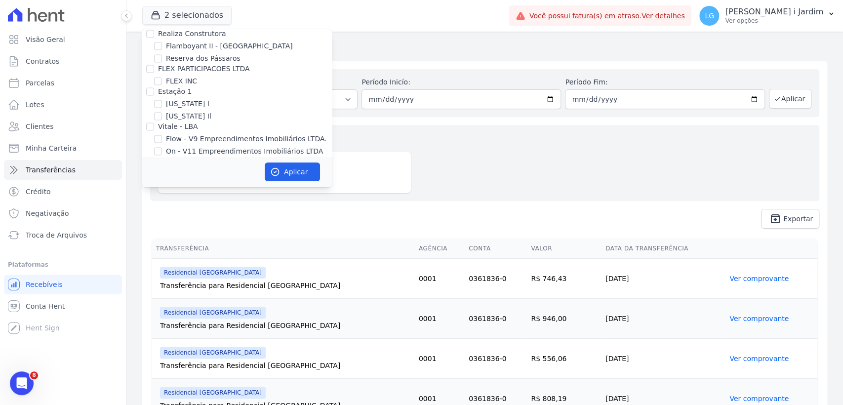
click at [176, 193] on label "HABRAS" at bounding box center [172, 197] width 28 height 8
click at [154, 193] on input "HABRAS" at bounding box center [150, 197] width 8 height 8
checkbox input "false"
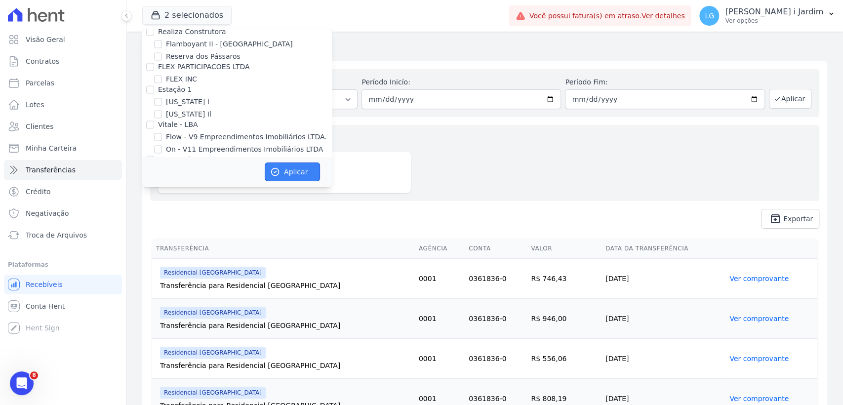
click at [299, 170] on button "Aplicar" at bounding box center [292, 171] width 55 height 19
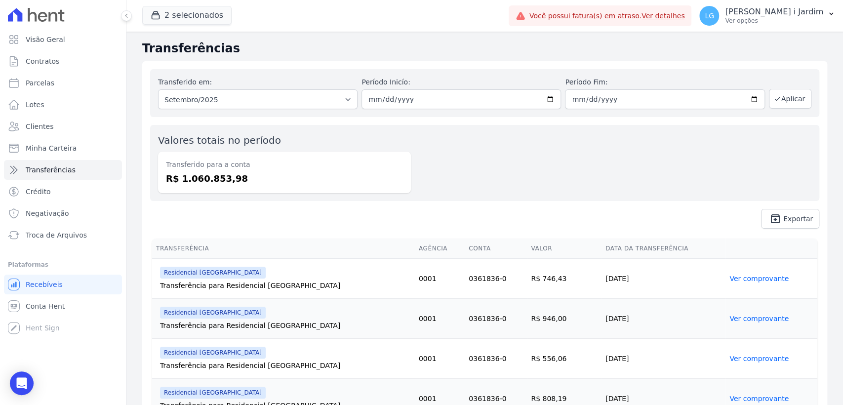
click at [204, 181] on dd "R$ 1.060.853,98" at bounding box center [284, 178] width 237 height 13
copy dd "1.060.853,98"
click at [187, 14] on button "2 selecionados" at bounding box center [186, 15] width 89 height 19
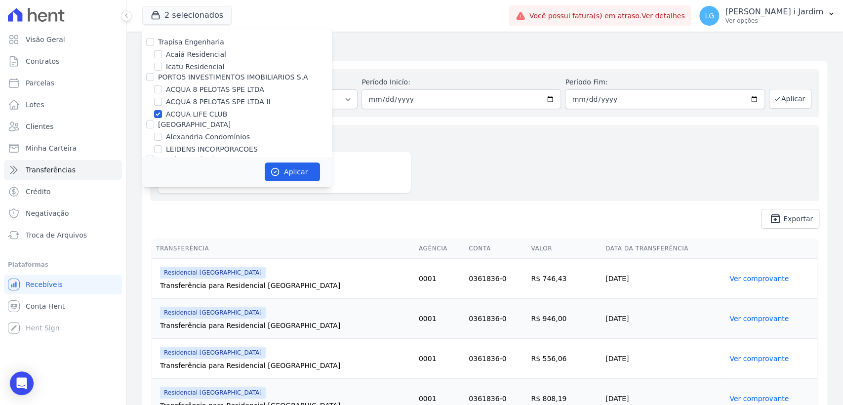
click at [201, 119] on label "ACQUA LIFE CLUB" at bounding box center [196, 114] width 61 height 10
click at [162, 118] on input "ACQUA LIFE CLUB" at bounding box center [158, 114] width 8 height 8
checkbox input "false"
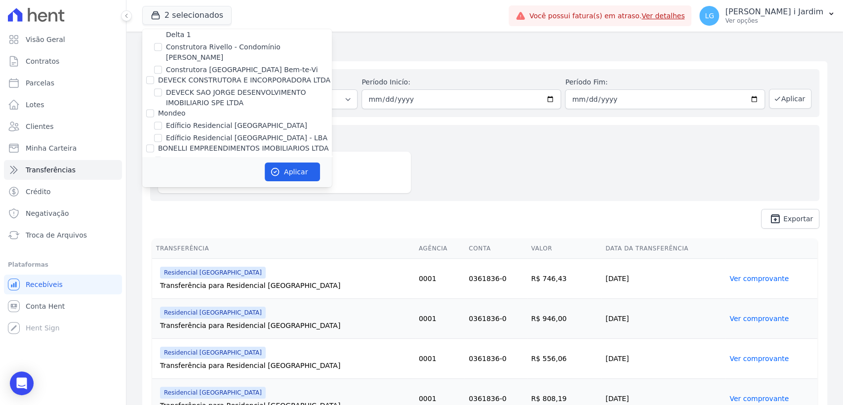
scroll to position [1124, 0]
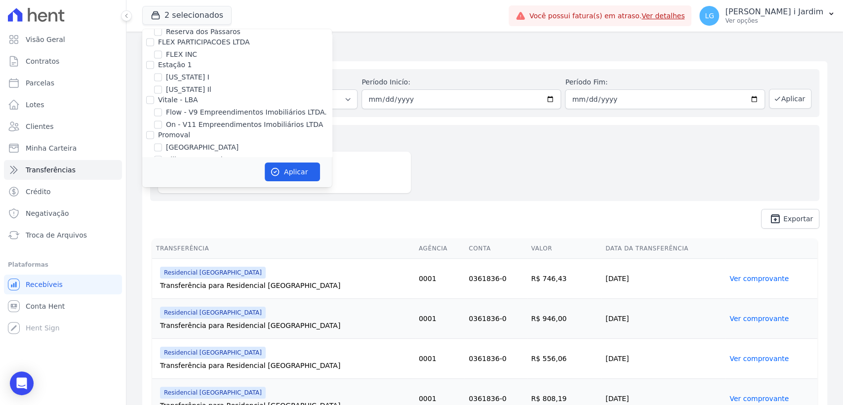
click at [201, 155] on label "Villa Francesa Iris" at bounding box center [196, 160] width 60 height 10
click at [162, 156] on input "Villa Francesa Iris" at bounding box center [158, 160] width 8 height 8
checkbox input "true"
click at [287, 166] on button "Aplicar" at bounding box center [292, 171] width 55 height 19
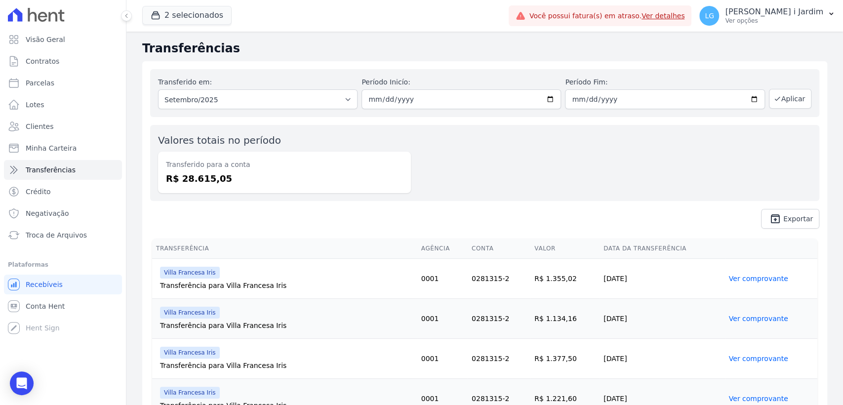
click at [205, 184] on dd "R$ 28.615,05" at bounding box center [284, 178] width 237 height 13
click at [184, 18] on button "2 selecionados" at bounding box center [186, 15] width 89 height 19
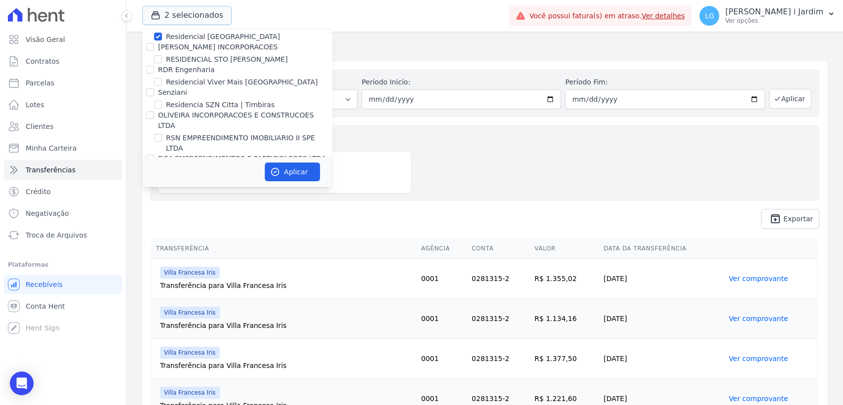
scroll to position [2414, 0]
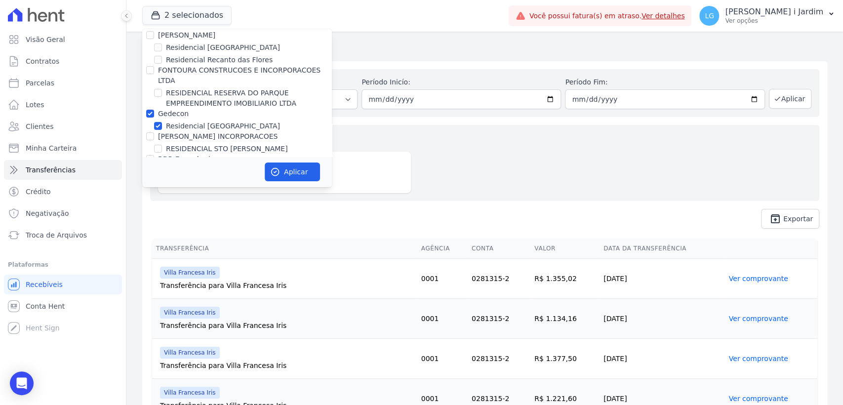
click at [183, 121] on label "Residencial [GEOGRAPHIC_DATA]" at bounding box center [223, 126] width 114 height 10
click at [162, 122] on input "Residencial [GEOGRAPHIC_DATA]" at bounding box center [158, 126] width 8 height 8
checkbox input "false"
click at [281, 163] on button "Aplicar" at bounding box center [292, 171] width 55 height 19
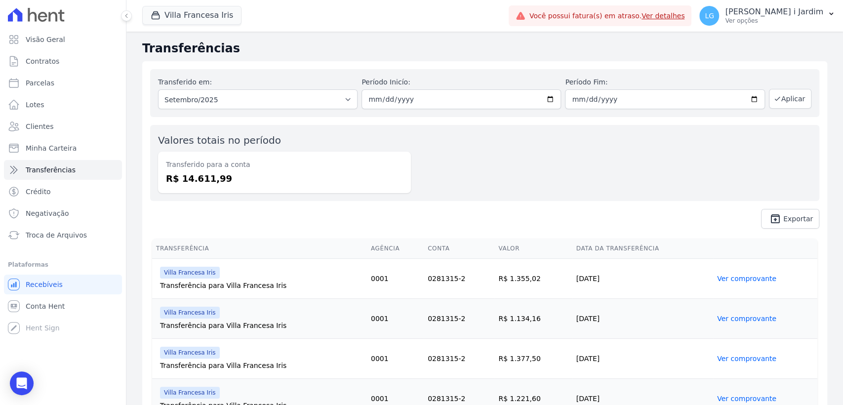
click at [195, 177] on dd "R$ 14.611,99" at bounding box center [284, 178] width 237 height 13
copy dd "14.611,99"
click at [198, 18] on button "Villa Francesa Iris" at bounding box center [191, 15] width 99 height 19
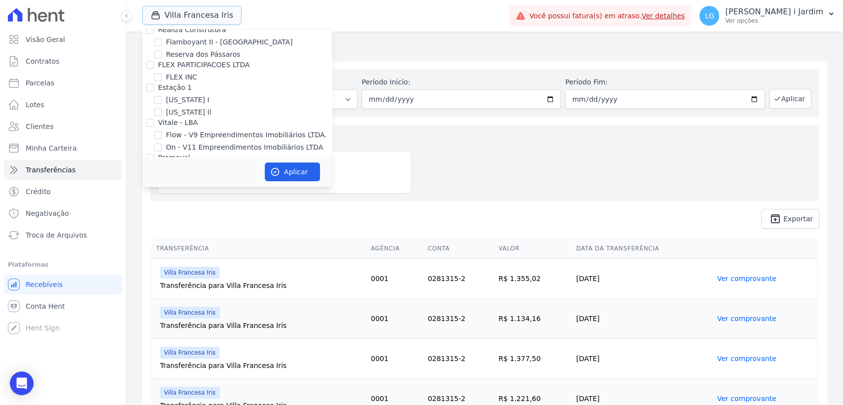
scroll to position [1097, 0]
click at [198, 181] on label "Villa Francesa Iris" at bounding box center [196, 186] width 60 height 10
click at [162, 182] on input "Villa Francesa Iris" at bounding box center [158, 186] width 8 height 8
checkbox input "false"
click at [179, 169] on label "[GEOGRAPHIC_DATA]" at bounding box center [202, 174] width 73 height 10
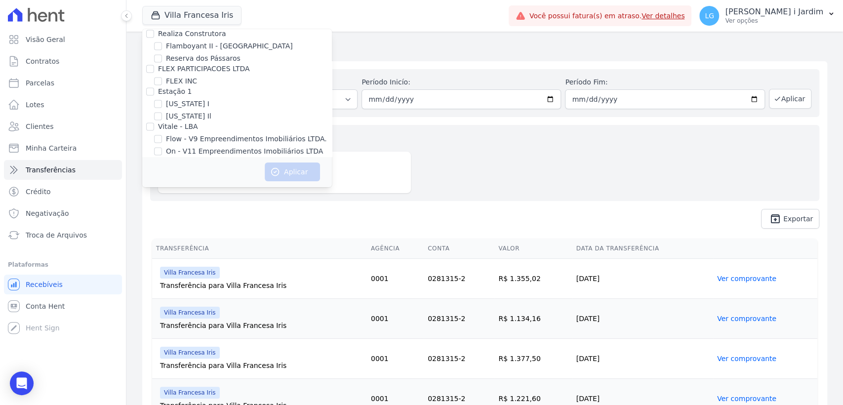
click at [162, 170] on input "[GEOGRAPHIC_DATA]" at bounding box center [158, 174] width 8 height 8
checkbox input "true"
click at [304, 172] on button "Aplicar" at bounding box center [292, 171] width 55 height 19
click at [474, 184] on div "Valores totais no período Transferido para a conta R$ 14.611,99" at bounding box center [484, 163] width 669 height 76
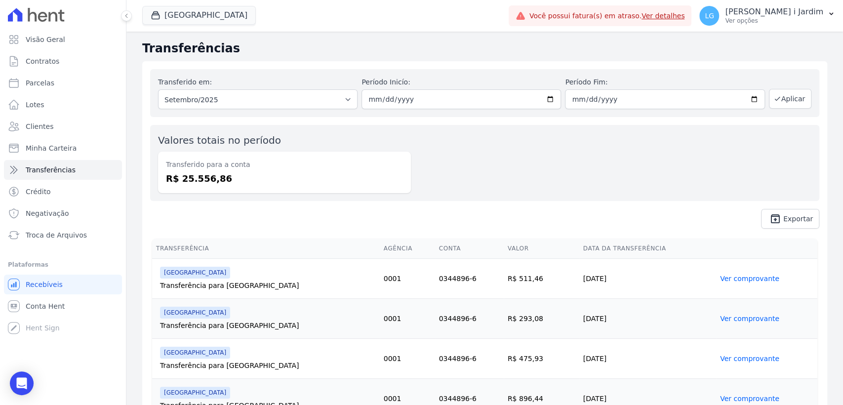
click at [205, 185] on dd "R$ 25.556,86" at bounding box center [284, 178] width 237 height 13
click at [205, 184] on dd "R$ 25.556,86" at bounding box center [284, 178] width 237 height 13
copy dd "25.556,86"
click at [165, 21] on button "[GEOGRAPHIC_DATA]" at bounding box center [199, 15] width 114 height 19
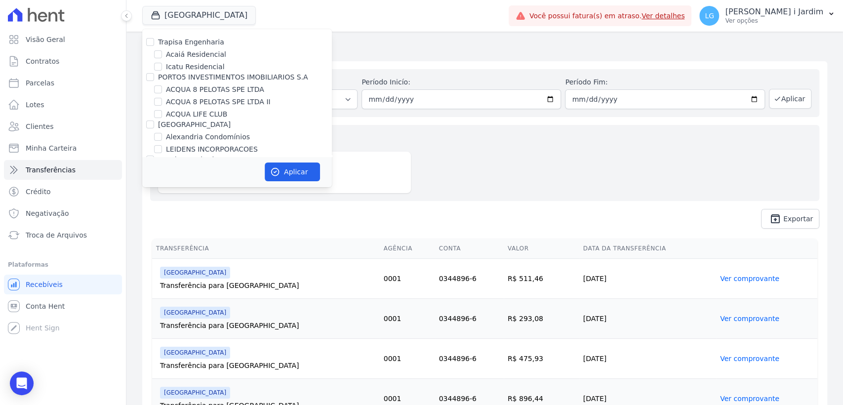
click at [190, 41] on label "Trapisa Engenharia" at bounding box center [191, 42] width 66 height 8
click at [154, 41] on input "Trapisa Engenharia" at bounding box center [150, 42] width 8 height 8
checkbox input "true"
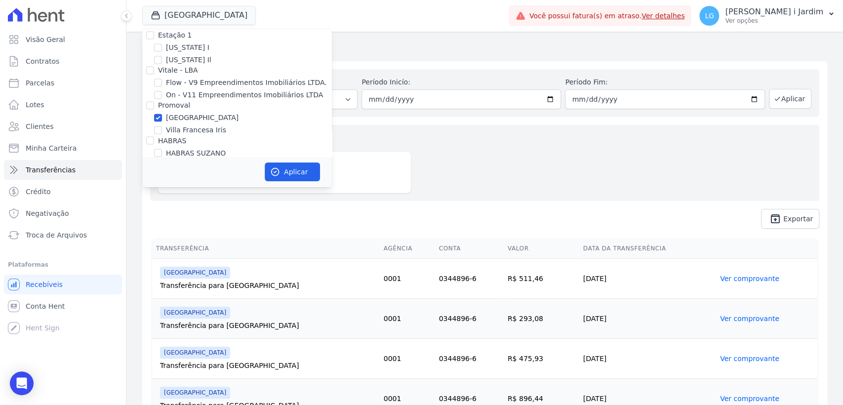
scroll to position [1152, 0]
click at [181, 114] on label "[GEOGRAPHIC_DATA]" at bounding box center [202, 119] width 73 height 10
click at [162, 115] on input "[GEOGRAPHIC_DATA]" at bounding box center [158, 119] width 8 height 8
checkbox input "false"
click at [285, 172] on button "Aplicar" at bounding box center [292, 171] width 55 height 19
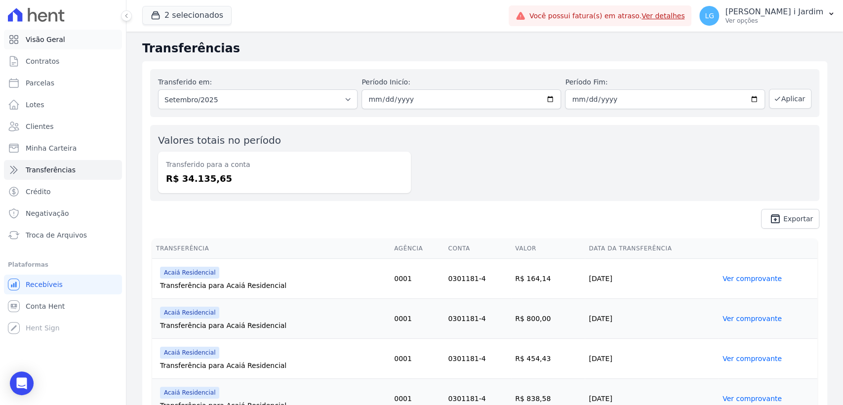
click at [37, 42] on span "Visão Geral" at bounding box center [46, 40] width 40 height 10
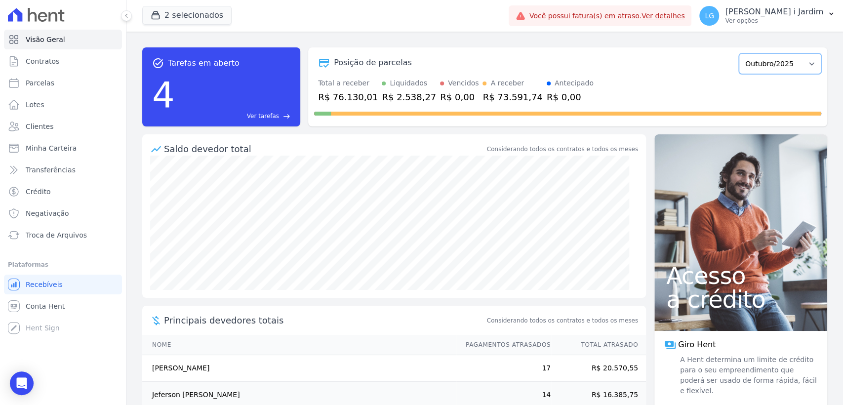
click at [806, 66] on select "Fevereiro/2024 Março/2024 Abril/2024 Maio/2024 Junho/2024 Julho/2024 Agosto/202…" at bounding box center [780, 63] width 82 height 21
select select "09/2025"
click at [739, 53] on select "Fevereiro/2024 Março/2024 Abril/2024 Maio/2024 Junho/2024 Julho/2024 Agosto/202…" at bounding box center [780, 63] width 82 height 21
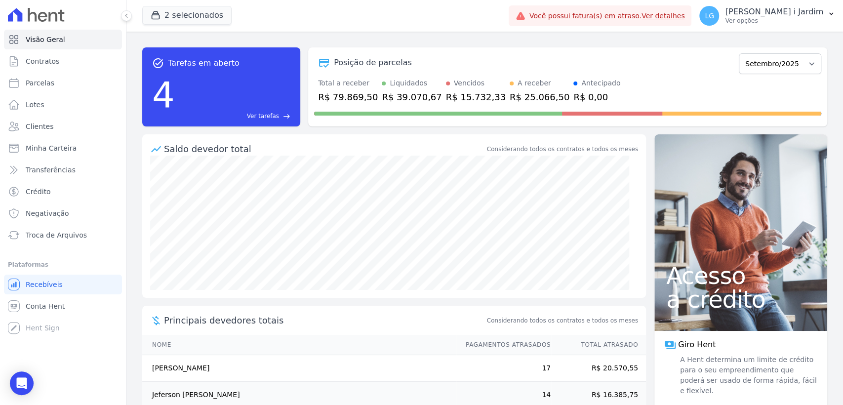
click at [353, 99] on div "R$ 79.869,50" at bounding box center [348, 96] width 60 height 13
copy div "79.869,50"
click at [521, 99] on div "R$ 25.066,50" at bounding box center [540, 96] width 60 height 13
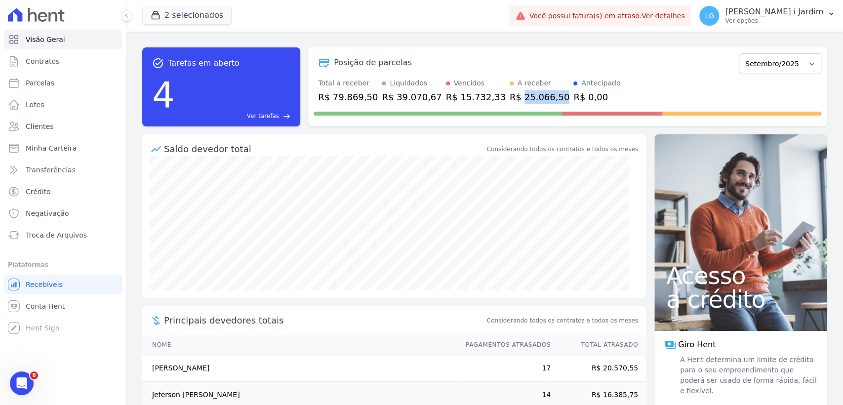
copy div "25.066,50"
click at [450, 43] on div "task_alt Tarefas em aberto 4 Ver tarefas east Posição de parcelas Fevereiro/202…" at bounding box center [484, 87] width 685 height 95
